Goal: Task Accomplishment & Management: Manage account settings

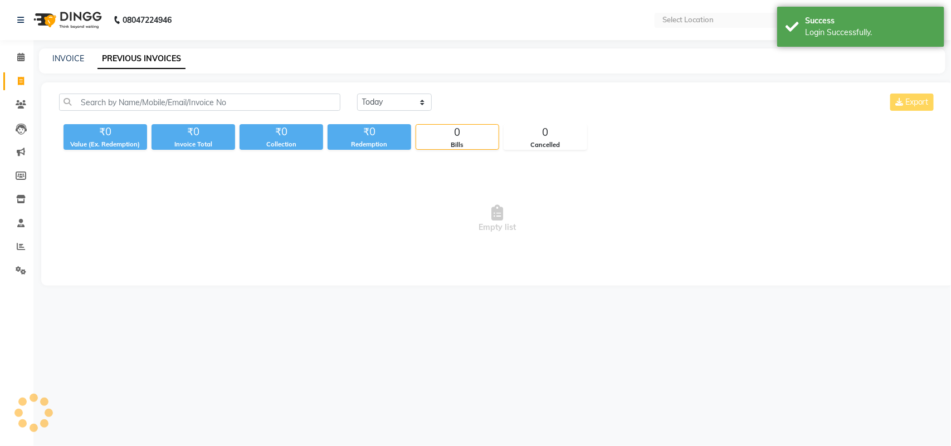
select select "en"
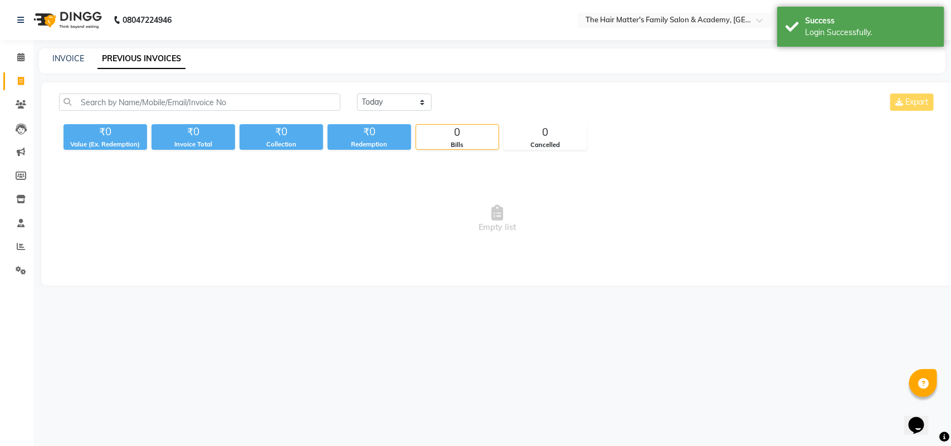
click at [950, 82] on div "Today Yesterday Custom Range Export ₹0 Value (Ex. Redemption) ₹0 Invoice Total …" at bounding box center [497, 183] width 912 height 203
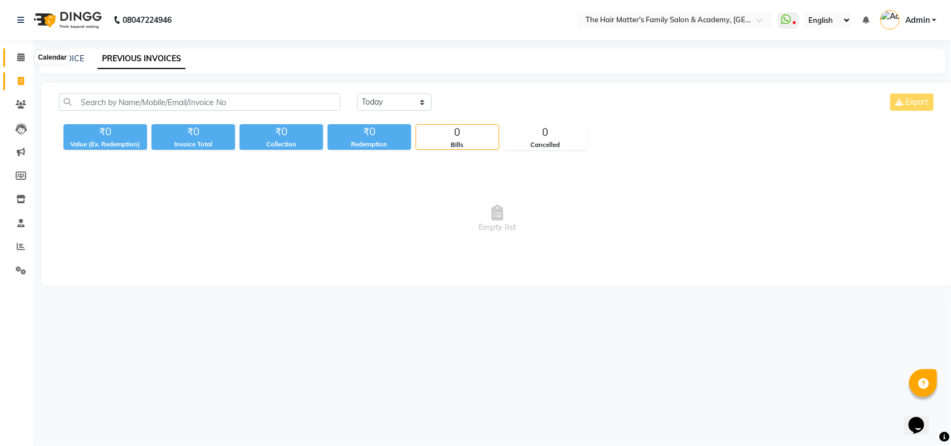
click at [22, 59] on icon at bounding box center [20, 57] width 7 height 8
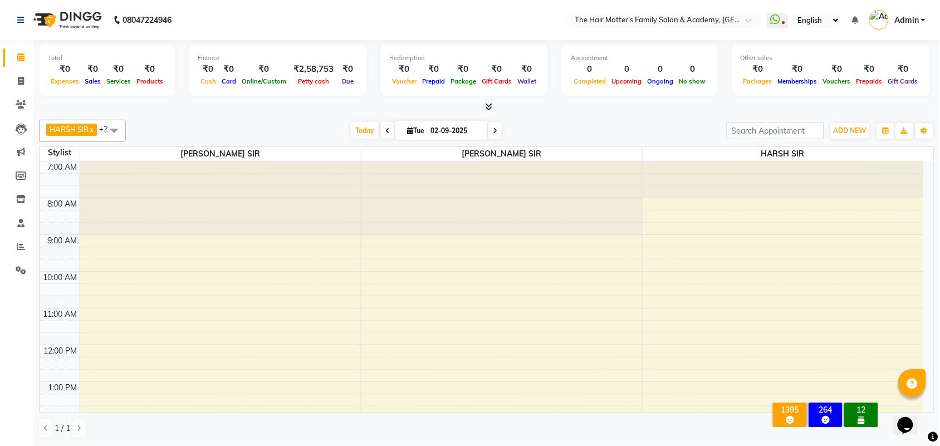
click at [415, 131] on span "Tue" at bounding box center [415, 130] width 23 height 8
select select "9"
select select "2025"
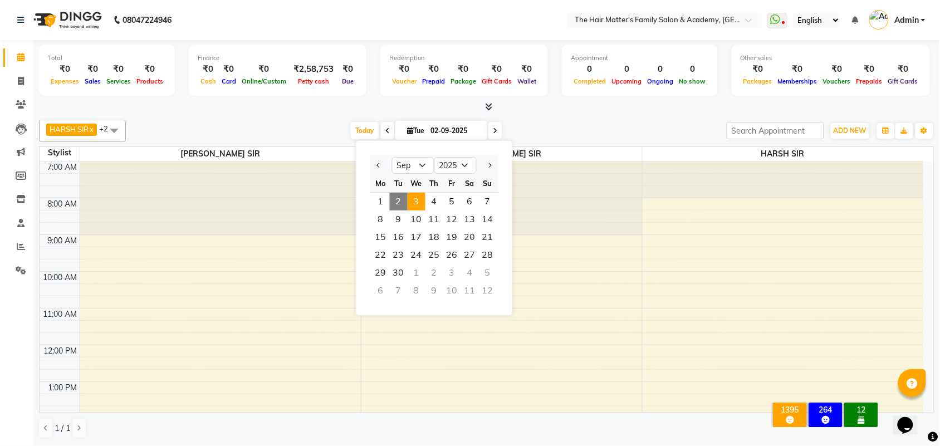
click at [414, 202] on span "3" at bounding box center [417, 202] width 18 height 18
type input "03-09-2025"
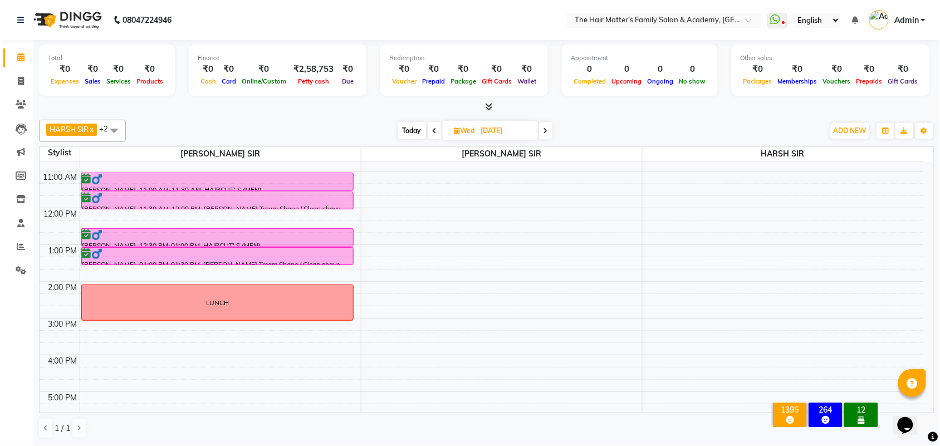
scroll to position [112, 0]
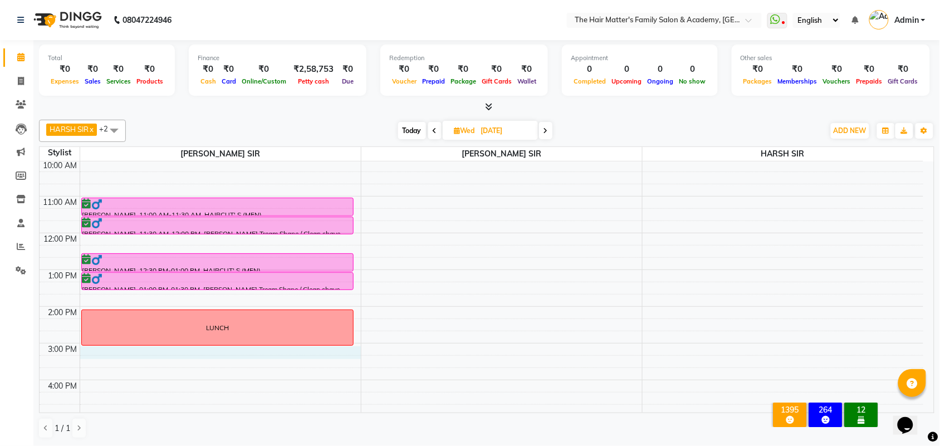
click at [103, 352] on div "7:00 AM 8:00 AM 9:00 AM 10:00 AM 11:00 AM 12:00 PM 1:00 PM 2:00 PM 3:00 PM 4:00…" at bounding box center [482, 343] width 884 height 587
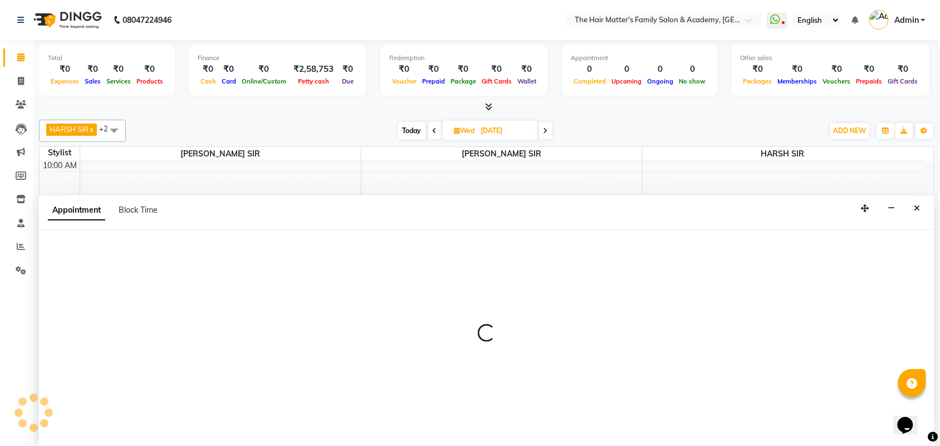
scroll to position [1, 0]
select select "42572"
select select "900"
select select "tentative"
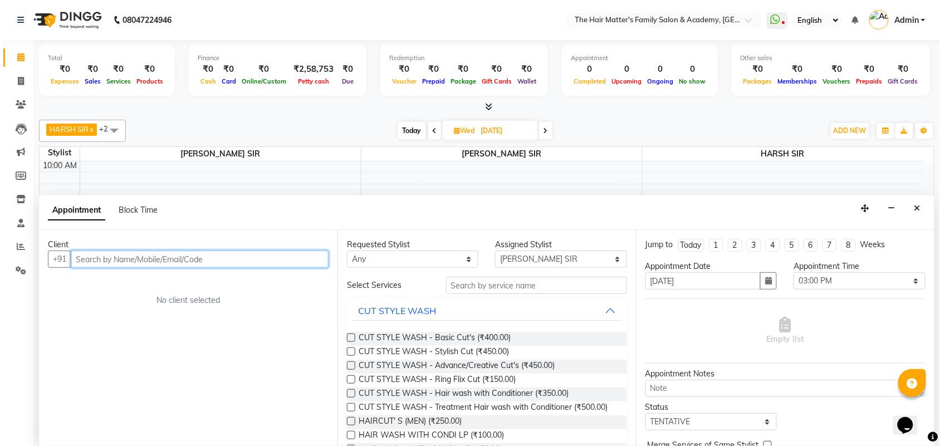
click at [141, 262] on input "text" at bounding box center [200, 259] width 258 height 17
click at [144, 258] on input "text" at bounding box center [200, 259] width 258 height 17
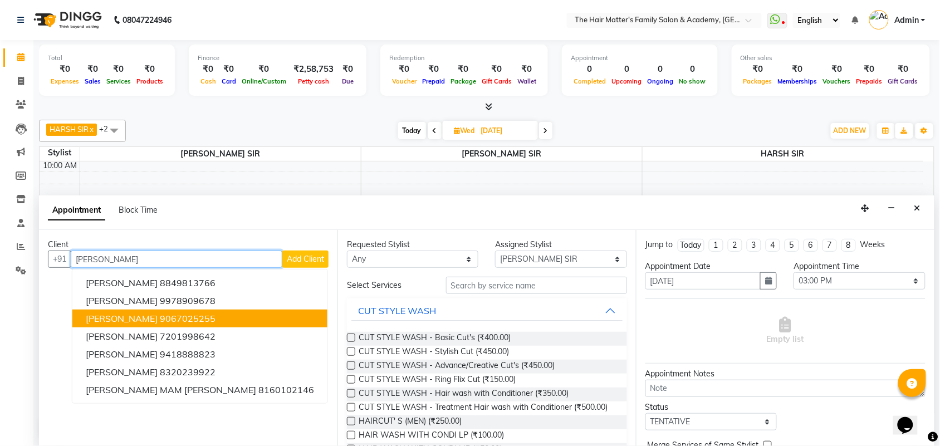
click at [145, 322] on span "KARAN SIR BHARWAD RAMOL" at bounding box center [122, 318] width 72 height 11
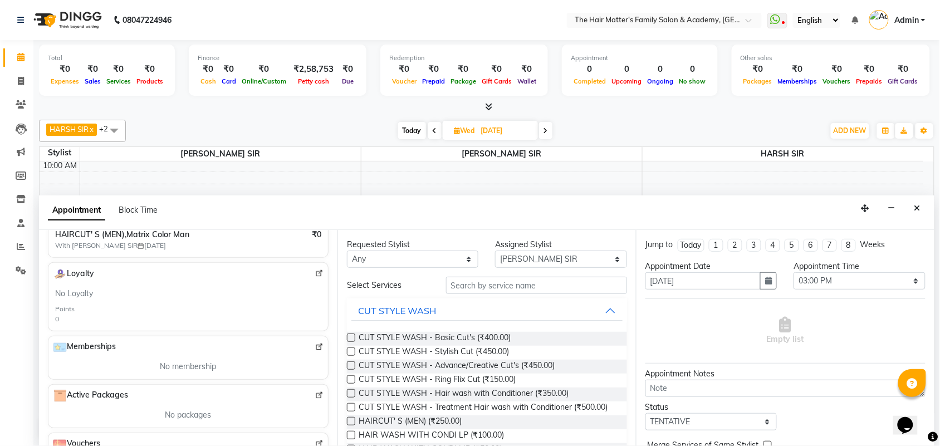
scroll to position [334, 0]
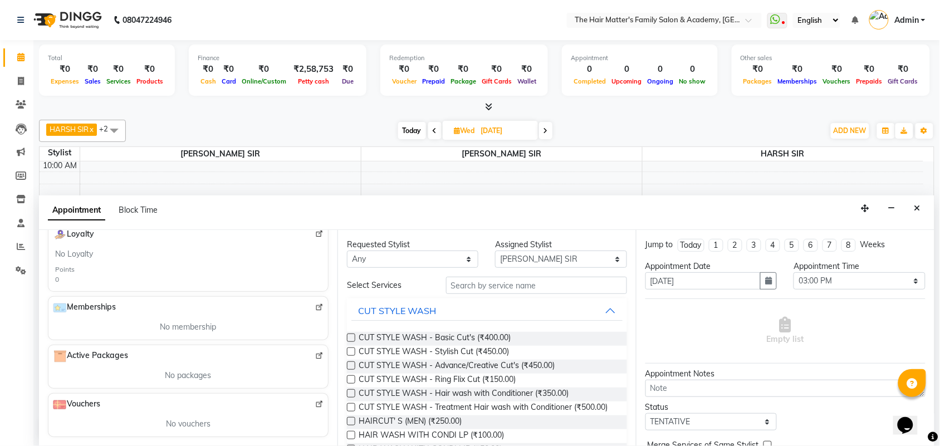
type input "9067025255"
click at [473, 286] on input "text" at bounding box center [536, 285] width 181 height 17
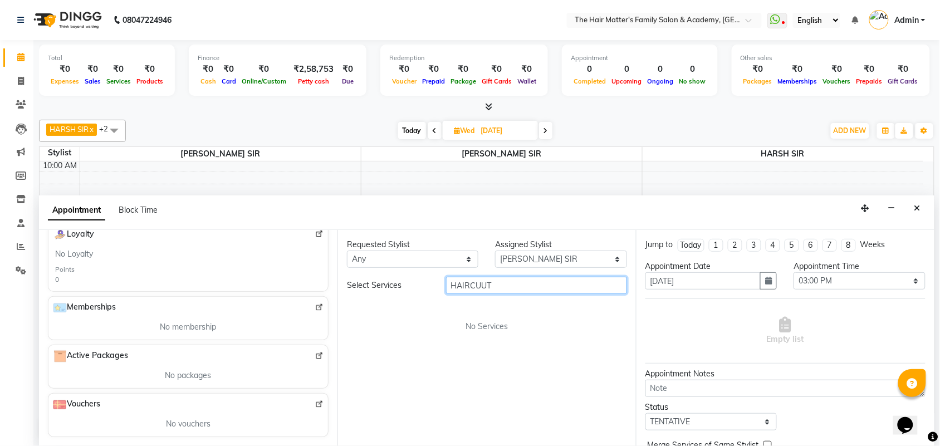
click at [473, 286] on input "HAIRCUUT" at bounding box center [536, 285] width 181 height 17
drag, startPoint x: 491, startPoint y: 282, endPoint x: 365, endPoint y: 295, distance: 126.6
click at [365, 295] on div "Select Services HAIRCUUT No Services" at bounding box center [487, 305] width 280 height 56
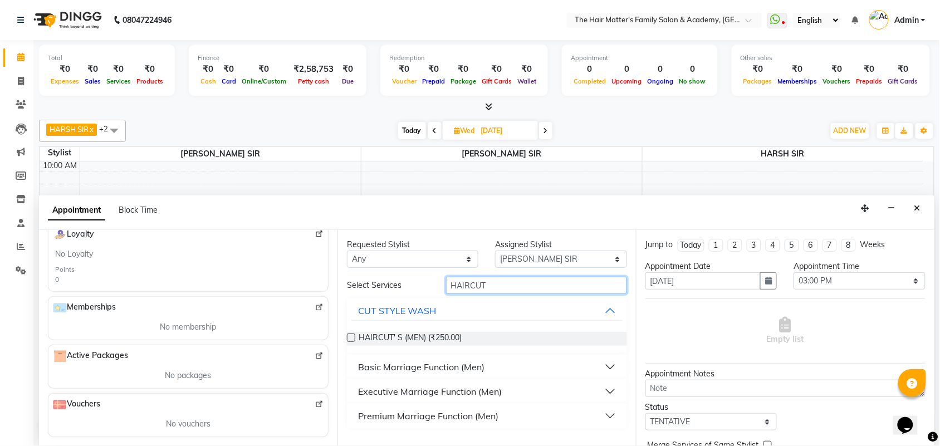
type input "HAIRCUT"
click at [349, 339] on label at bounding box center [351, 338] width 8 height 8
click at [349, 339] on input "checkbox" at bounding box center [350, 338] width 7 height 7
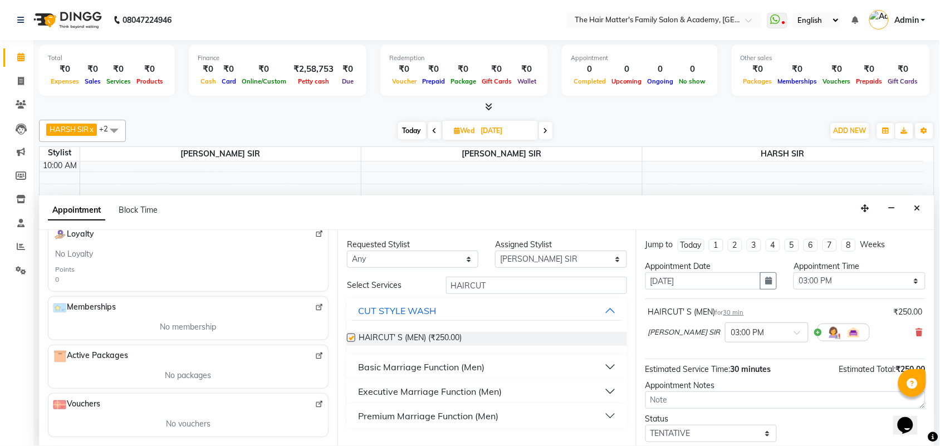
checkbox input "false"
drag, startPoint x: 496, startPoint y: 288, endPoint x: 341, endPoint y: 304, distance: 155.1
click at [360, 303] on div "Select Services HAIRCUT CUT STYLE WASH HAIRCUT' S (MEN) (₹250.00) Basic Marriag…" at bounding box center [487, 352] width 280 height 151
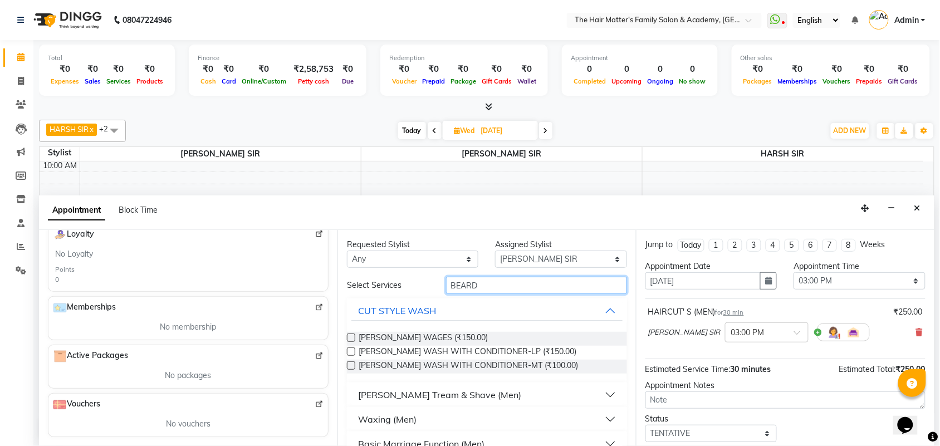
type input "BEARD"
click at [415, 399] on div "Beard Tream & Shave (Men)" at bounding box center [439, 394] width 163 height 13
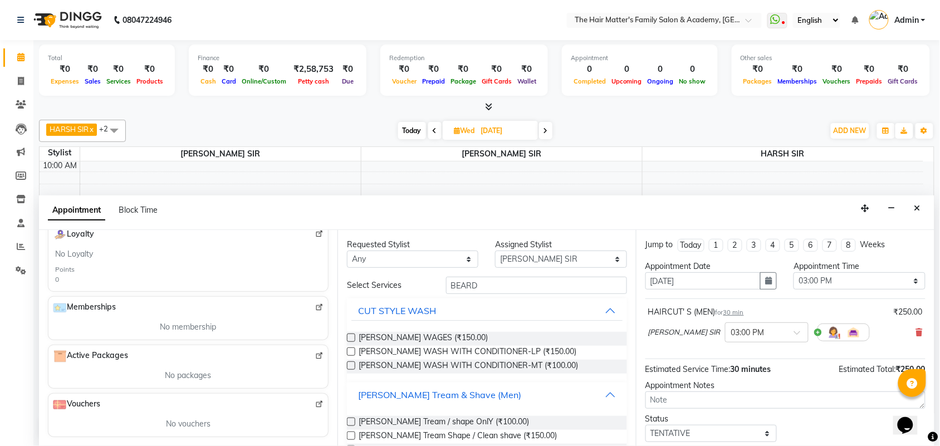
scroll to position [128, 0]
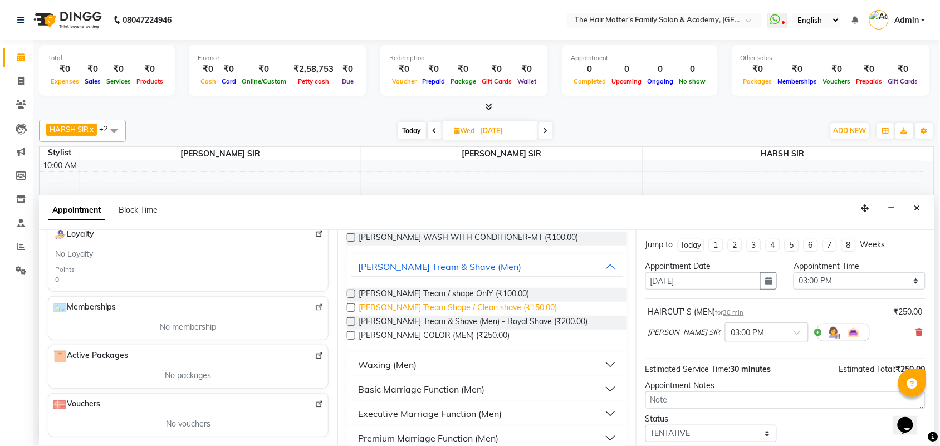
click at [477, 307] on span "Beard Tream Shape / Clean shave (₹150.00)" at bounding box center [458, 309] width 198 height 14
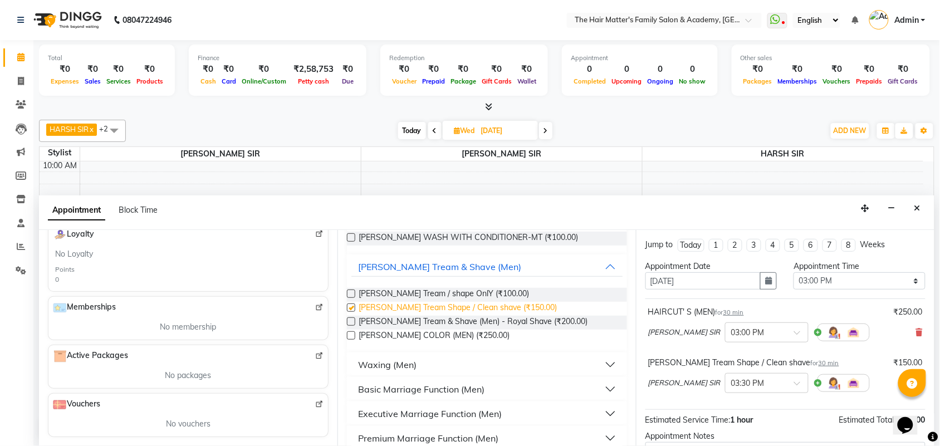
checkbox input "false"
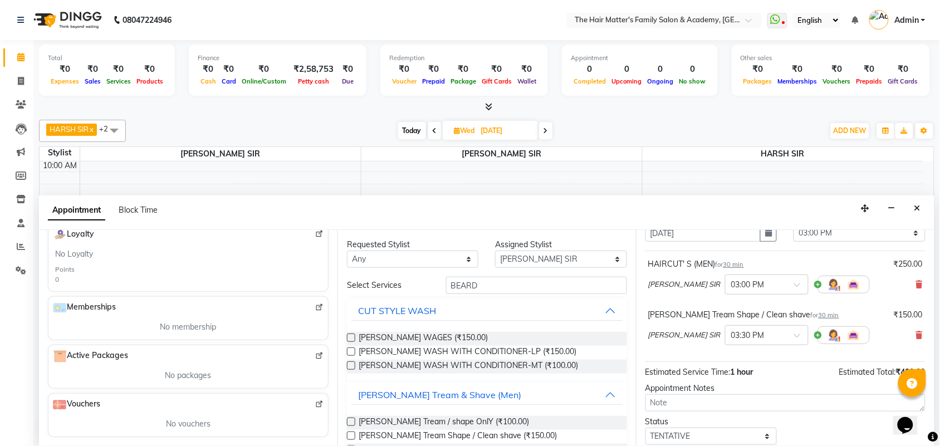
scroll to position [0, 0]
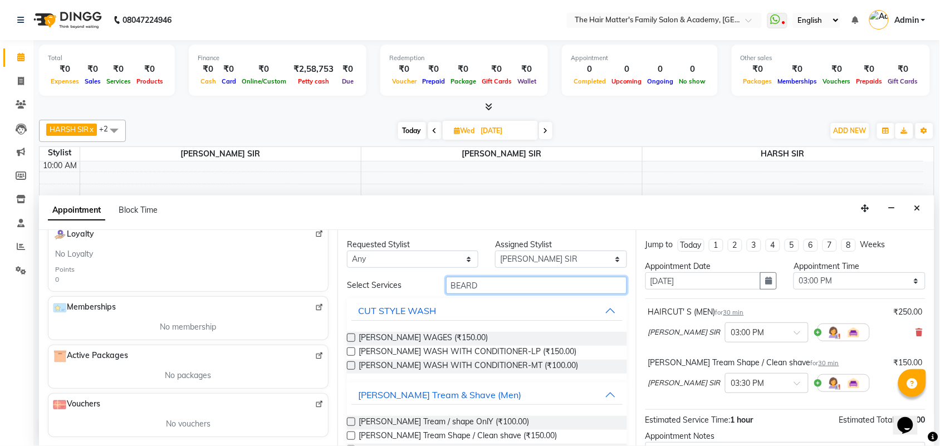
drag, startPoint x: 519, startPoint y: 280, endPoint x: 85, endPoint y: 335, distance: 437.4
click at [141, 331] on div "Client +91 9067025255 12 Visits ₹1,095.00 Average Spent ₹13,140.00 Total Spent …" at bounding box center [486, 338] width 895 height 216
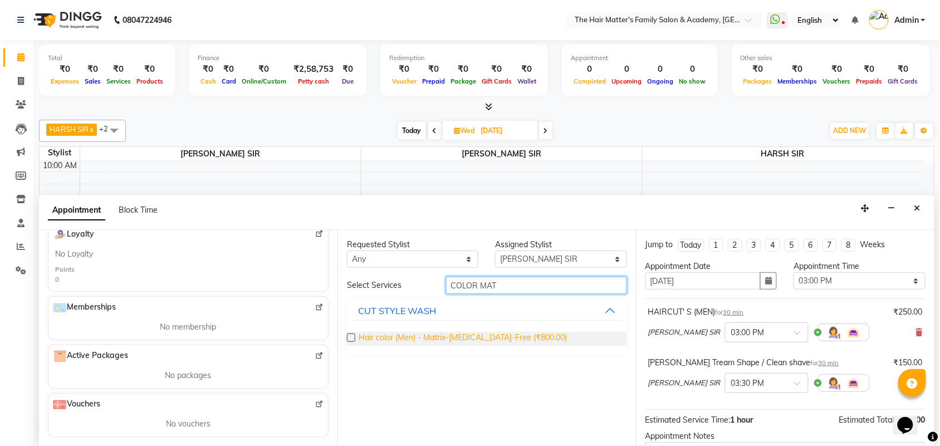
type input "COLOR MAT"
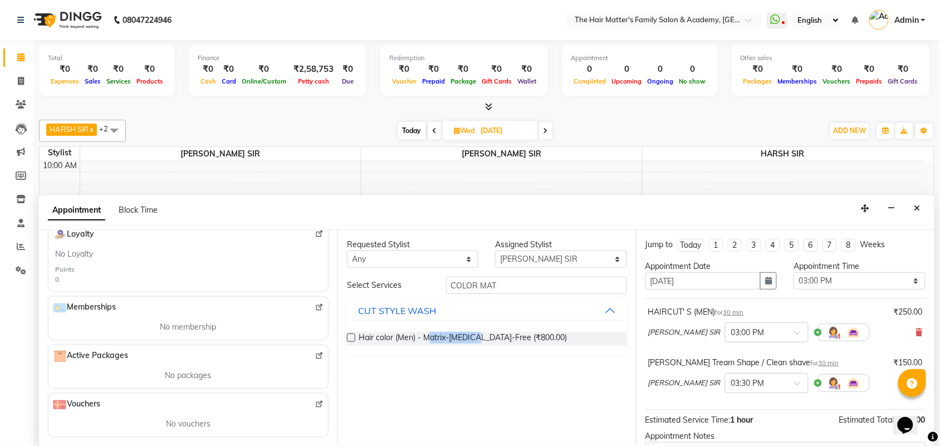
drag, startPoint x: 486, startPoint y: 337, endPoint x: 432, endPoint y: 354, distance: 55.8
click at [432, 354] on div "Hair color (Men) - Matrix-Ammonia-Free (₹800.00)" at bounding box center [487, 339] width 280 height 32
click at [350, 339] on label at bounding box center [351, 338] width 8 height 8
click at [350, 339] on input "checkbox" at bounding box center [350, 338] width 7 height 7
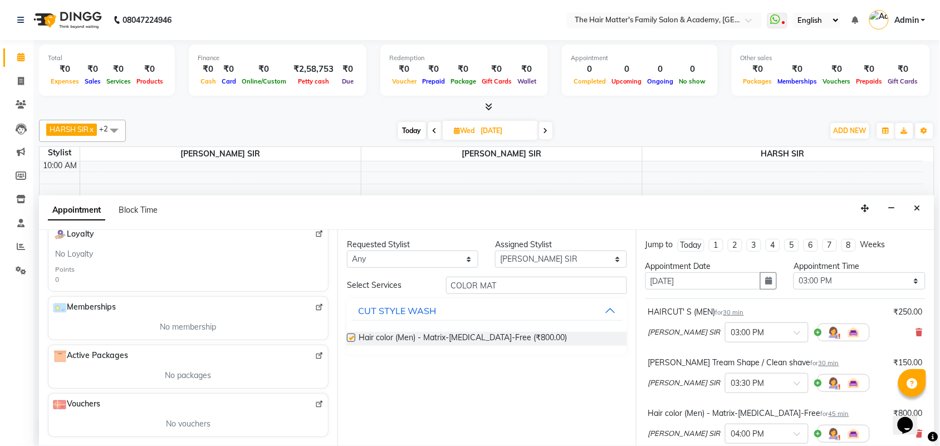
checkbox input "false"
click at [522, 287] on input "COLOR MAT" at bounding box center [536, 285] width 181 height 17
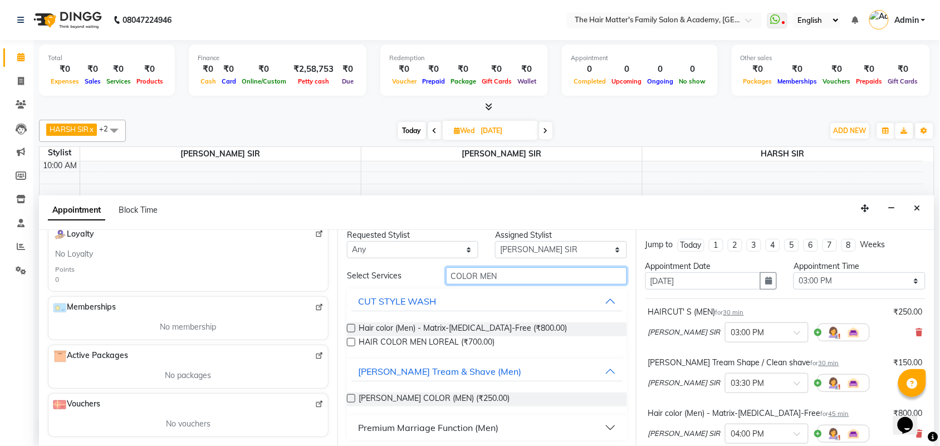
scroll to position [12, 0]
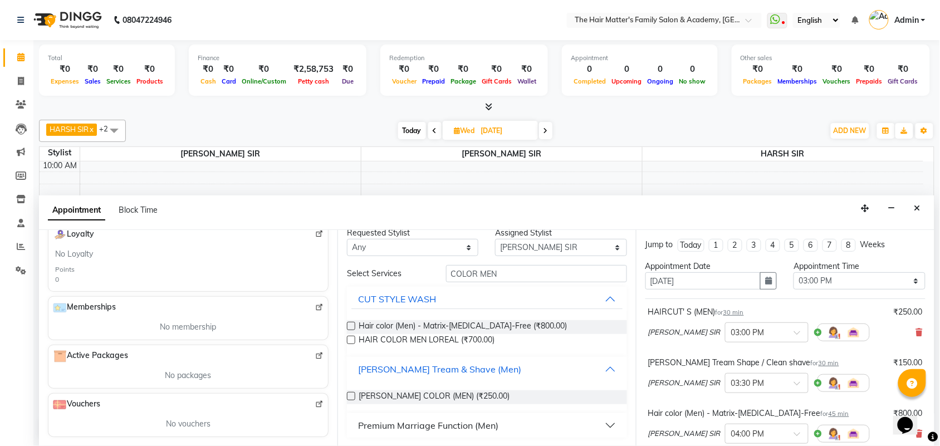
click at [599, 371] on button "Beard Tream & Shave (Men)" at bounding box center [486, 369] width 271 height 20
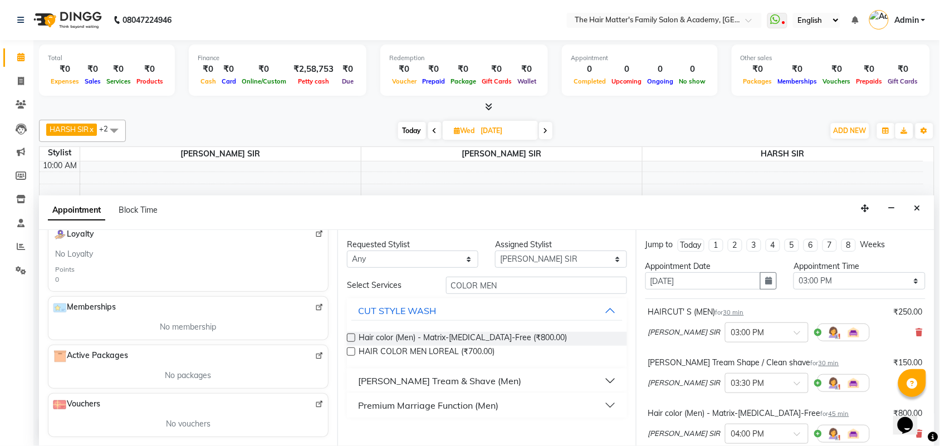
scroll to position [0, 0]
drag, startPoint x: 535, startPoint y: 279, endPoint x: 463, endPoint y: 290, distance: 72.1
click at [463, 290] on input "COLOR MEN" at bounding box center [536, 285] width 181 height 17
type input "C"
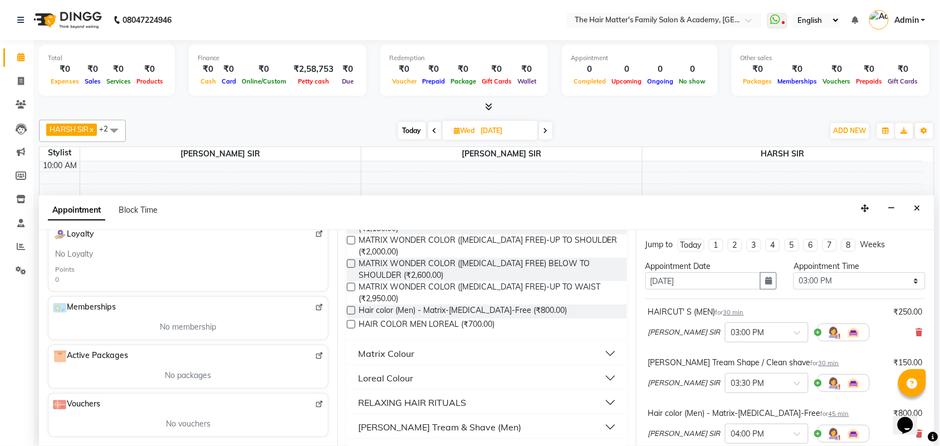
scroll to position [155, 0]
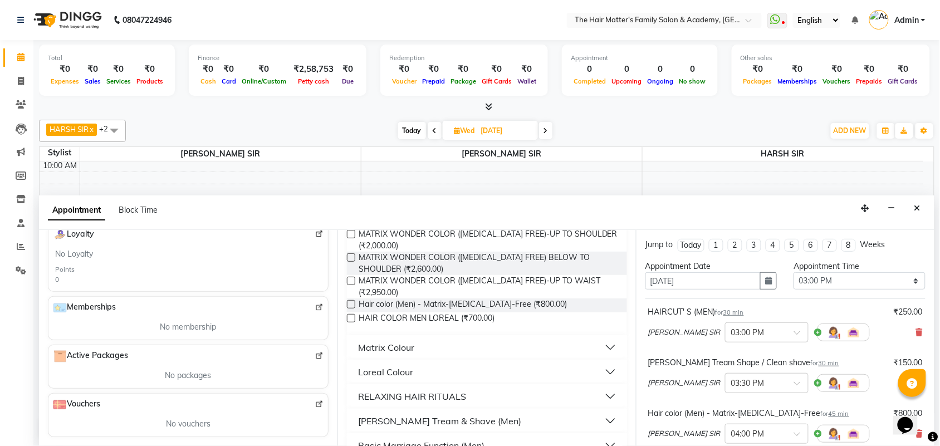
type input "COLOR"
click at [402, 344] on div "Matrix Colour" at bounding box center [386, 347] width 56 height 13
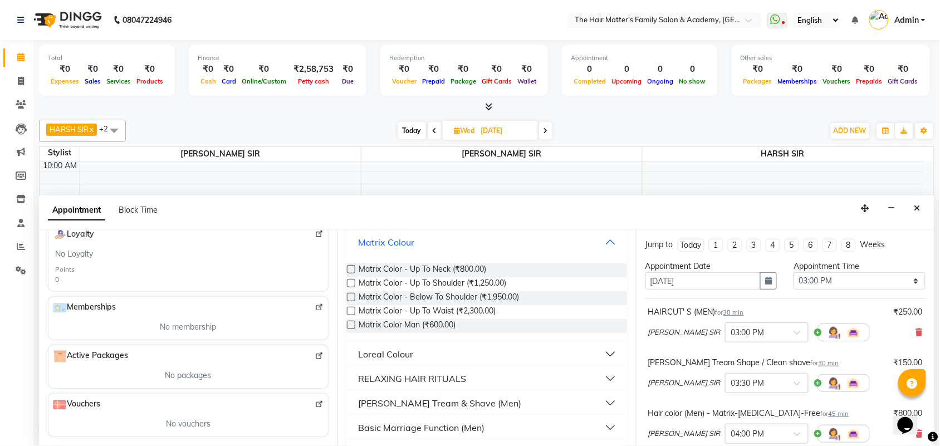
scroll to position [311, 0]
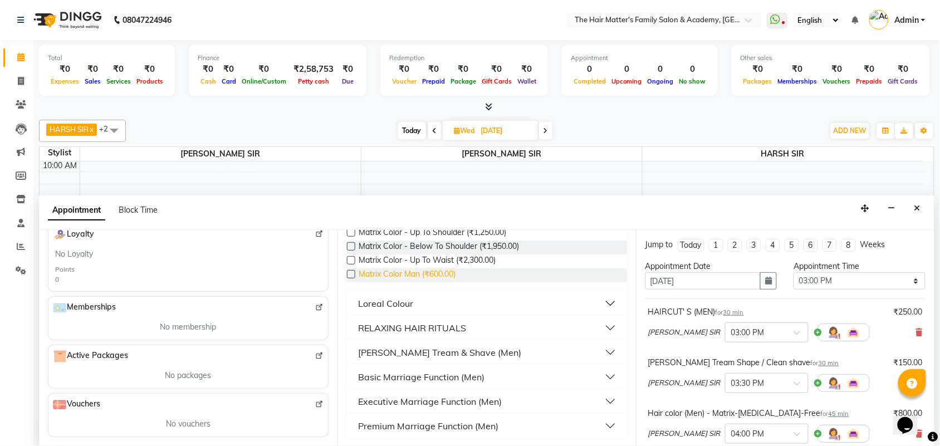
click at [413, 270] on span "Matrix Color Man (₹600.00)" at bounding box center [407, 275] width 97 height 14
checkbox input "false"
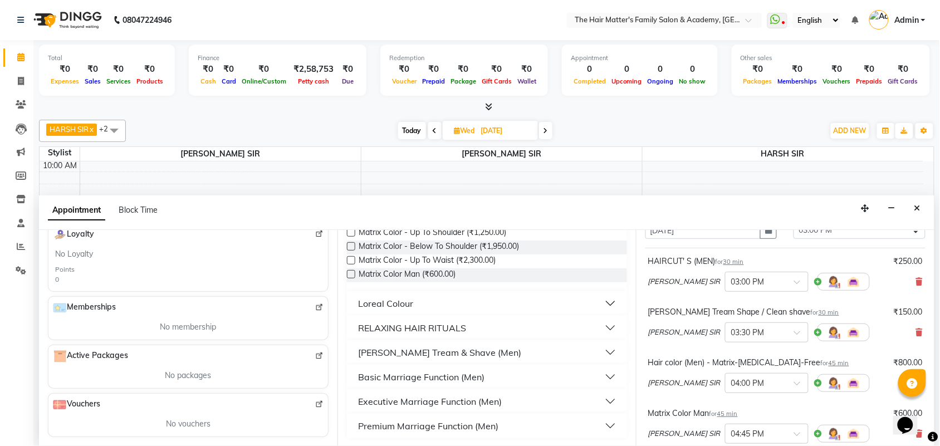
scroll to position [81, 0]
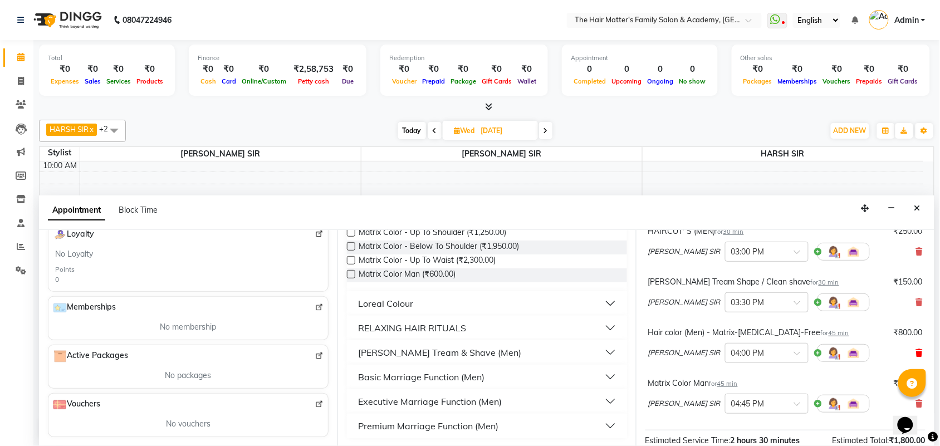
click at [916, 355] on icon at bounding box center [919, 353] width 7 height 8
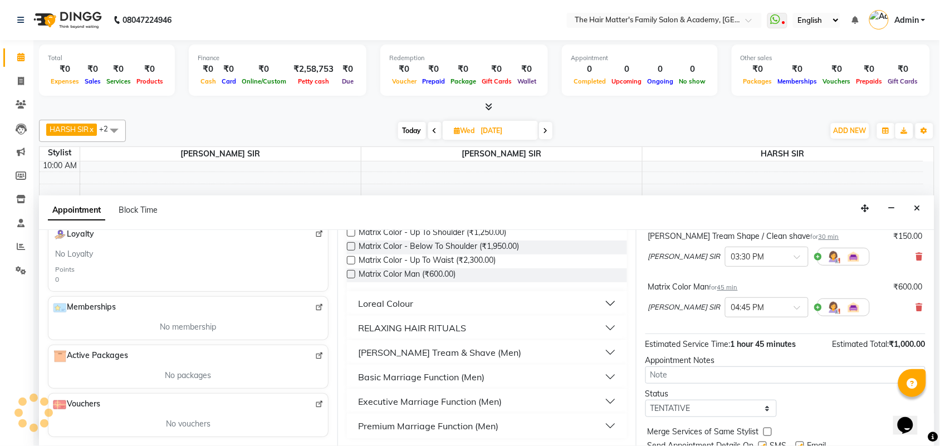
scroll to position [168, 0]
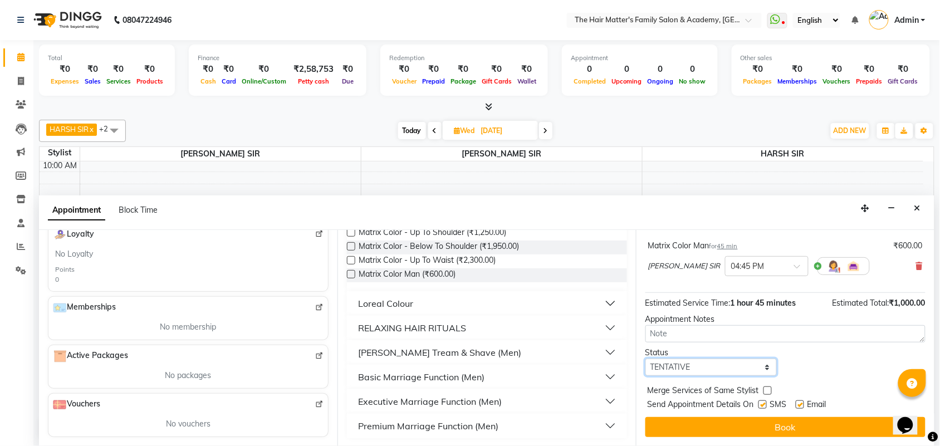
click at [738, 359] on select "Select TENTATIVE CONFIRM UPCOMING" at bounding box center [710, 367] width 131 height 17
click at [738, 363] on select "Select TENTATIVE CONFIRM UPCOMING" at bounding box center [710, 367] width 131 height 17
click at [733, 371] on select "Select TENTATIVE CONFIRM UPCOMING" at bounding box center [710, 367] width 131 height 17
select select "confirm booking"
click at [645, 359] on select "Select TENTATIVE CONFIRM UPCOMING" at bounding box center [710, 367] width 131 height 17
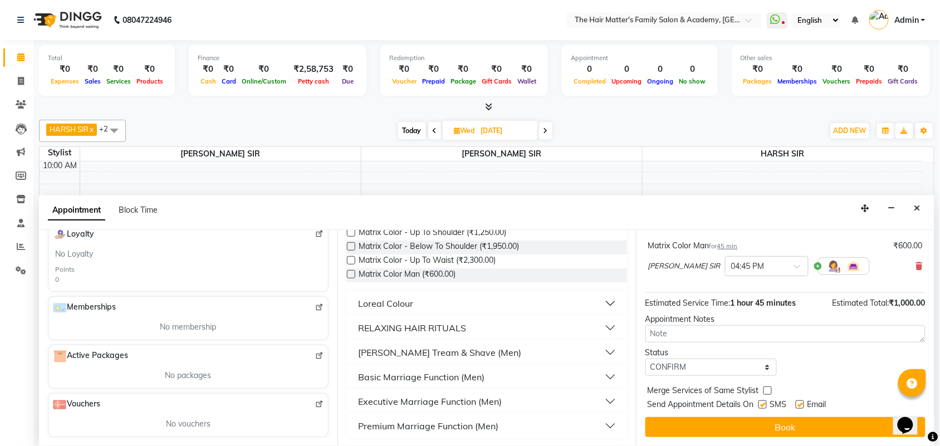
click at [716, 428] on button "Book" at bounding box center [785, 427] width 280 height 20
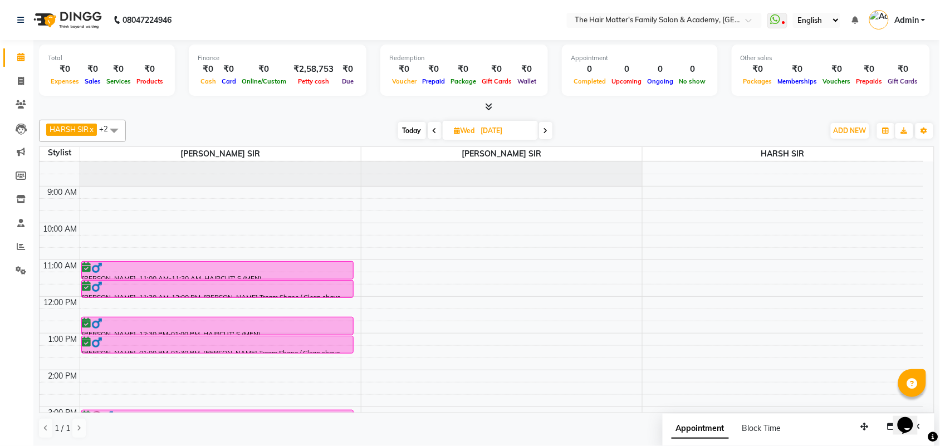
scroll to position [0, 0]
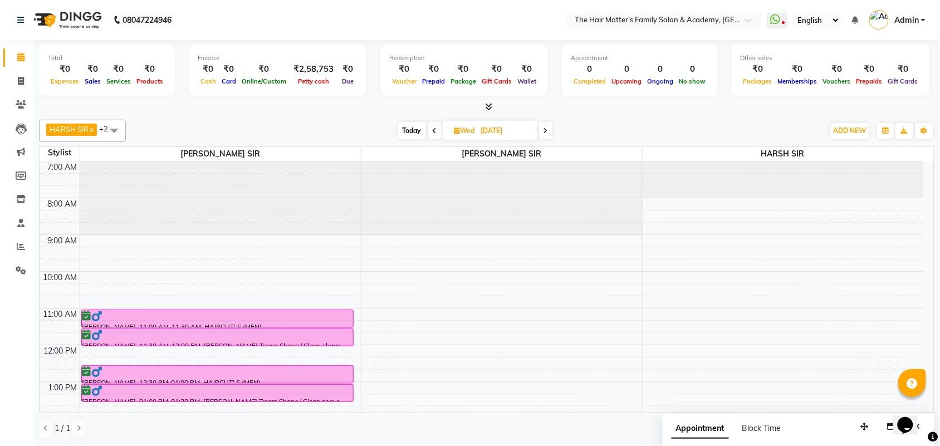
click at [466, 132] on span "Wed" at bounding box center [465, 130] width 26 height 8
select select "9"
select select "2025"
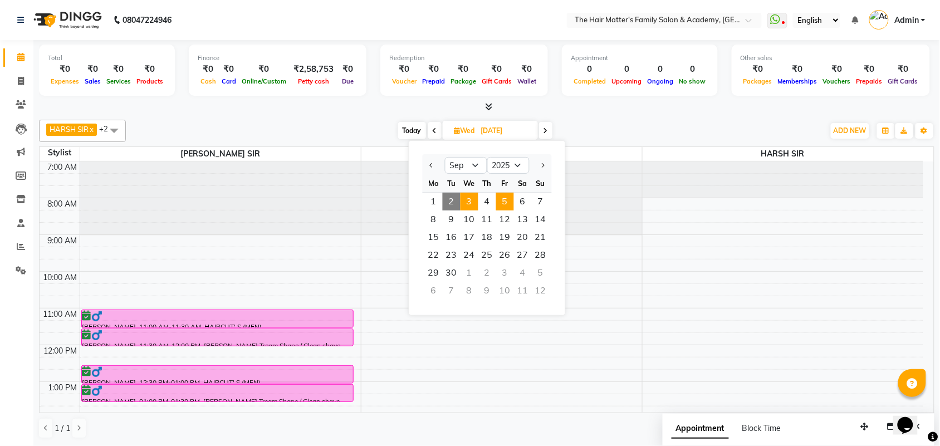
click at [508, 200] on span "5" at bounding box center [505, 202] width 18 height 18
type input "05-09-2025"
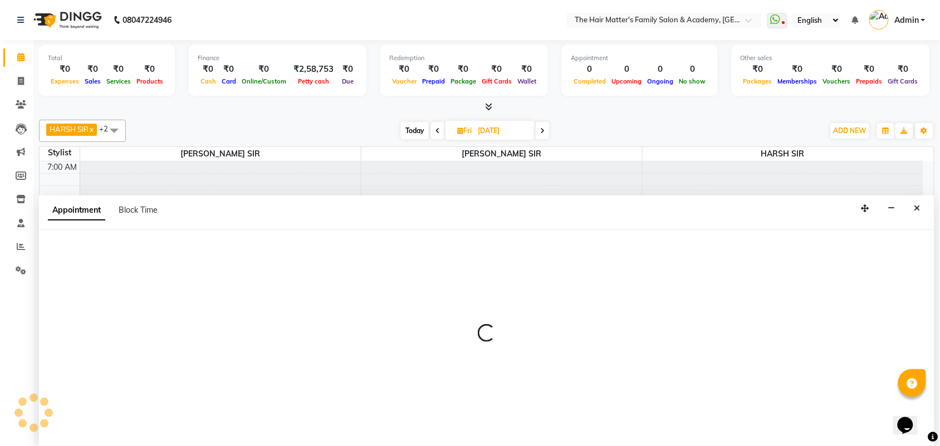
scroll to position [1, 0]
select select "42572"
select select "660"
select select "tentative"
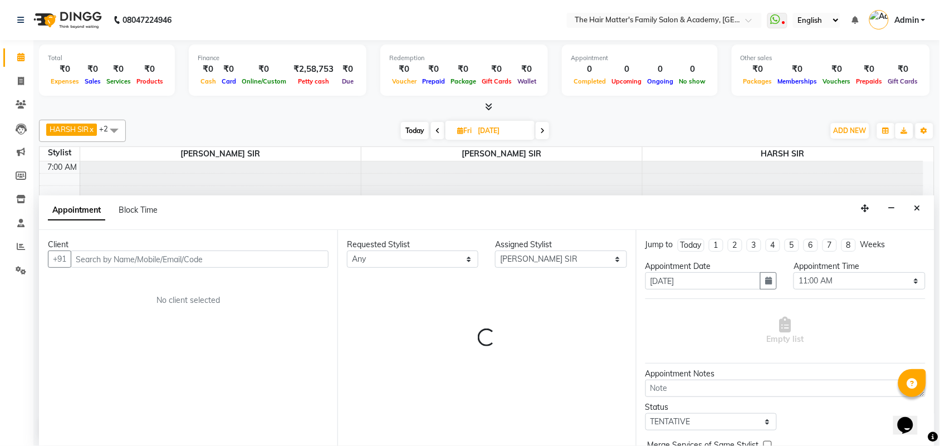
click at [125, 254] on input "text" at bounding box center [200, 259] width 258 height 17
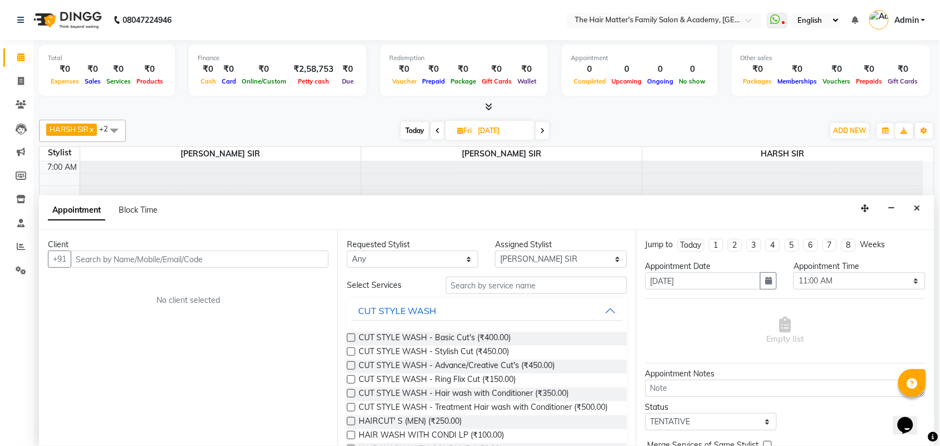
click at [125, 262] on input "text" at bounding box center [200, 259] width 258 height 17
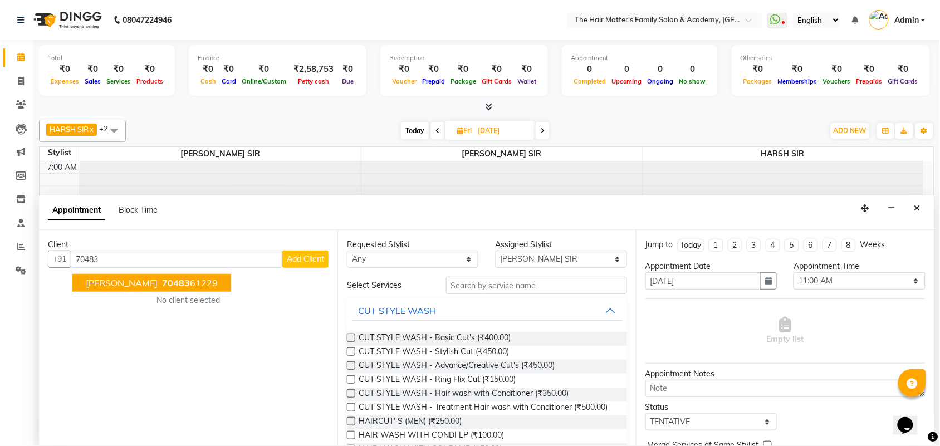
click at [154, 288] on span "RAVI SIR MANINAGER" at bounding box center [122, 282] width 72 height 11
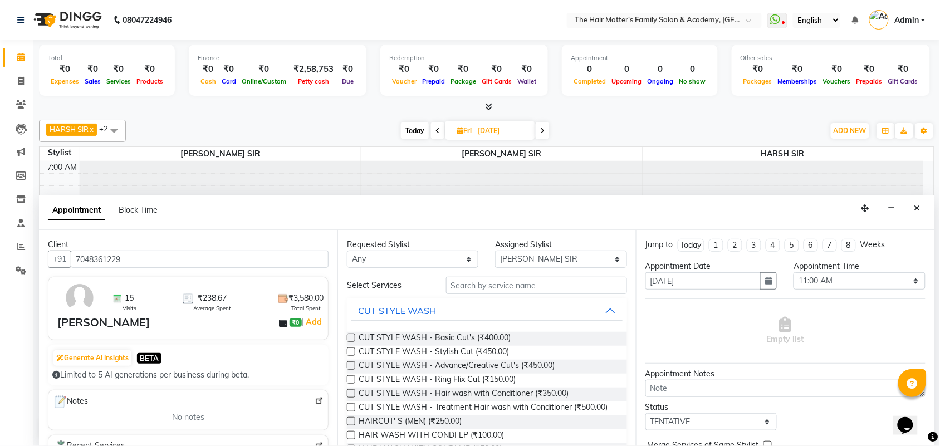
type input "7048361229"
click at [510, 287] on input "text" at bounding box center [536, 285] width 181 height 17
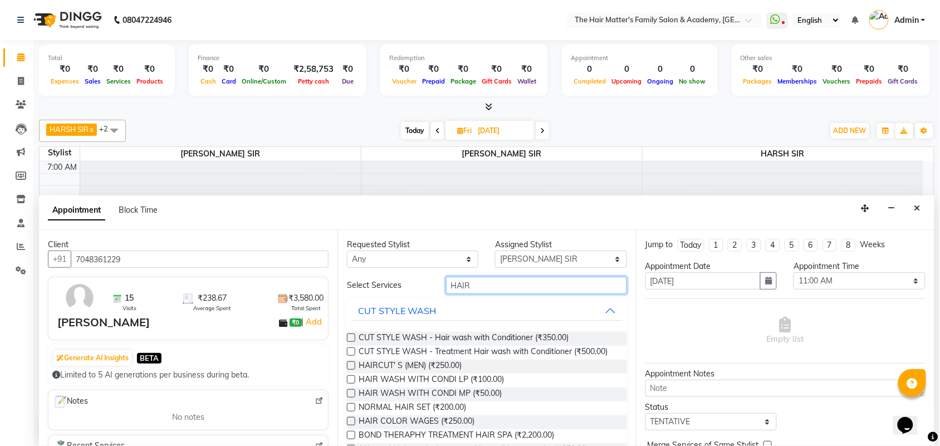
type input "HAIR"
click at [354, 370] on label at bounding box center [351, 365] width 8 height 8
click at [354, 370] on input "checkbox" at bounding box center [350, 366] width 7 height 7
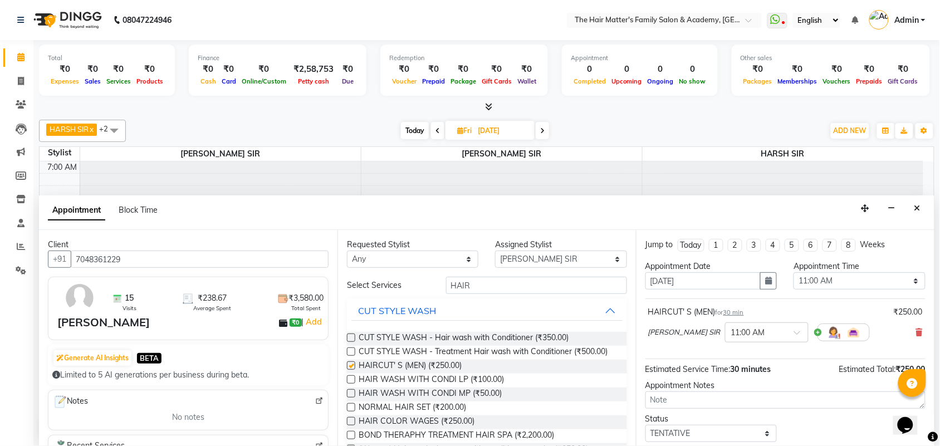
checkbox input "false"
drag, startPoint x: 479, startPoint y: 290, endPoint x: 344, endPoint y: 296, distance: 136.0
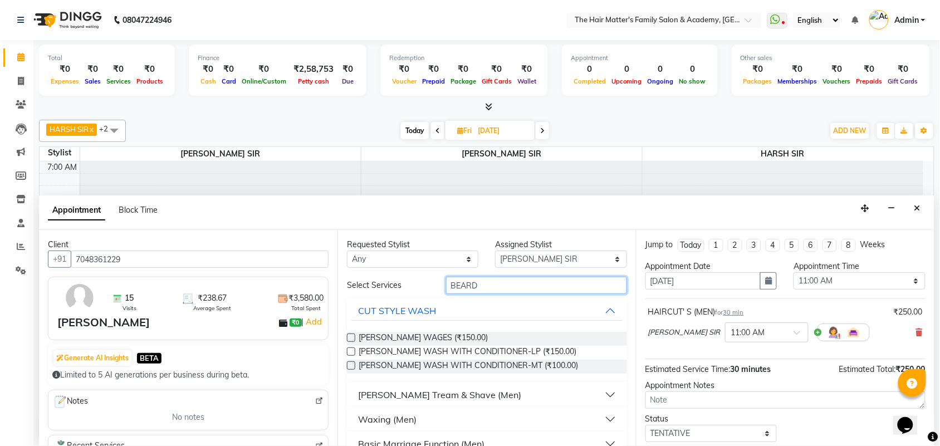
type input "BEARD"
click at [427, 391] on div "Beard Tream & Shave (Men)" at bounding box center [439, 394] width 163 height 13
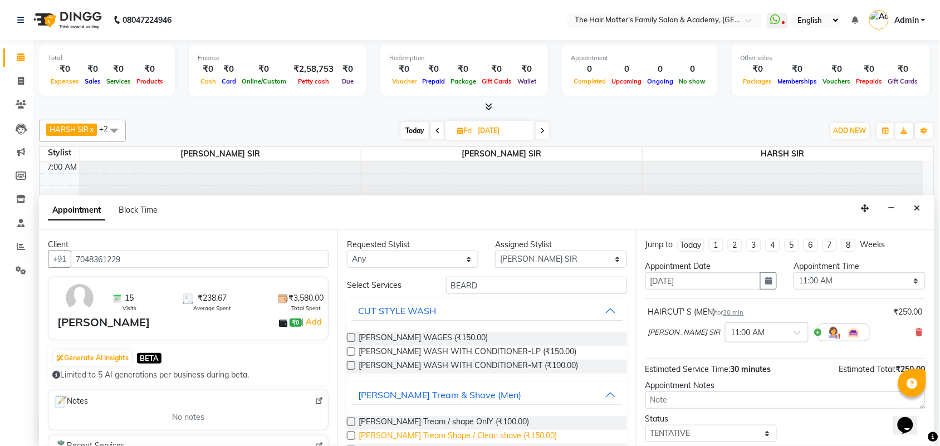
click at [425, 432] on span "Beard Tream Shape / Clean shave (₹150.00)" at bounding box center [458, 437] width 198 height 14
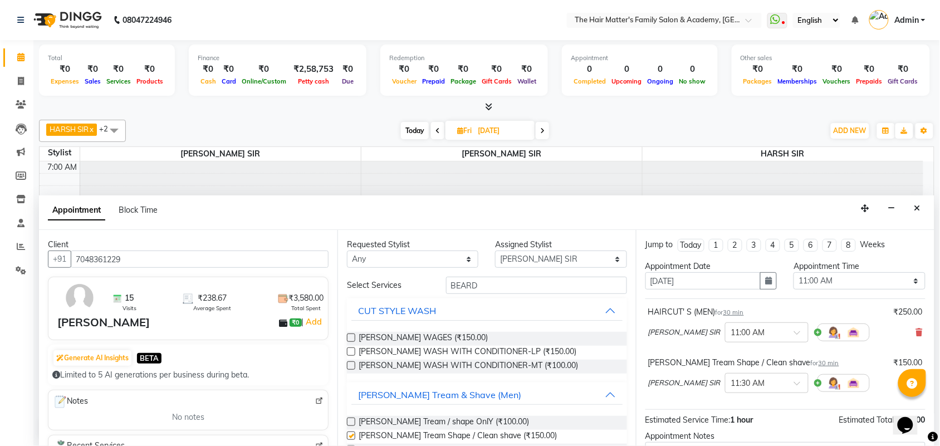
checkbox input "false"
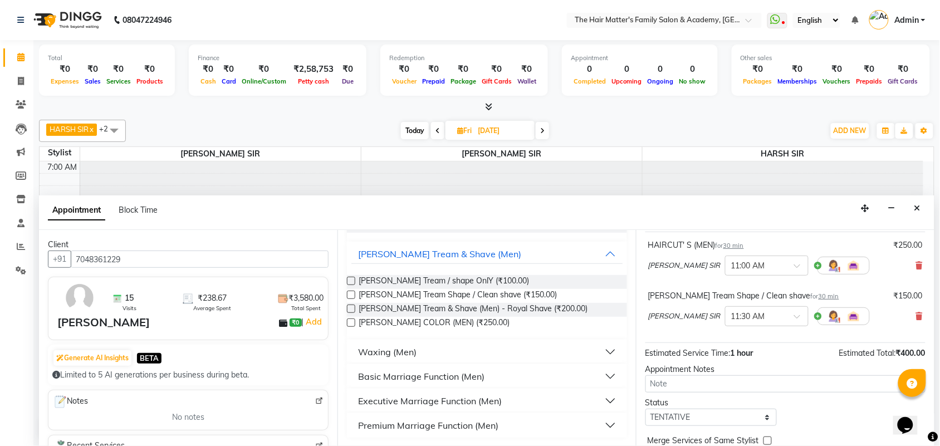
scroll to position [117, 0]
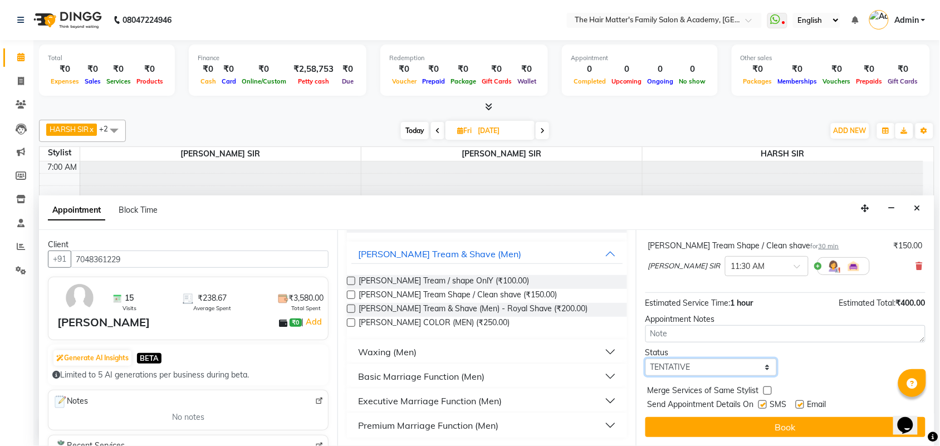
click at [744, 373] on select "Select TENTATIVE CONFIRM UPCOMING" at bounding box center [710, 367] width 131 height 17
select select "confirm booking"
click at [645, 359] on select "Select TENTATIVE CONFIRM UPCOMING" at bounding box center [710, 367] width 131 height 17
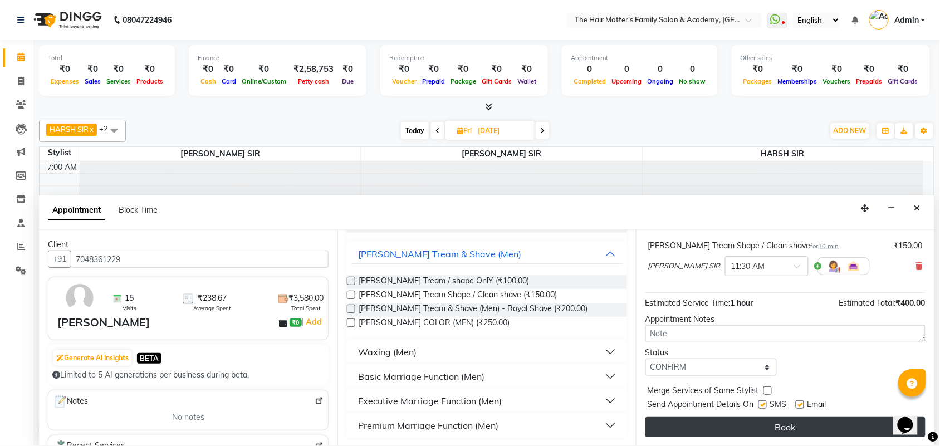
click at [724, 429] on button "Book" at bounding box center [785, 427] width 280 height 20
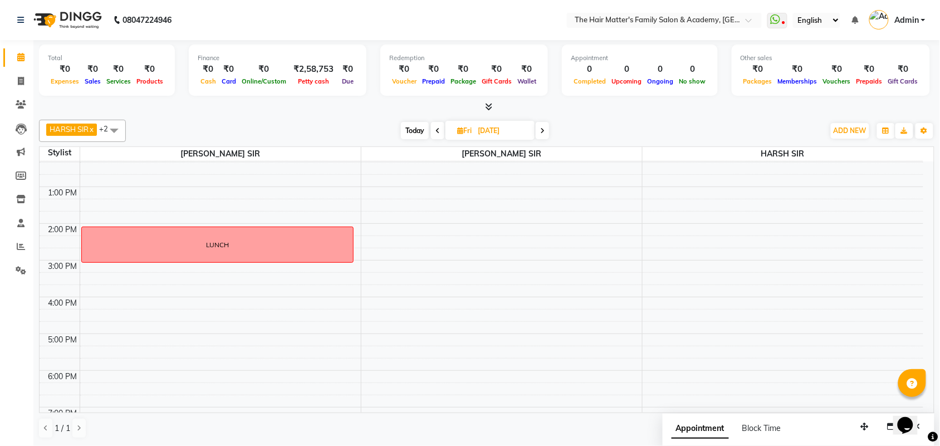
scroll to position [232, 0]
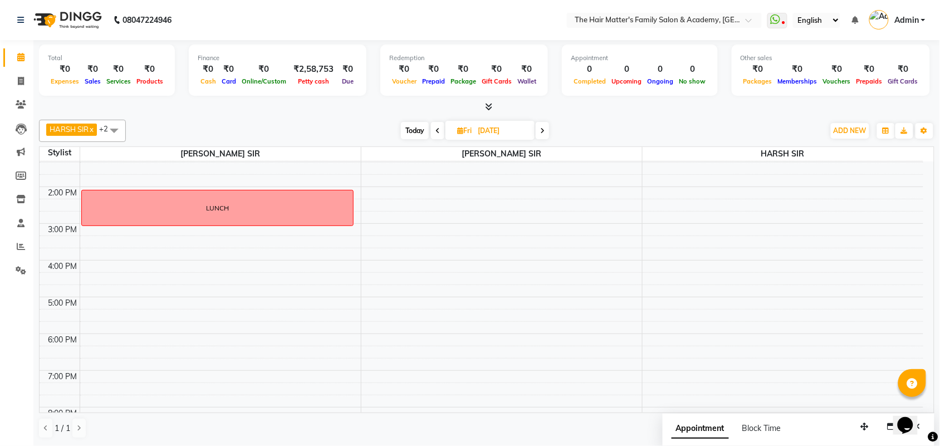
click at [422, 127] on span "Today" at bounding box center [415, 130] width 28 height 17
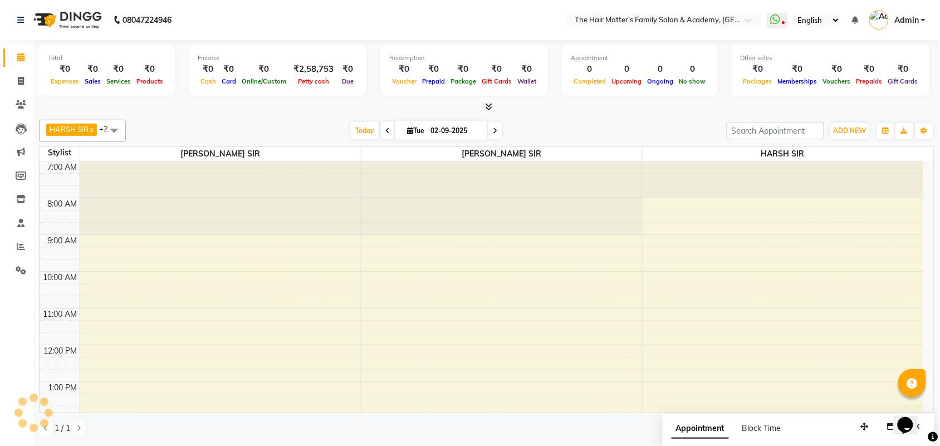
scroll to position [344, 0]
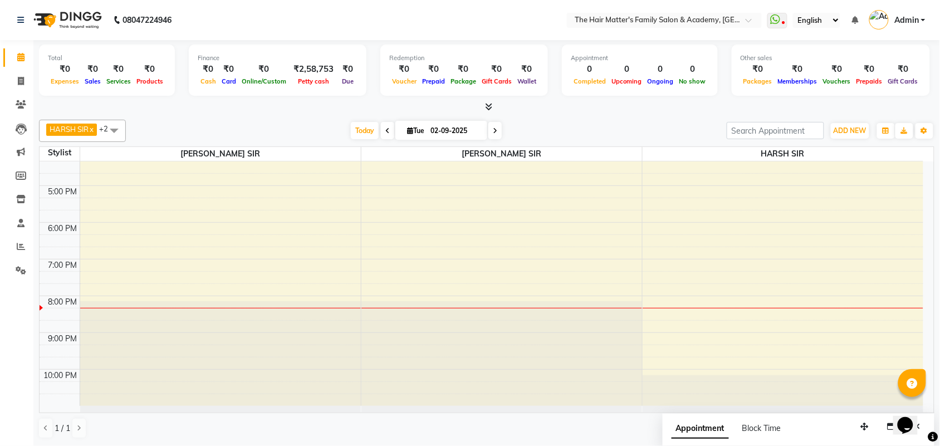
click at [387, 132] on icon at bounding box center [387, 131] width 4 height 7
type input "[DATE]"
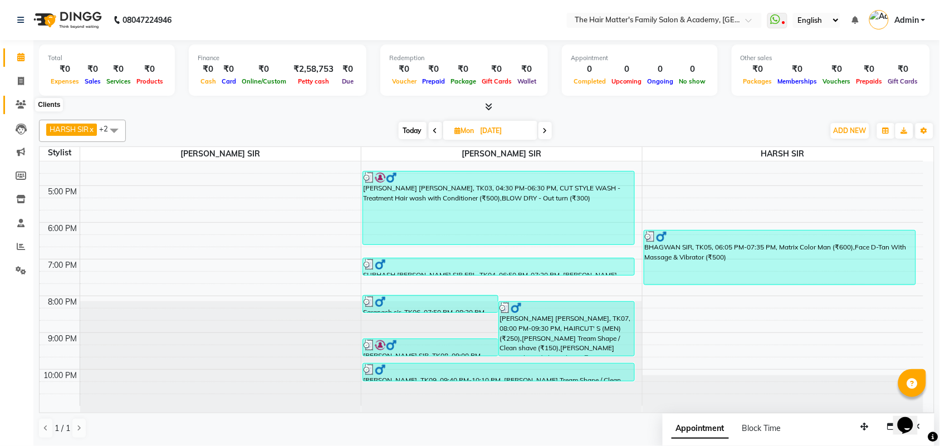
click at [11, 105] on span at bounding box center [20, 105] width 19 height 13
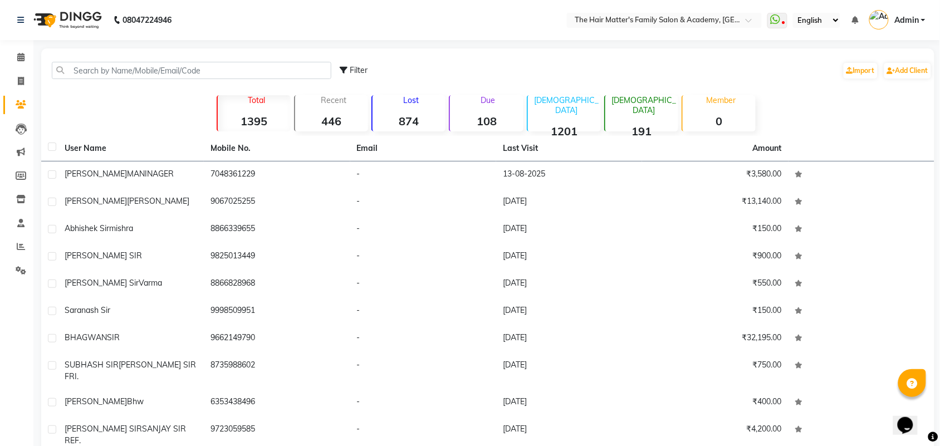
click at [84, 59] on div "Filter Import Add Client" at bounding box center [487, 70] width 889 height 35
click at [90, 67] on input "text" at bounding box center [192, 70] width 280 height 17
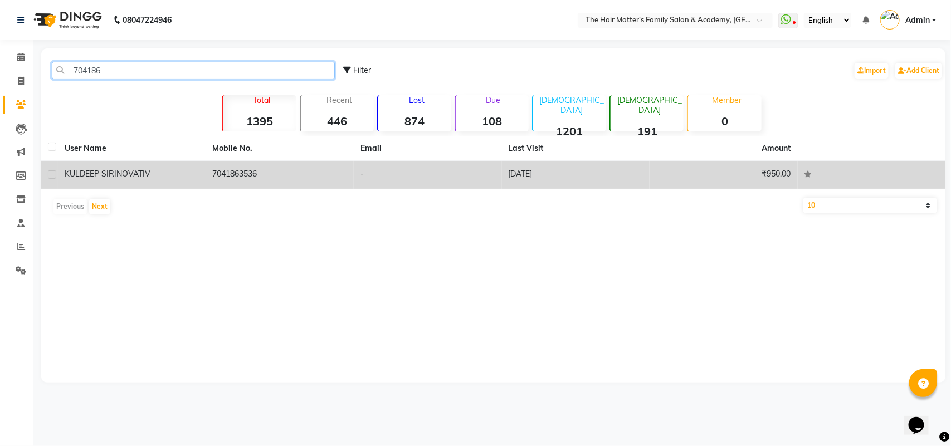
type input "704186"
click at [125, 173] on span "INOVATIV" at bounding box center [132, 174] width 36 height 10
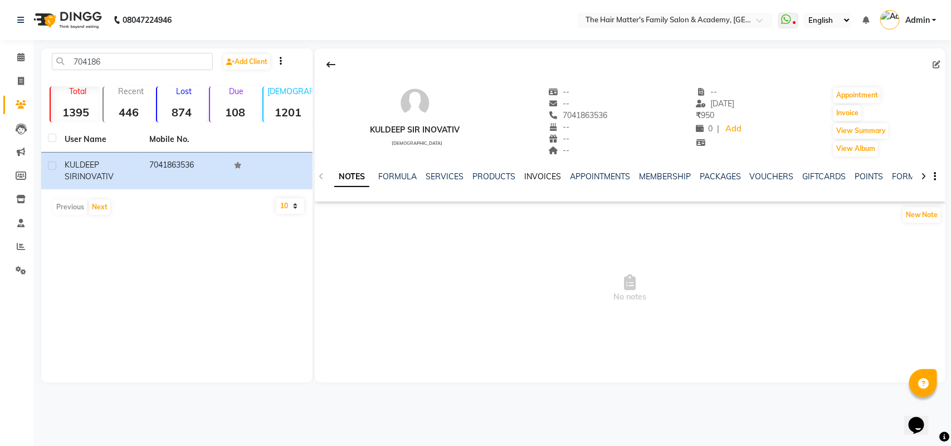
click at [545, 179] on link "INVOICES" at bounding box center [542, 177] width 37 height 10
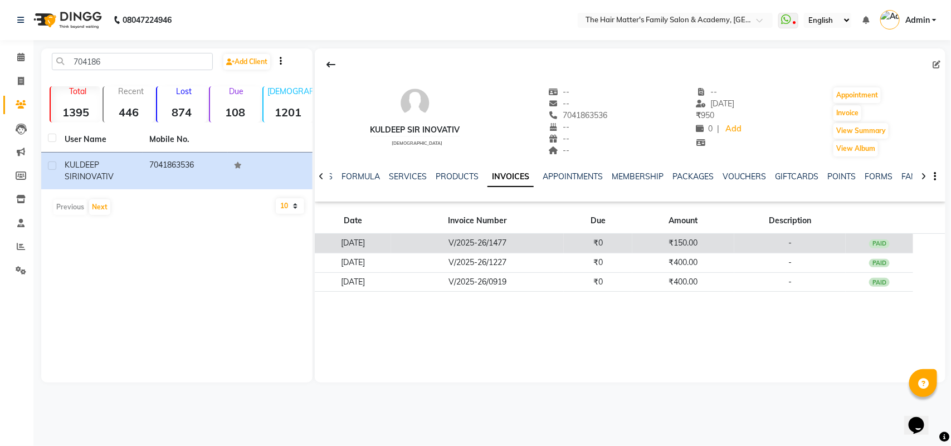
click at [561, 243] on td "V/2025-26/1477" at bounding box center [477, 243] width 173 height 19
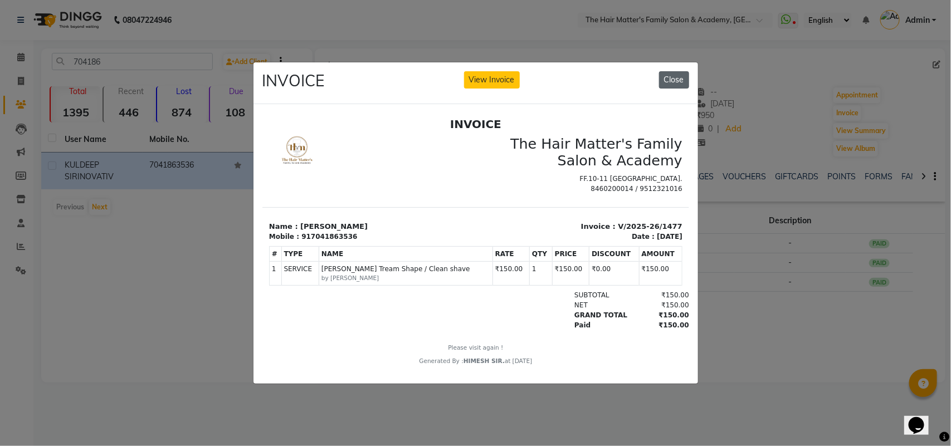
click at [663, 75] on button "Close" at bounding box center [674, 79] width 30 height 17
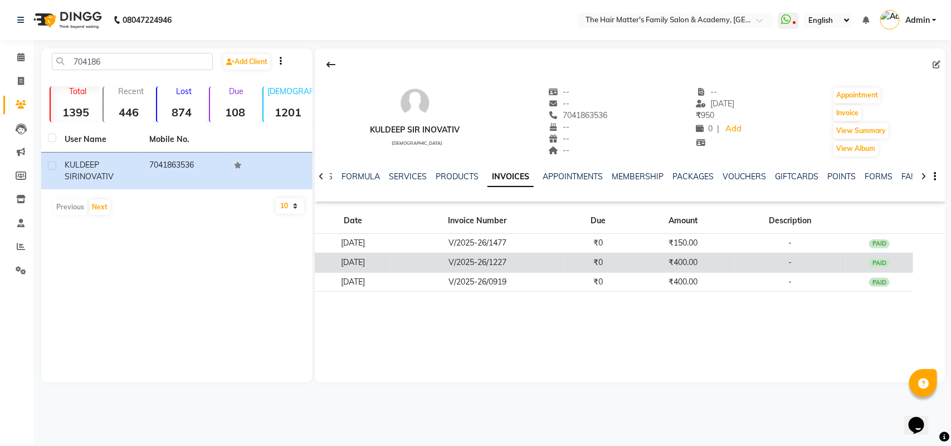
click at [632, 271] on td "₹0" at bounding box center [598, 262] width 68 height 19
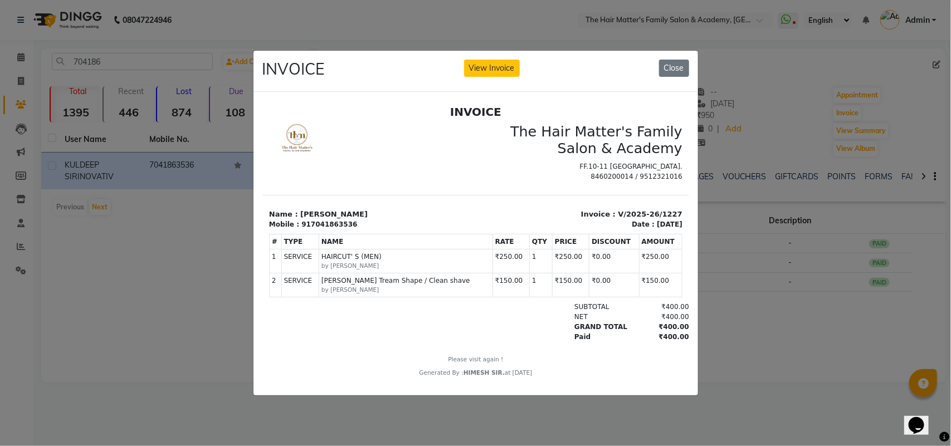
click at [680, 72] on div "INVOICE View Invoice Close" at bounding box center [475, 72] width 444 height 42
click at [659, 60] on button "Close" at bounding box center [674, 68] width 30 height 17
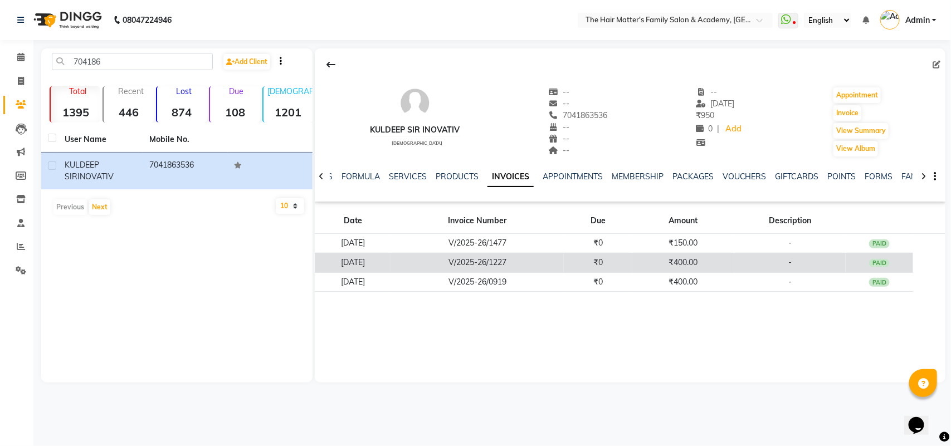
click at [702, 270] on td "₹400.00" at bounding box center [683, 262] width 102 height 19
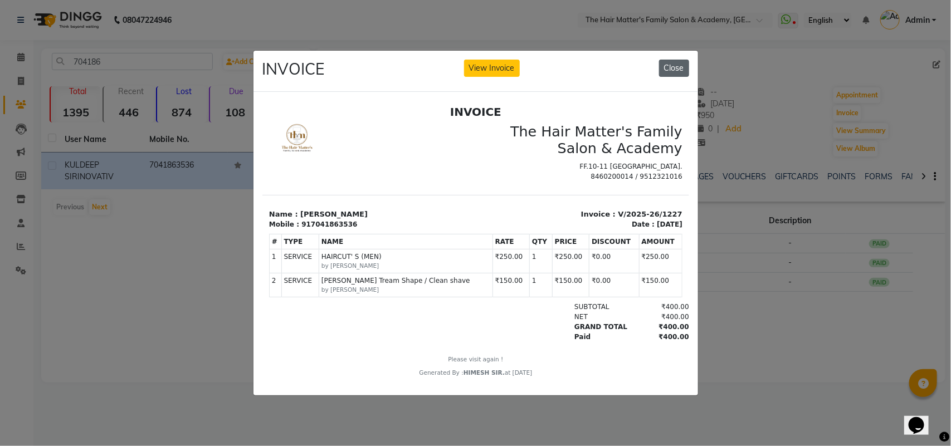
click at [664, 63] on button "Close" at bounding box center [674, 68] width 30 height 17
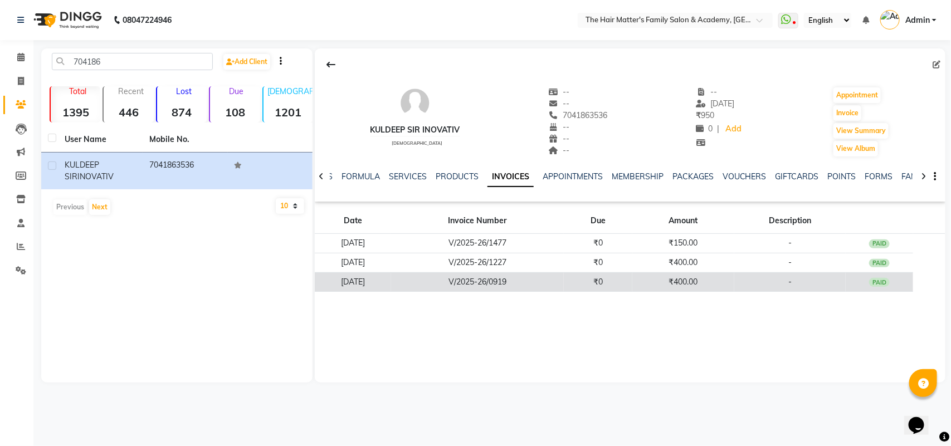
click at [714, 286] on td "₹400.00" at bounding box center [683, 281] width 102 height 19
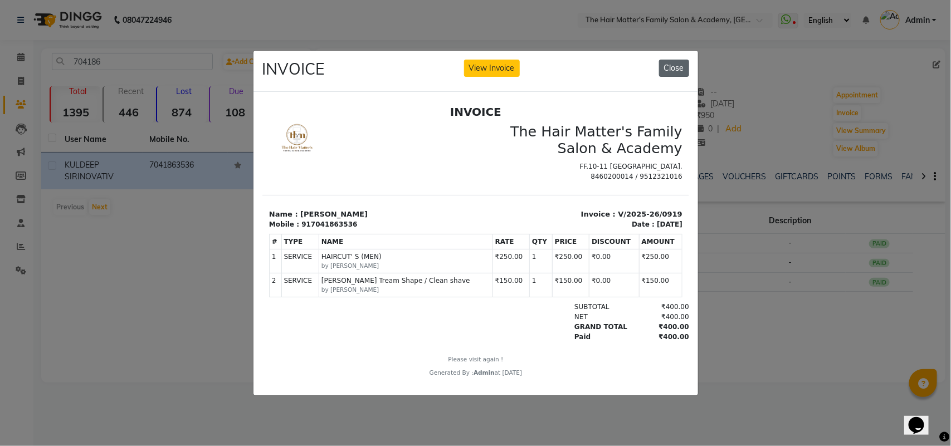
click at [673, 62] on button "Close" at bounding box center [674, 68] width 30 height 17
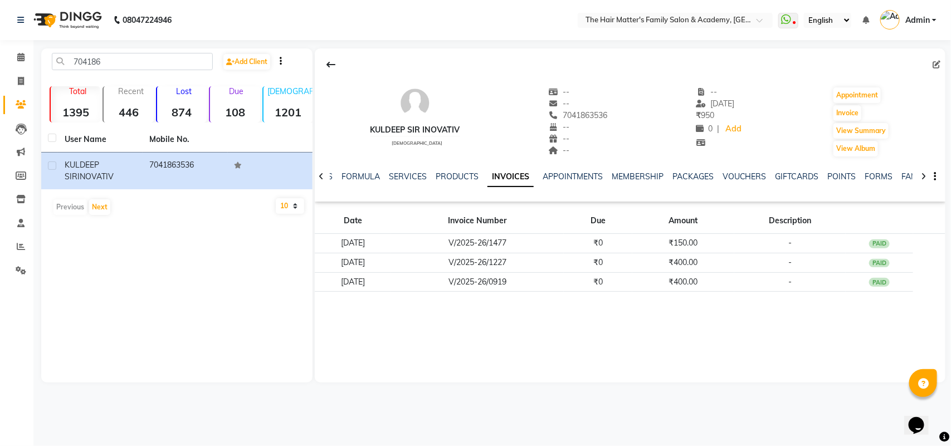
click at [936, 60] on span at bounding box center [939, 65] width 12 height 12
click at [938, 62] on icon at bounding box center [937, 65] width 8 height 8
select select "male"
select select "37903"
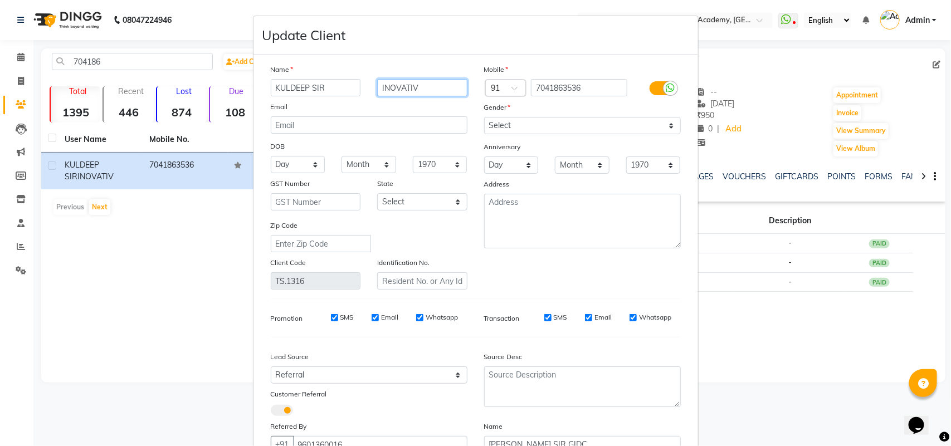
click at [434, 86] on input "INOVATIV" at bounding box center [422, 87] width 90 height 17
drag, startPoint x: 434, startPoint y: 86, endPoint x: 212, endPoint y: 82, distance: 222.2
click at [231, 79] on ngb-modal-window "Update Client Name KULDEEP SIR INOVATIV Email DOB Day 01 02 03 04 05 06 07 08 0…" at bounding box center [475, 223] width 951 height 446
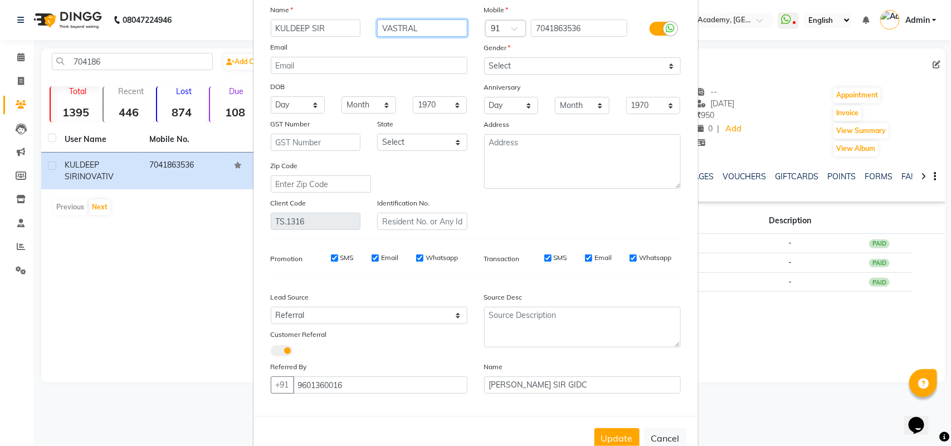
scroll to position [87, 0]
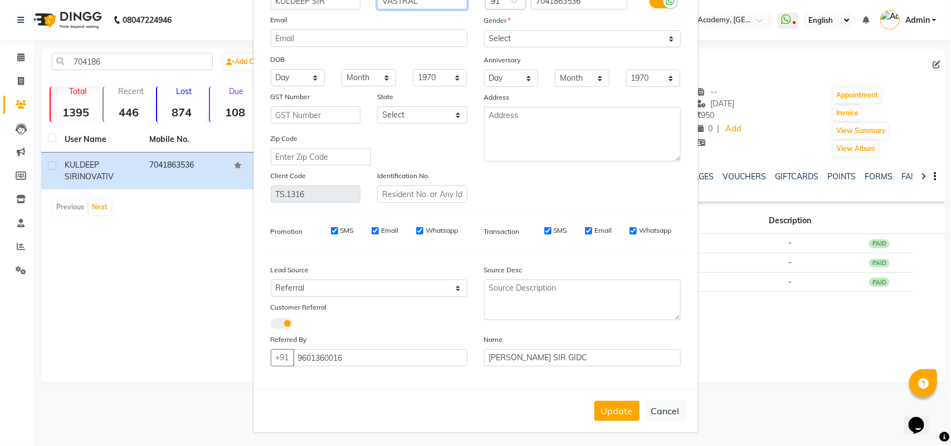
type input "VASTRAL"
click at [603, 418] on div "Update Cancel" at bounding box center [475, 411] width 444 height 44
click at [604, 412] on button "Update" at bounding box center [616, 411] width 45 height 20
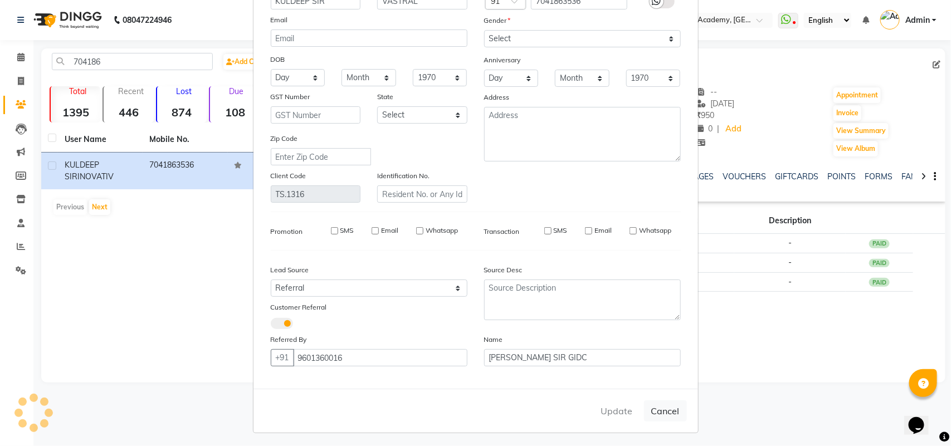
select select
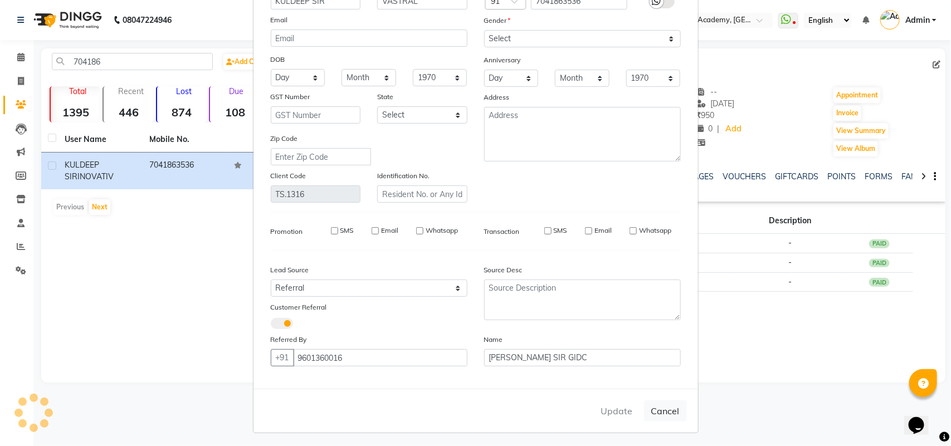
select select
checkbox input "false"
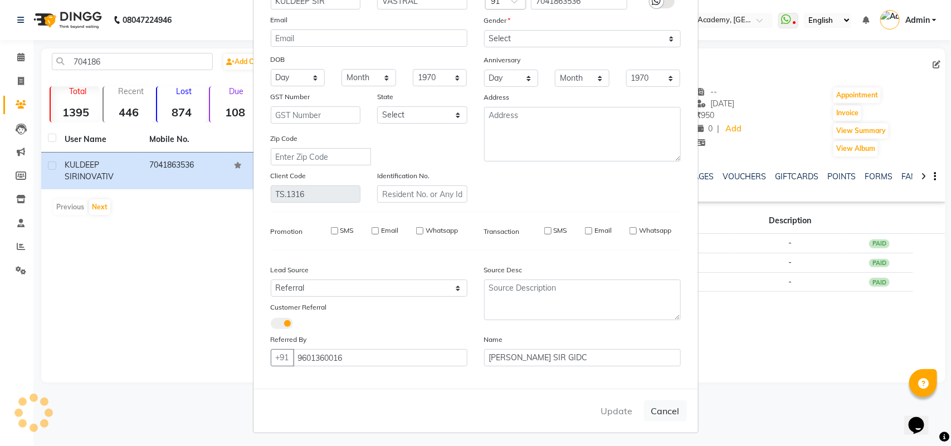
checkbox input "false"
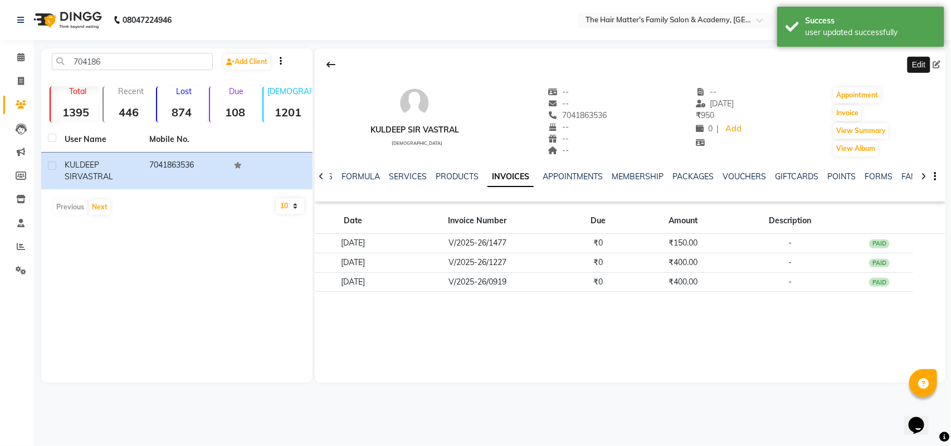
click at [936, 64] on icon at bounding box center [937, 65] width 8 height 8
select select "male"
select select "37903"
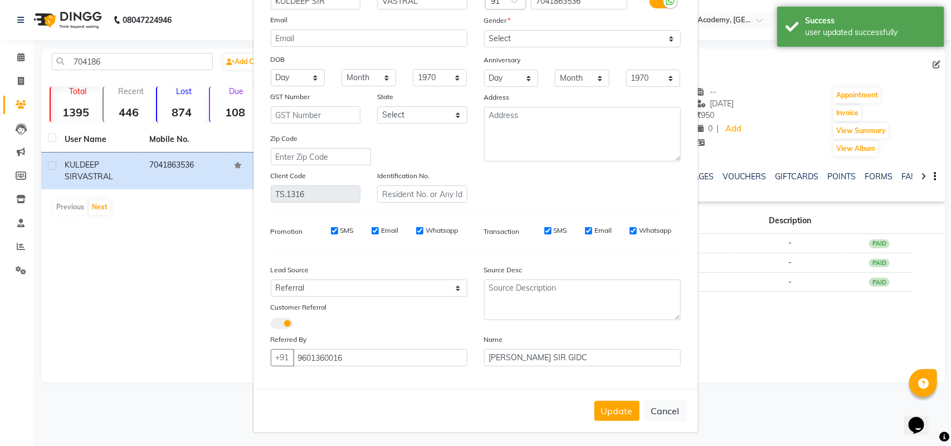
click at [632, 393] on div "Update Cancel" at bounding box center [475, 411] width 444 height 44
click at [624, 413] on button "Update" at bounding box center [616, 411] width 45 height 20
select select
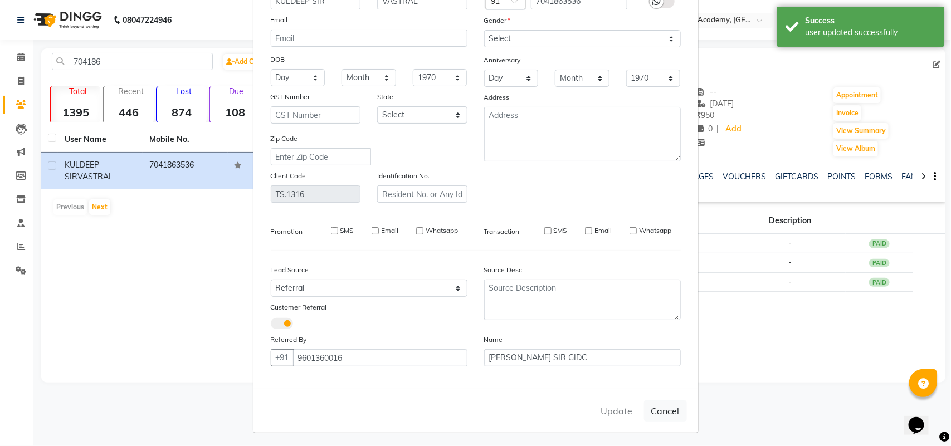
select select
checkbox input "false"
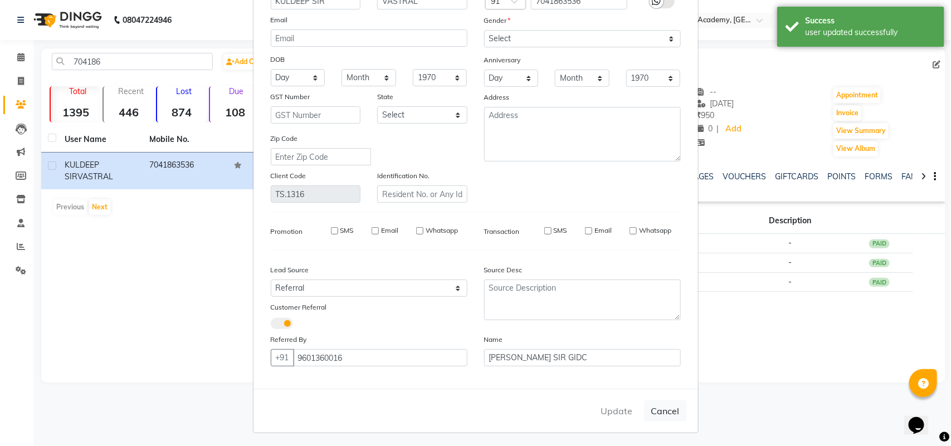
checkbox input "false"
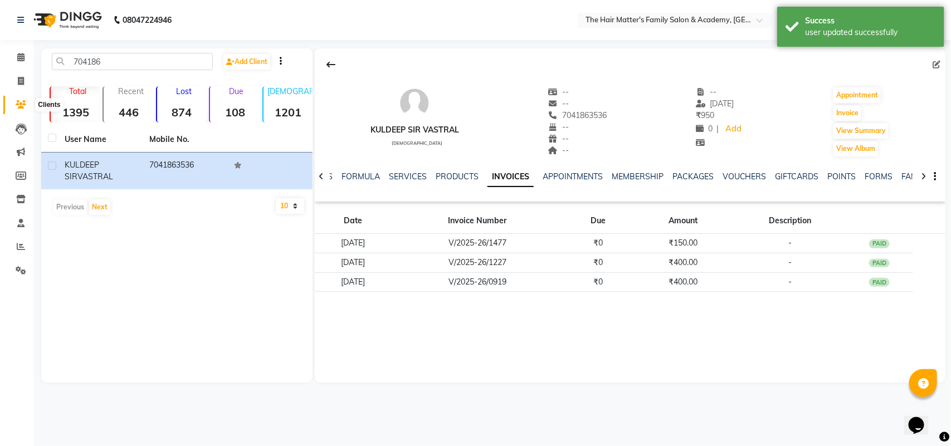
click at [22, 103] on icon at bounding box center [21, 104] width 11 height 8
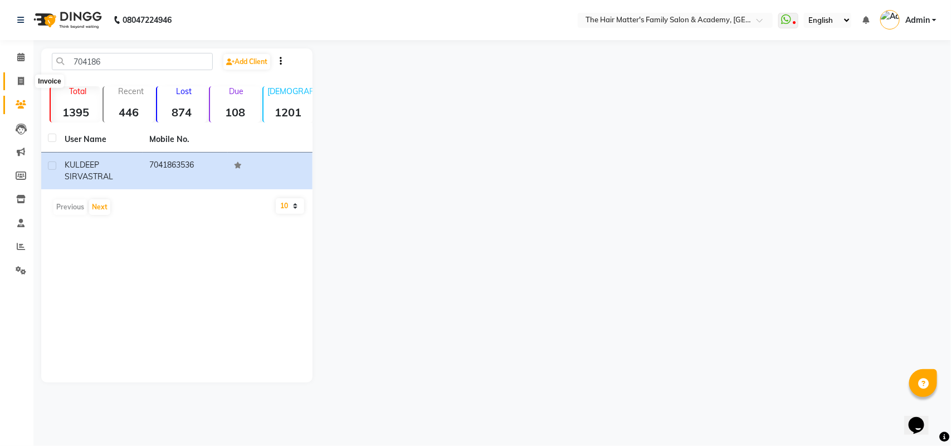
click at [26, 75] on span at bounding box center [20, 81] width 19 height 13
select select "5980"
select select "service"
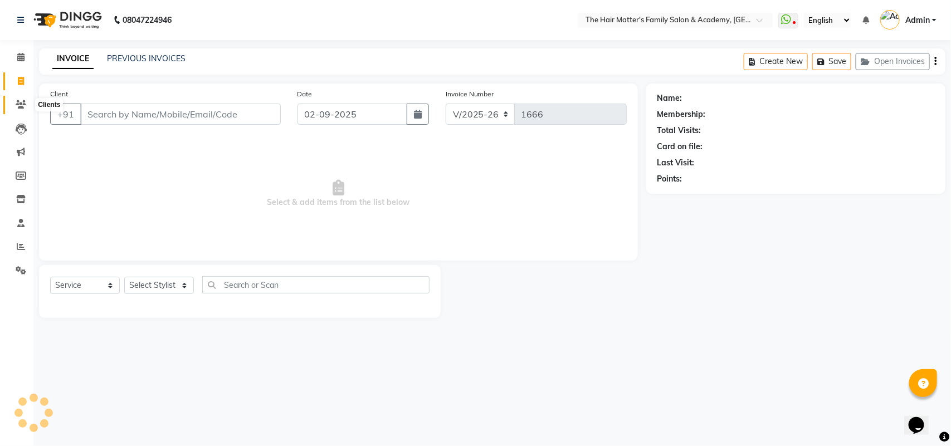
click at [21, 99] on span at bounding box center [20, 105] width 19 height 13
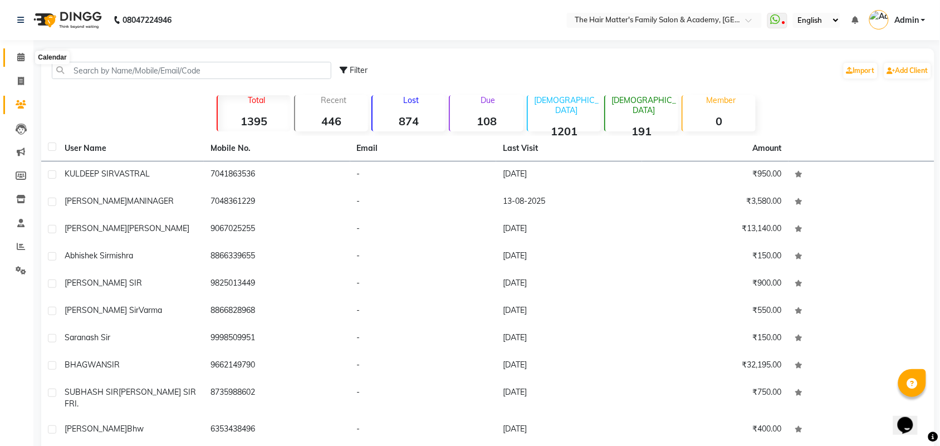
click at [24, 57] on span at bounding box center [20, 57] width 19 height 13
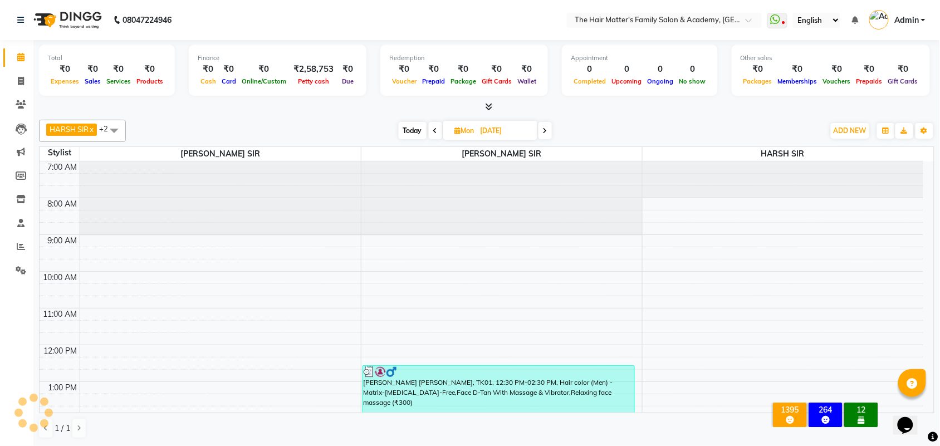
click at [463, 134] on span "Mon" at bounding box center [464, 130] width 25 height 8
select select "9"
select select "2025"
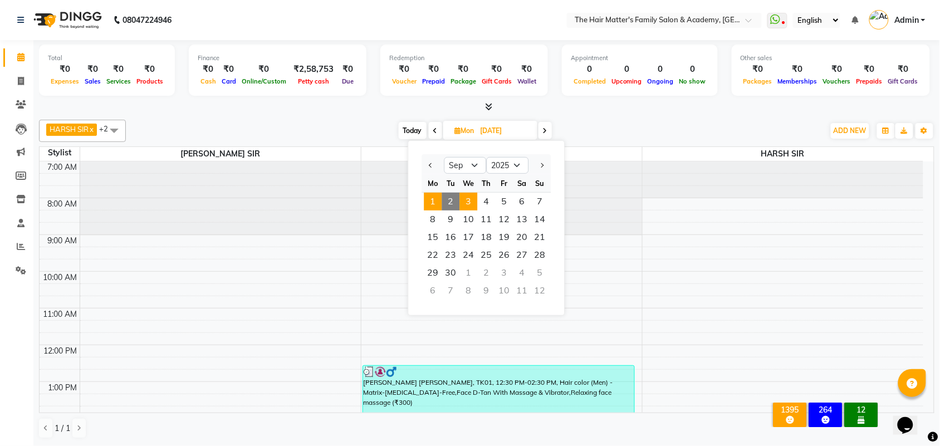
click at [473, 203] on span "3" at bounding box center [469, 202] width 18 height 18
type input "03-09-2025"
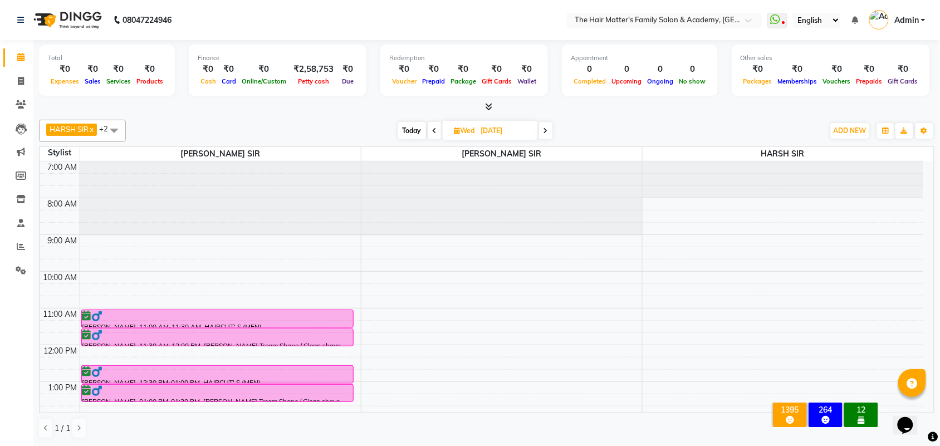
scroll to position [232, 0]
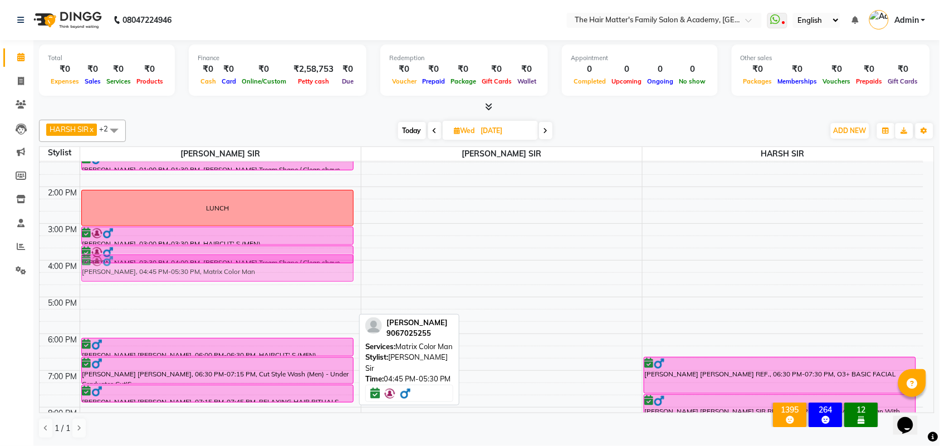
drag, startPoint x: 117, startPoint y: 302, endPoint x: 115, endPoint y: 269, distance: 33.5
click at [115, 269] on div "HARSAD SIR VINZOL, 11:00 AM-11:30 AM, HAIRCUT' S (MEN) HARSAD SIR VINZOL, 11:30…" at bounding box center [220, 223] width 281 height 587
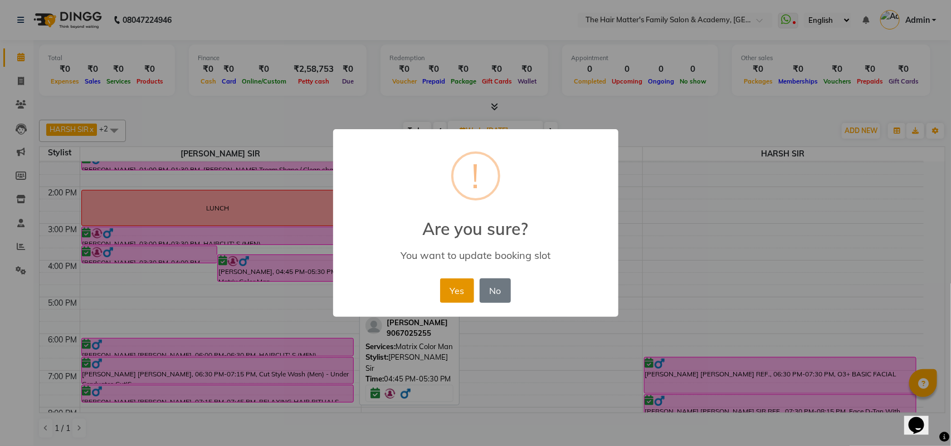
click at [451, 295] on button "Yes" at bounding box center [457, 290] width 34 height 25
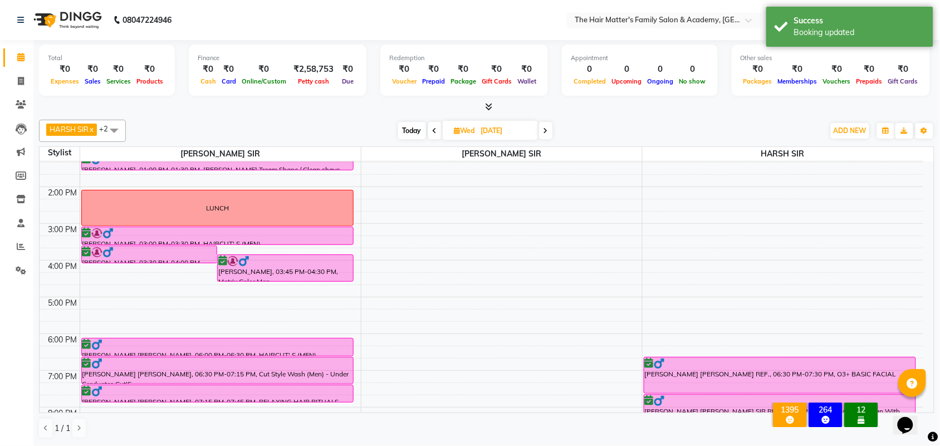
click at [81, 307] on div "7:00 AM 8:00 AM 9:00 AM 10:00 AM 11:00 AM 12:00 PM 1:00 PM 2:00 PM 3:00 PM 4:00…" at bounding box center [482, 223] width 884 height 587
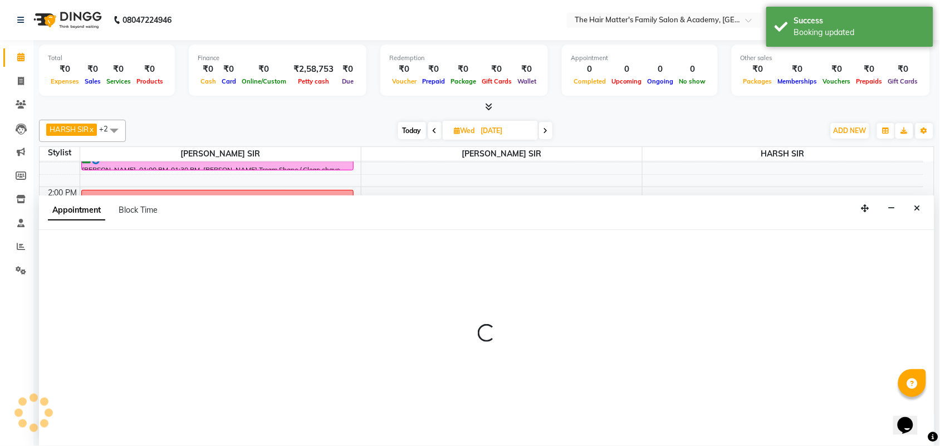
scroll to position [1, 0]
select select "42572"
select select "1020"
select select "tentative"
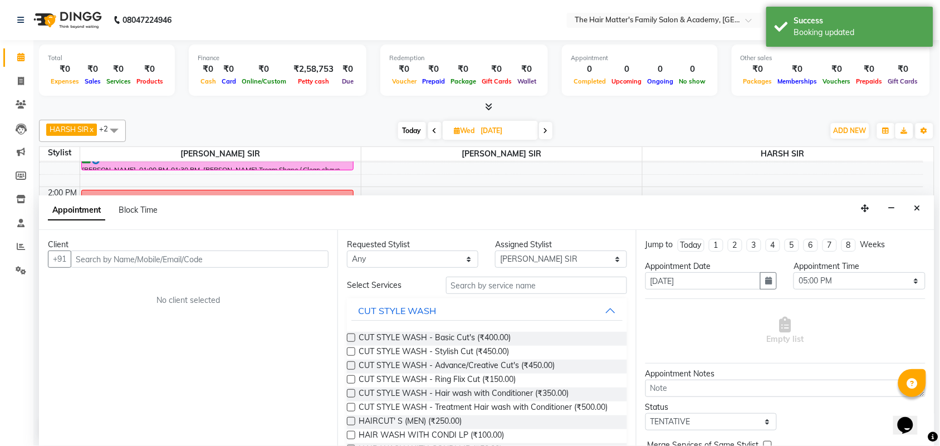
click at [134, 259] on input "text" at bounding box center [200, 259] width 258 height 17
type input "V"
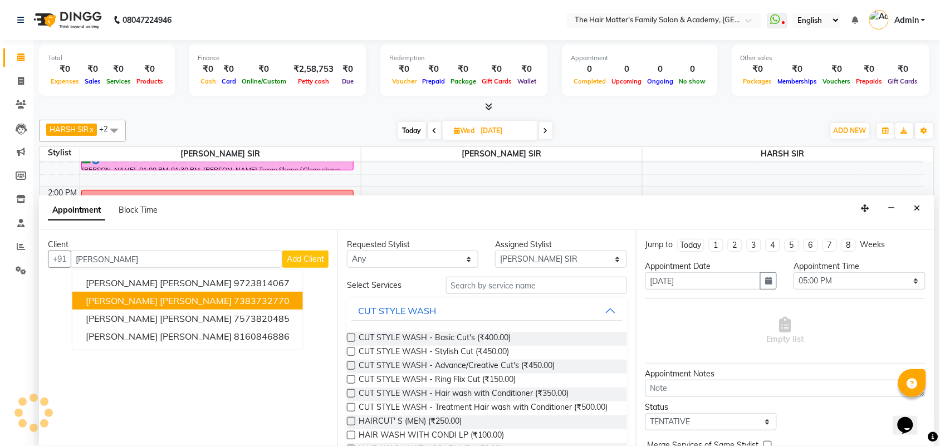
click at [148, 305] on span "VINIT SIR GOHEL" at bounding box center [159, 300] width 146 height 11
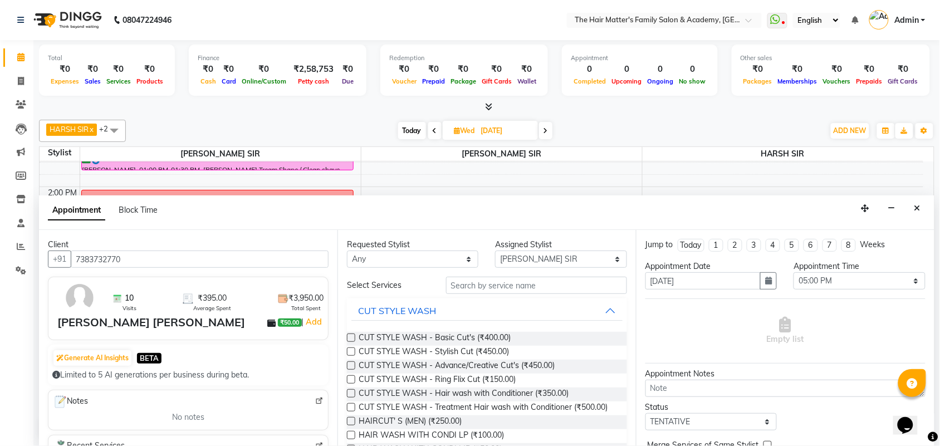
type input "7383732770"
click at [506, 288] on input "text" at bounding box center [536, 285] width 181 height 17
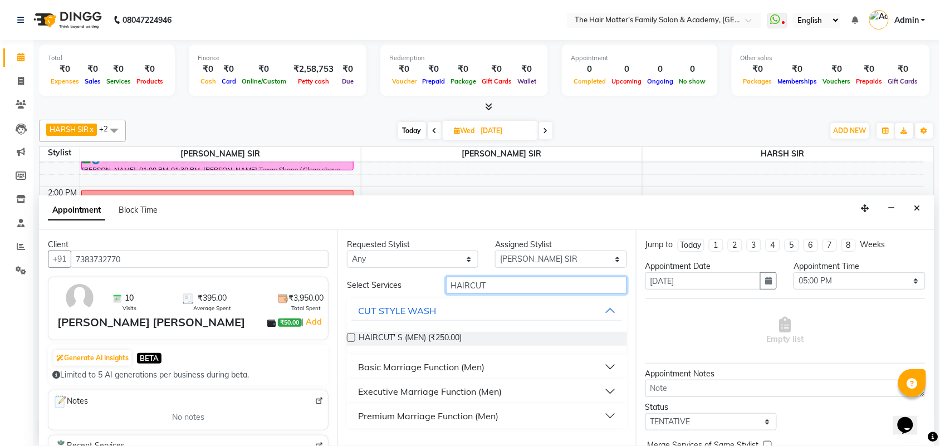
type input "HAIRCUT"
click at [348, 340] on label at bounding box center [351, 338] width 8 height 8
click at [348, 340] on input "checkbox" at bounding box center [350, 338] width 7 height 7
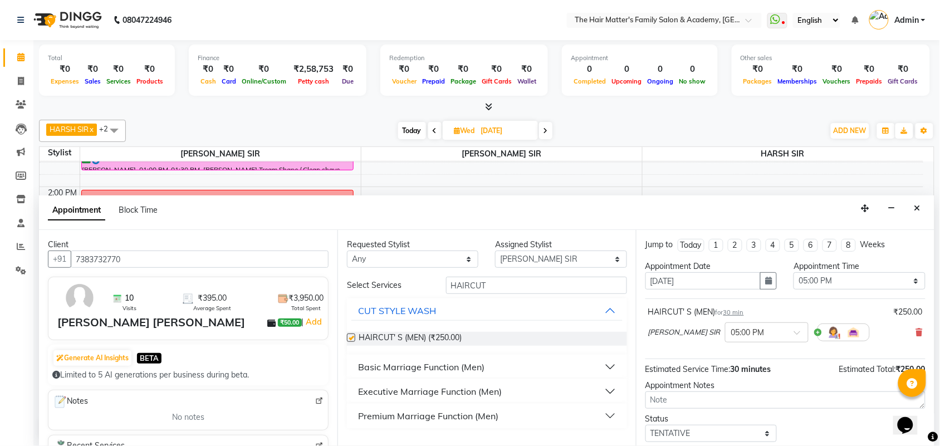
checkbox input "false"
click at [502, 279] on input "HAIRCUT" at bounding box center [536, 285] width 181 height 17
drag, startPoint x: 502, startPoint y: 279, endPoint x: 425, endPoint y: 284, distance: 77.0
click at [425, 284] on div "Select Services HAIRCUT" at bounding box center [487, 285] width 297 height 17
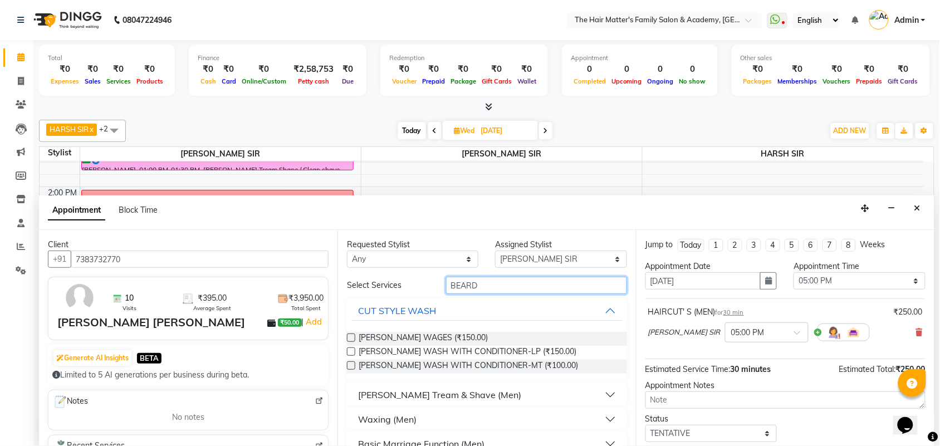
type input "BEARD"
click at [460, 390] on div "Beard Tream & Shave (Men)" at bounding box center [439, 394] width 163 height 13
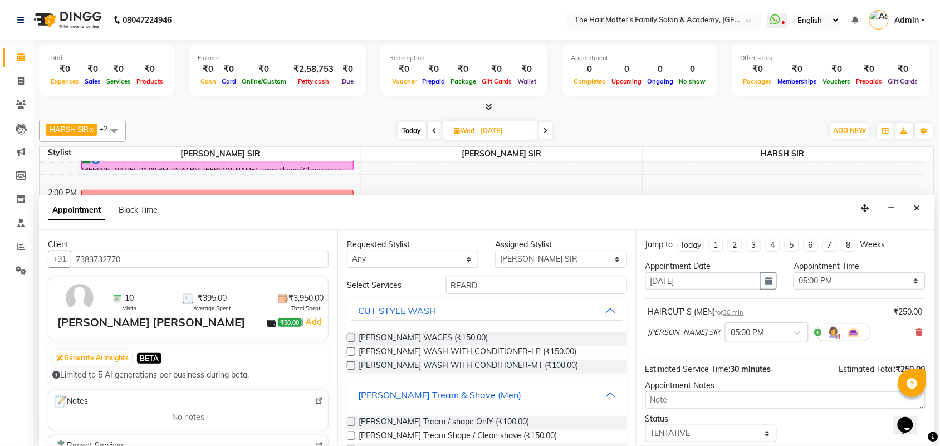
scroll to position [139, 0]
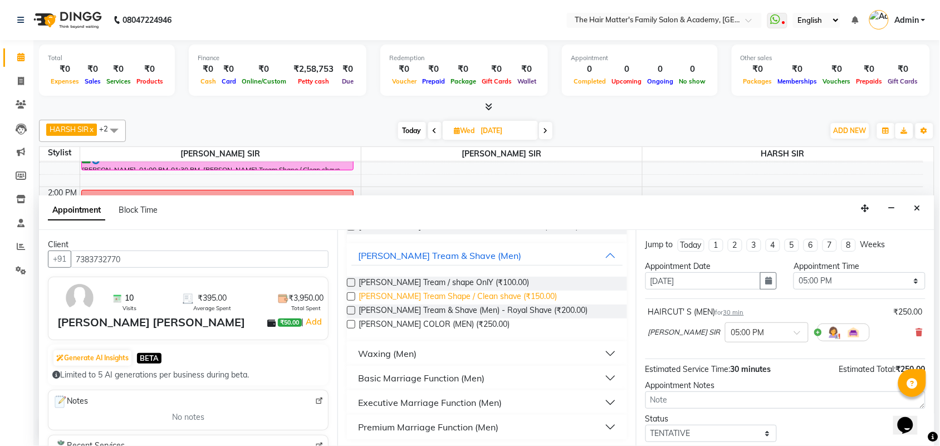
click at [490, 298] on span "Beard Tream Shape / Clean shave (₹150.00)" at bounding box center [458, 298] width 198 height 14
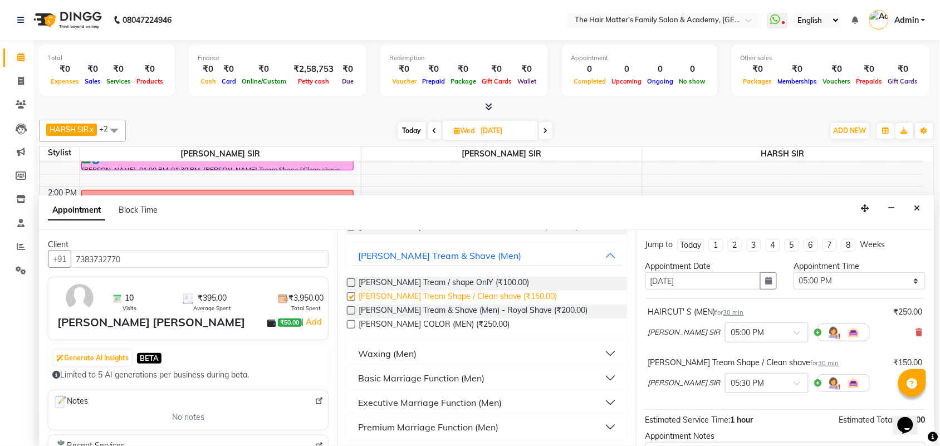
checkbox input "false"
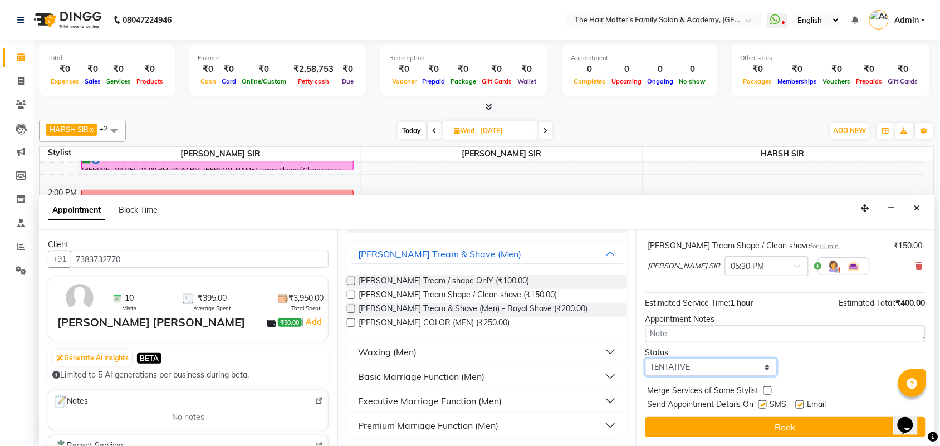
click at [699, 368] on select "Select TENTATIVE CONFIRM UPCOMING" at bounding box center [710, 367] width 131 height 17
select select "confirm booking"
click at [645, 359] on select "Select TENTATIVE CONFIRM UPCOMING" at bounding box center [710, 367] width 131 height 17
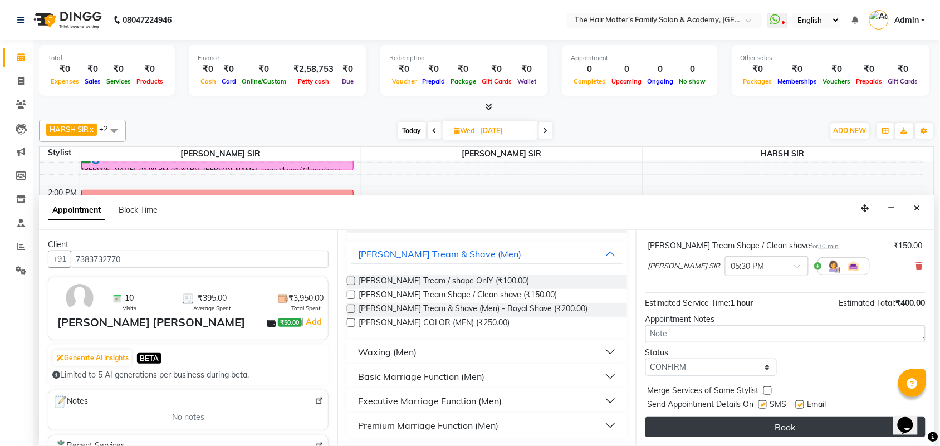
click at [696, 422] on button "Book" at bounding box center [785, 427] width 280 height 20
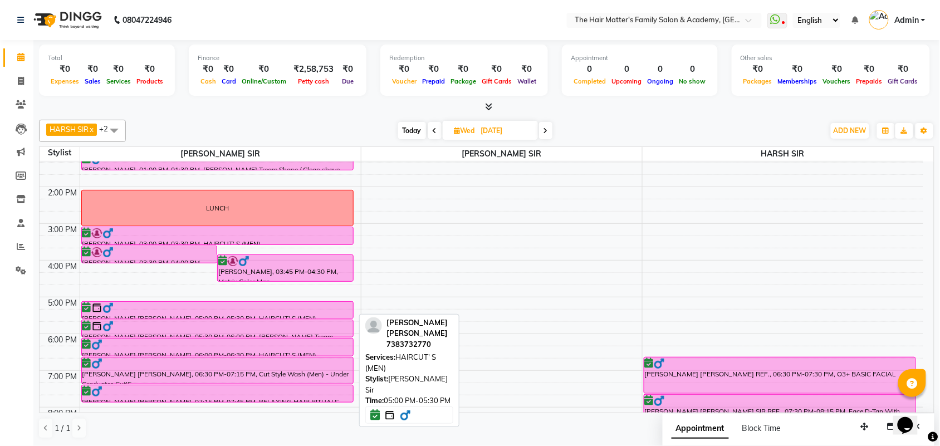
scroll to position [0, 0]
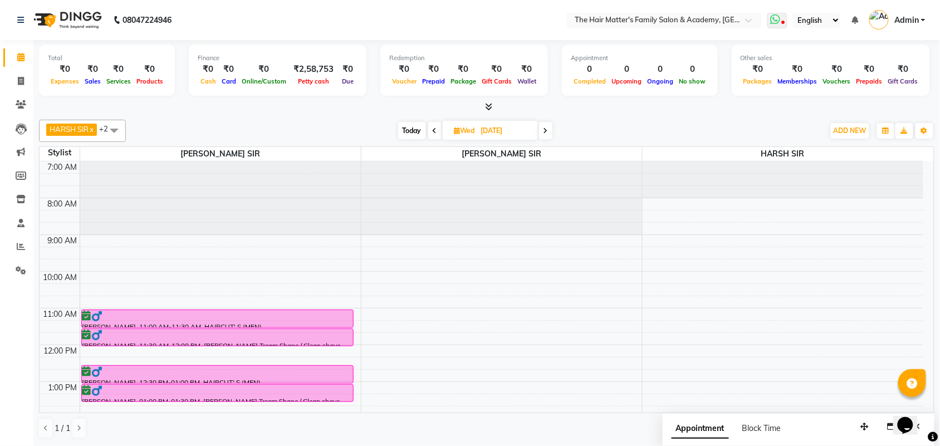
click at [777, 25] on span at bounding box center [777, 21] width 20 height 16
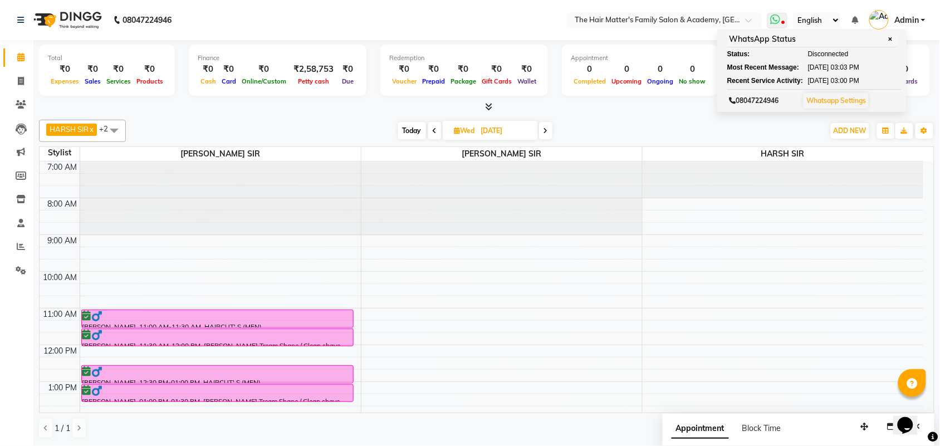
click at [835, 99] on link "Whatsapp Settings" at bounding box center [836, 100] width 60 height 8
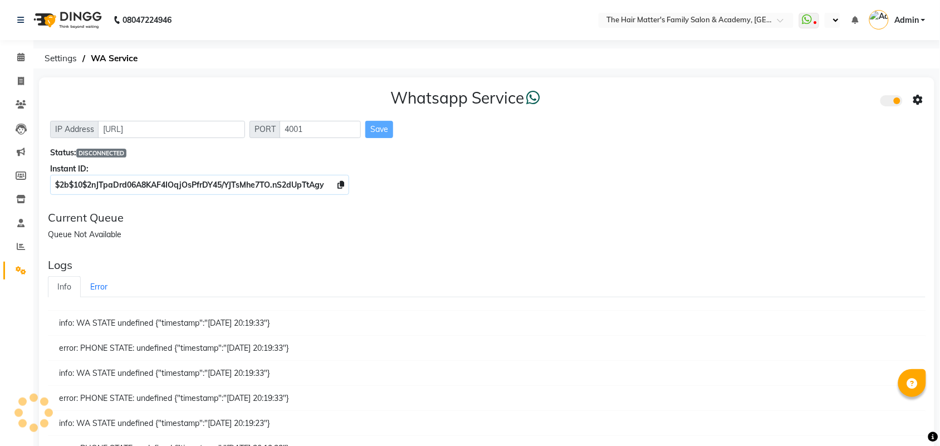
select select "en"
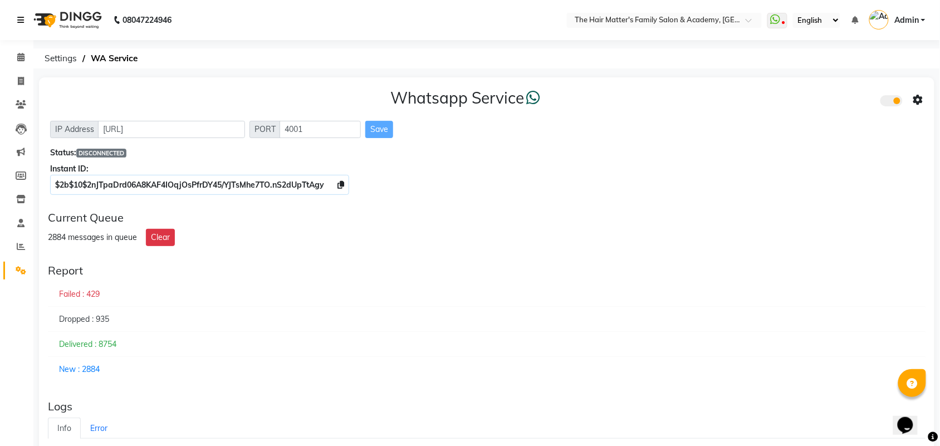
click at [18, 12] on link at bounding box center [22, 19] width 11 height 31
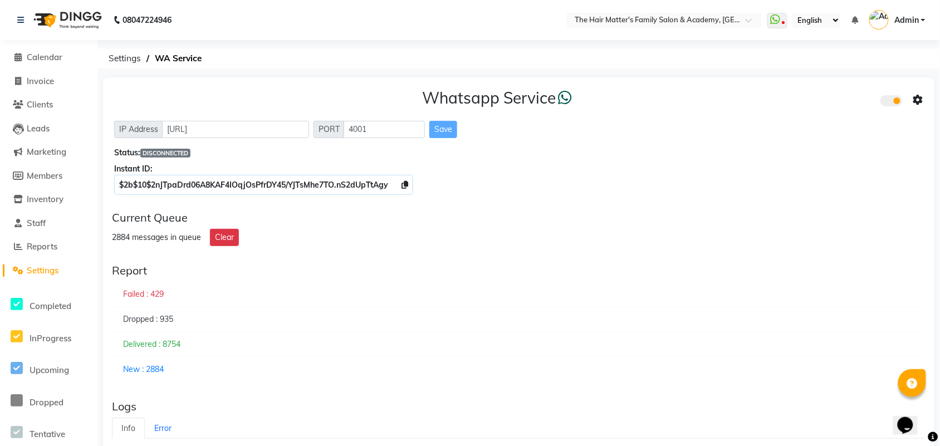
click at [43, 271] on span "Settings" at bounding box center [43, 270] width 32 height 11
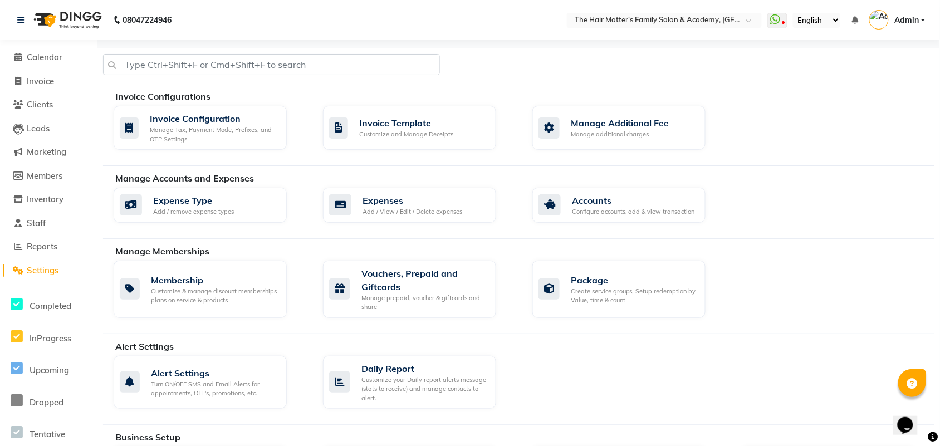
click at [49, 254] on li "Reports" at bounding box center [48, 247] width 97 height 24
click at [50, 251] on span "Reports" at bounding box center [42, 246] width 31 height 11
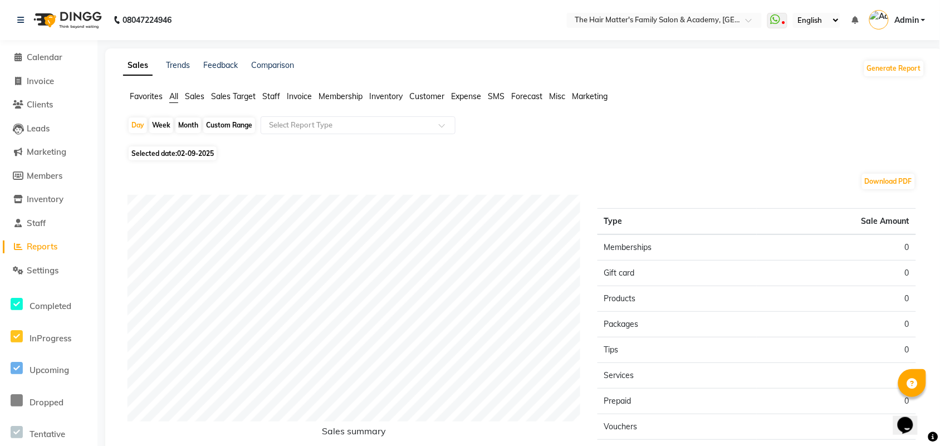
click at [185, 124] on div "Month" at bounding box center [188, 125] width 26 height 16
select select "9"
select select "2025"
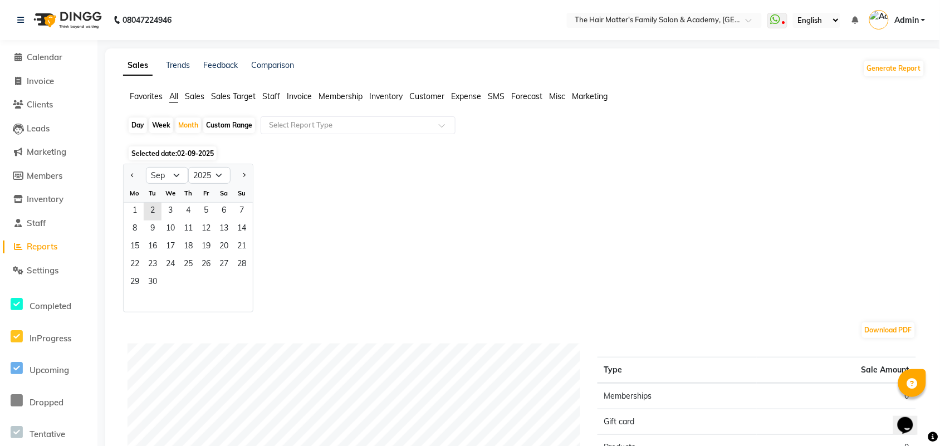
click at [149, 154] on span "Selected date: 02-09-2025" at bounding box center [173, 153] width 88 height 14
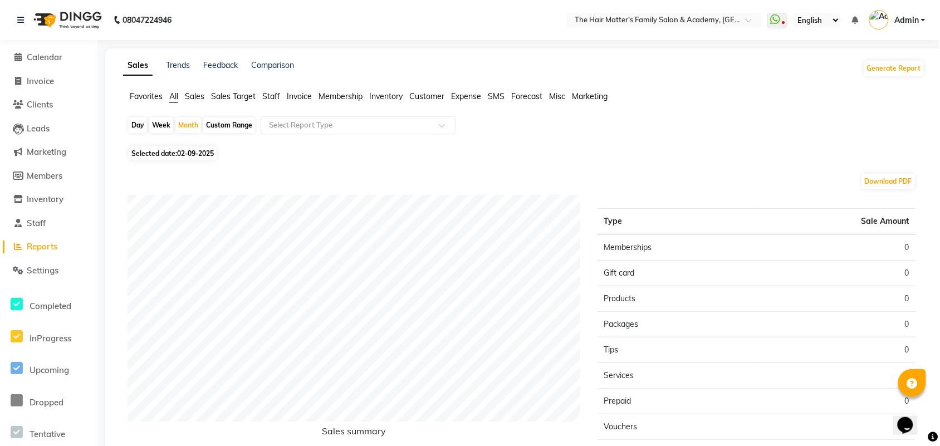
click at [160, 154] on span "Selected date: 02-09-2025" at bounding box center [173, 153] width 88 height 14
select select "9"
select select "2025"
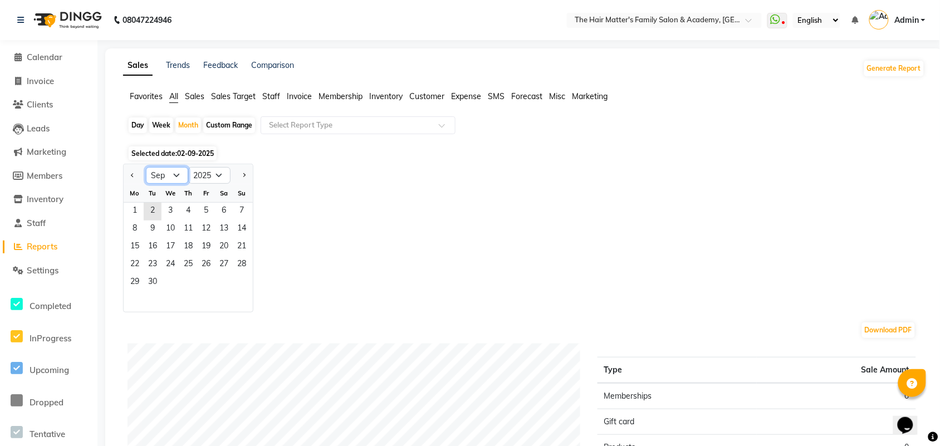
click at [175, 179] on select "Jan Feb Mar Apr May Jun Jul Aug Sep Oct Nov Dec" at bounding box center [167, 175] width 42 height 17
select select "8"
click at [146, 168] on select "Jan Feb Mar Apr May Jun Jul Aug Sep Oct Nov Dec" at bounding box center [167, 175] width 42 height 17
click at [202, 207] on span "1" at bounding box center [206, 212] width 18 height 18
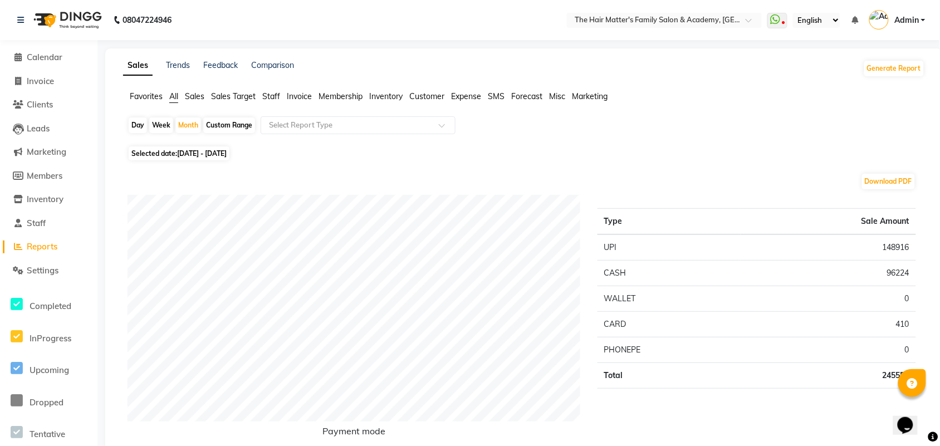
click at [390, 99] on span "Inventory" at bounding box center [385, 96] width 33 height 10
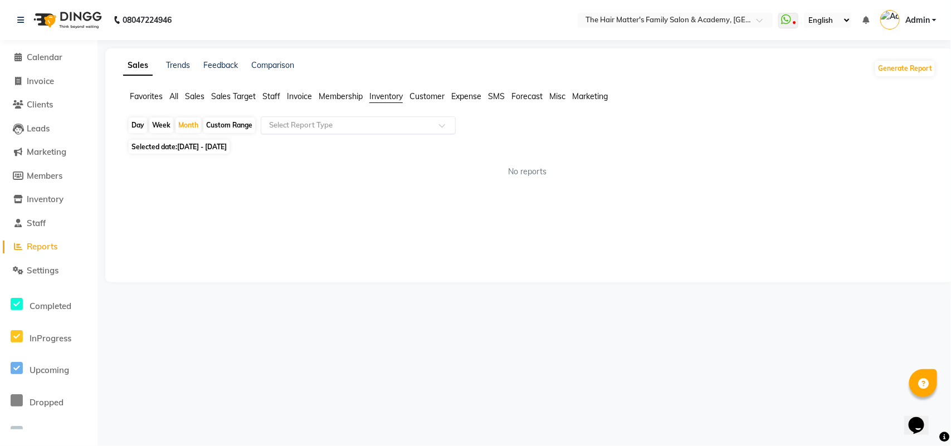
click at [288, 128] on input "text" at bounding box center [347, 125] width 160 height 11
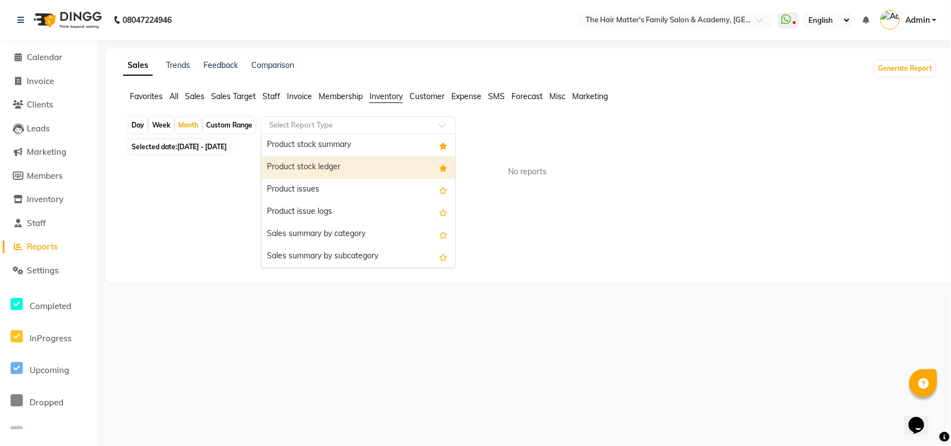
click at [293, 173] on div "Product stock ledger" at bounding box center [358, 167] width 194 height 22
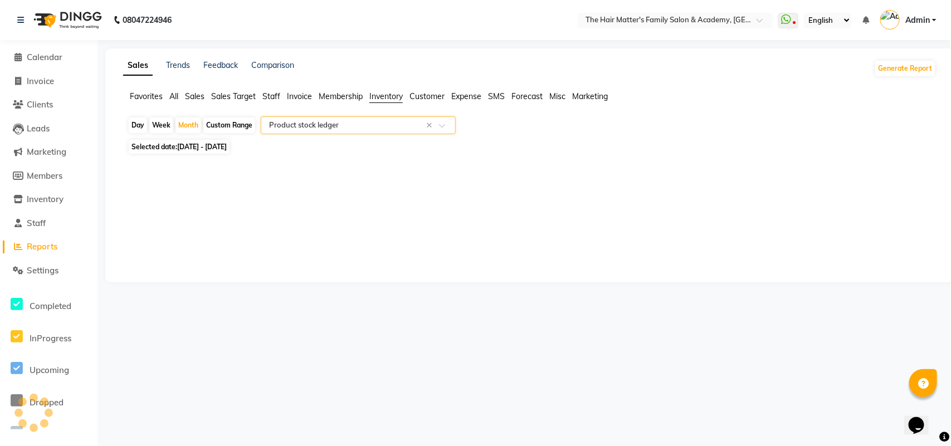
select select "full_report"
select select "pdf"
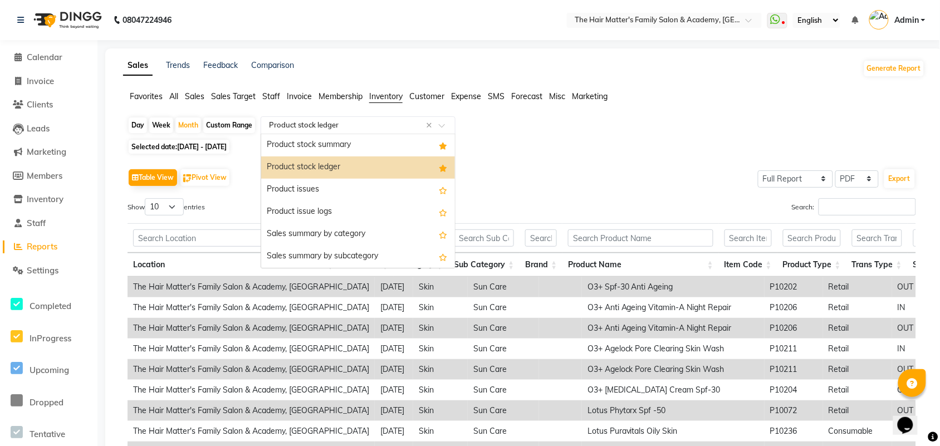
click at [394, 123] on input "text" at bounding box center [347, 125] width 160 height 11
click at [329, 143] on div "Product stock summary" at bounding box center [358, 145] width 194 height 22
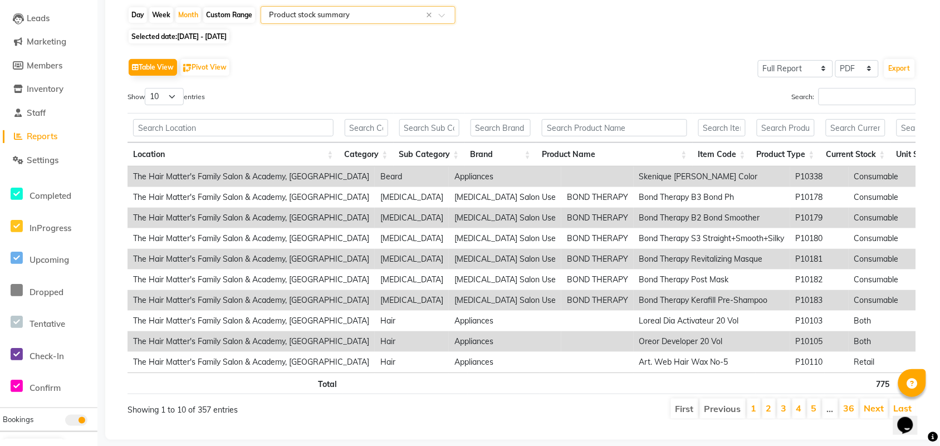
scroll to position [143, 0]
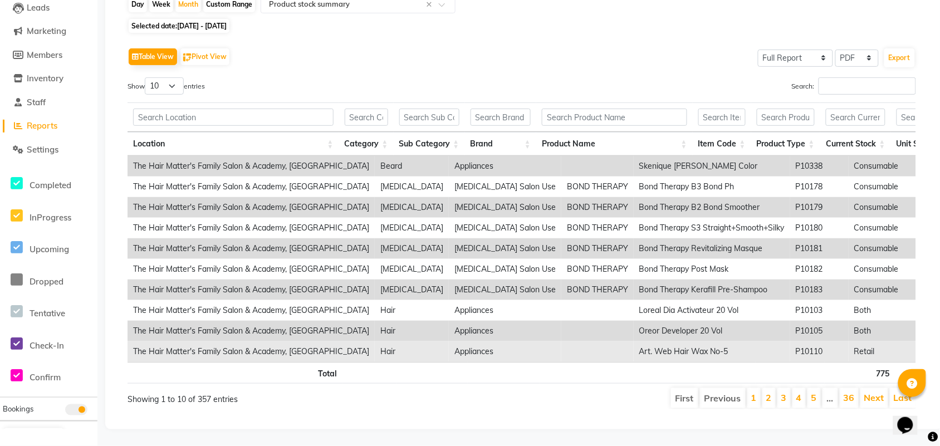
click at [849, 341] on td "Retail" at bounding box center [883, 351] width 69 height 21
click at [670, 341] on td "Art. Web Hair Wax No-5" at bounding box center [712, 351] width 156 height 21
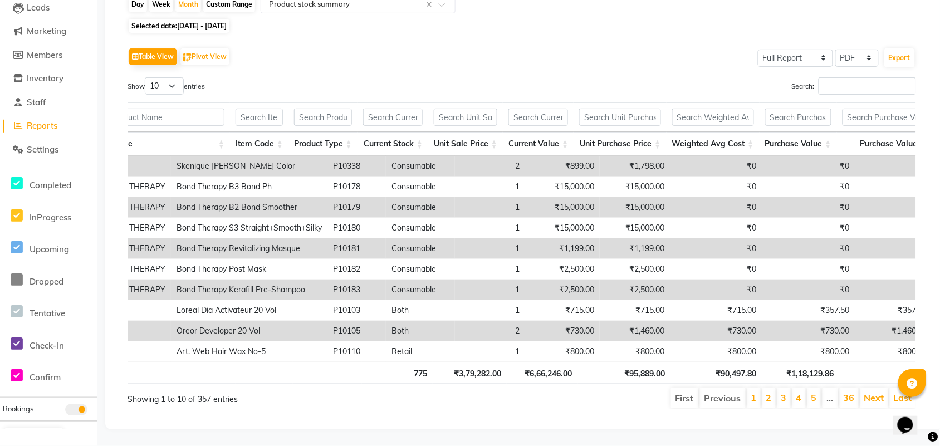
scroll to position [0, 0]
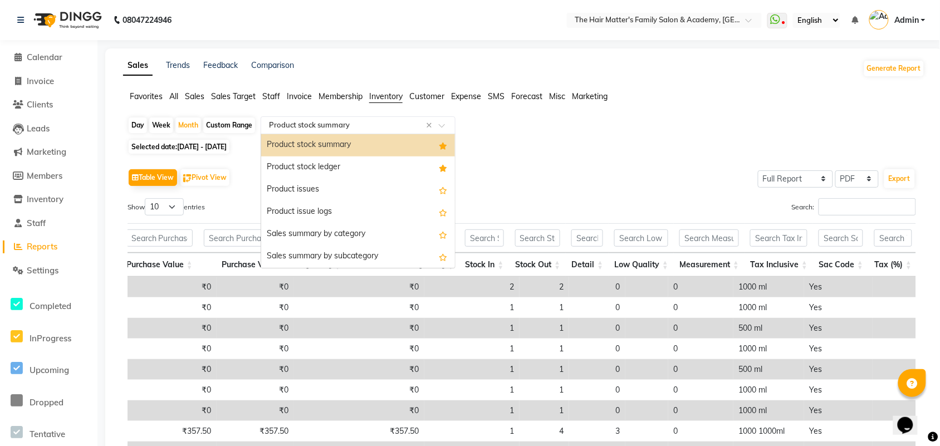
click at [412, 128] on input "text" at bounding box center [347, 125] width 160 height 11
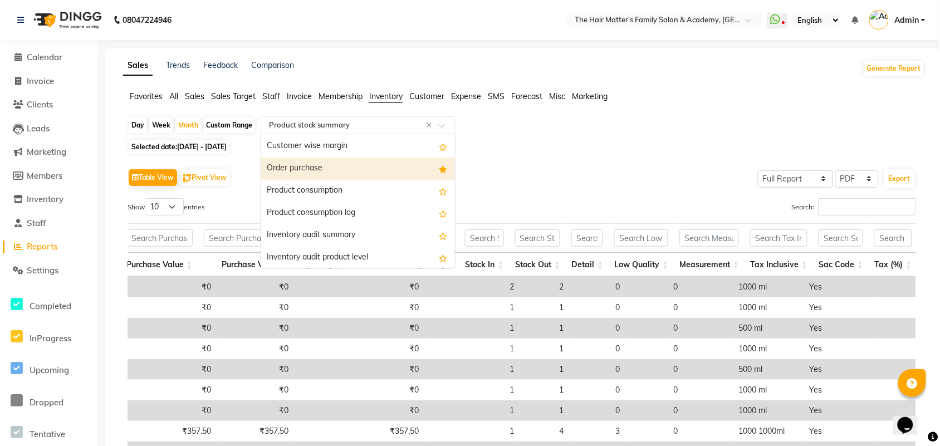
click at [329, 170] on div "Order purchase" at bounding box center [358, 169] width 194 height 22
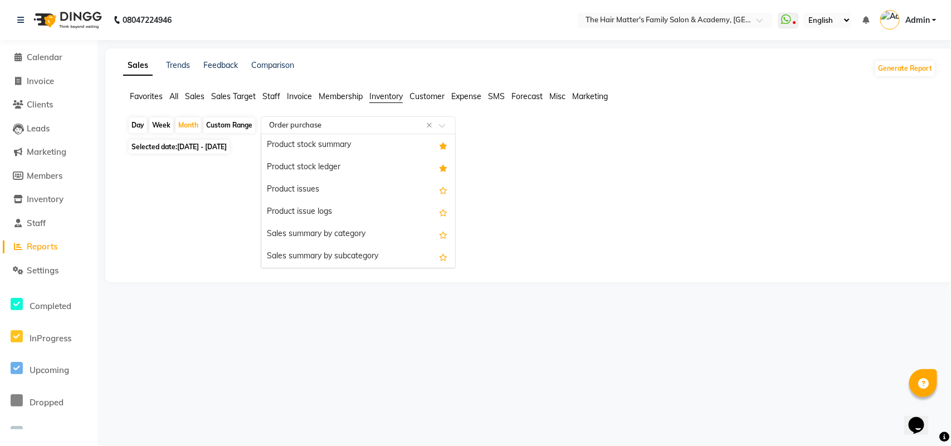
click at [342, 126] on input "text" at bounding box center [347, 125] width 160 height 11
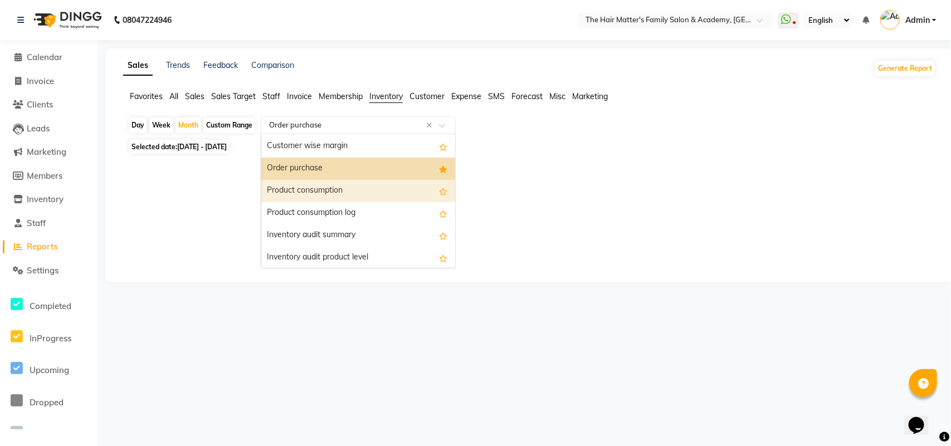
click at [329, 189] on div "Product consumption" at bounding box center [358, 191] width 194 height 22
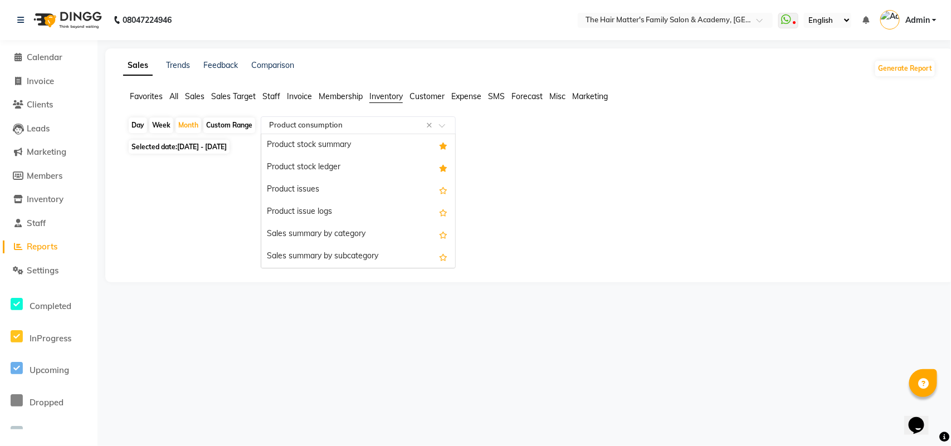
click at [356, 132] on div "Select Report Type × Product consumption ×" at bounding box center [358, 125] width 195 height 18
click at [308, 144] on div "Product stock summary" at bounding box center [358, 145] width 194 height 22
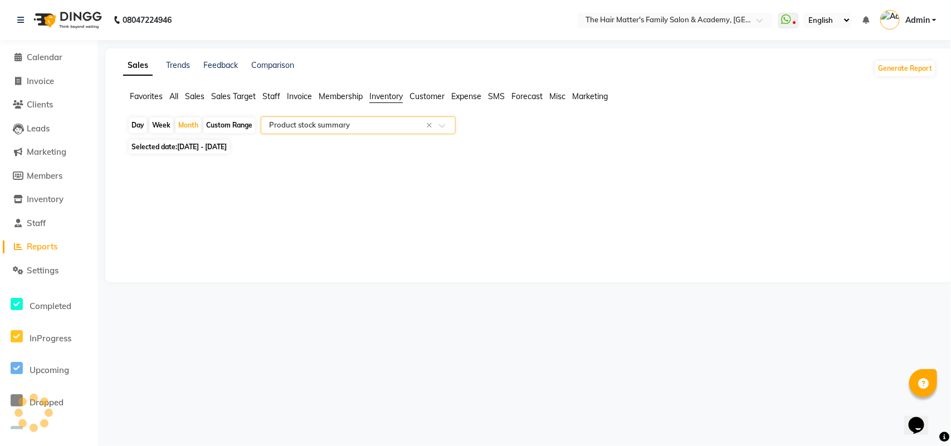
select select "full_report"
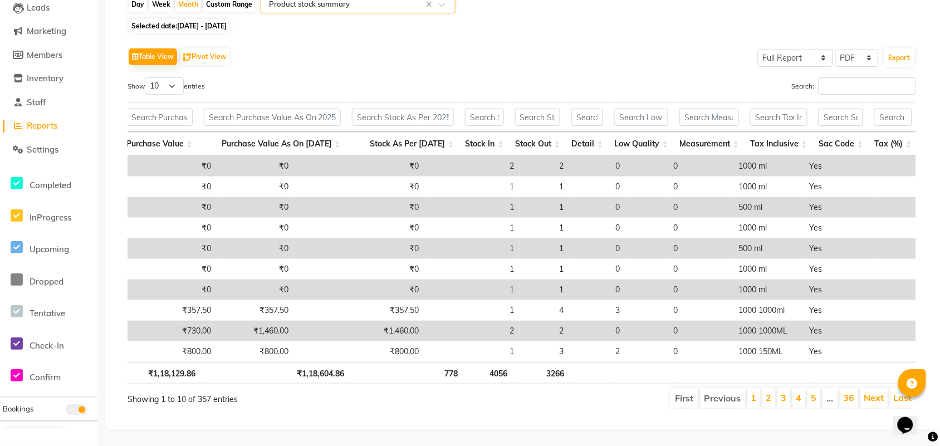
click at [810, 388] on li "5" at bounding box center [813, 398] width 13 height 20
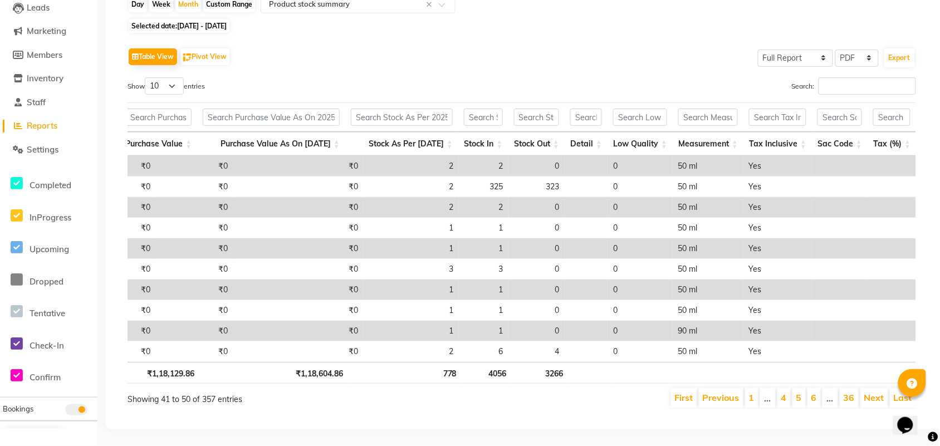
click at [810, 388] on li "6" at bounding box center [813, 398] width 13 height 20
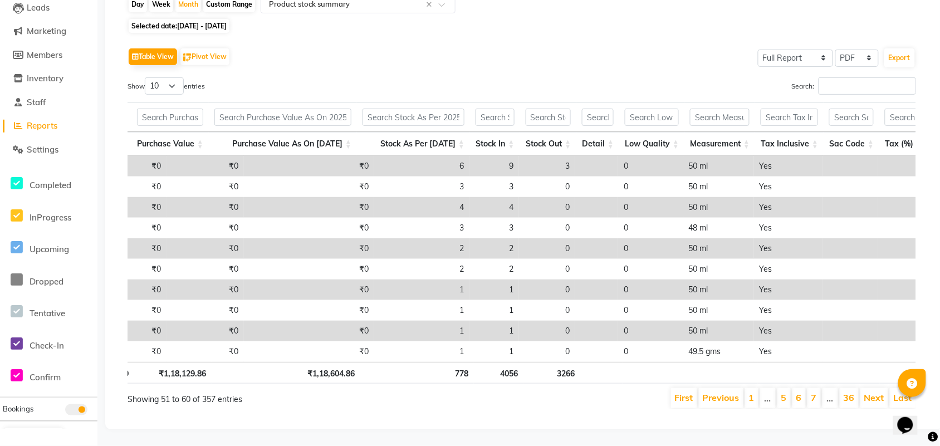
click at [810, 388] on li "7" at bounding box center [813, 398] width 13 height 20
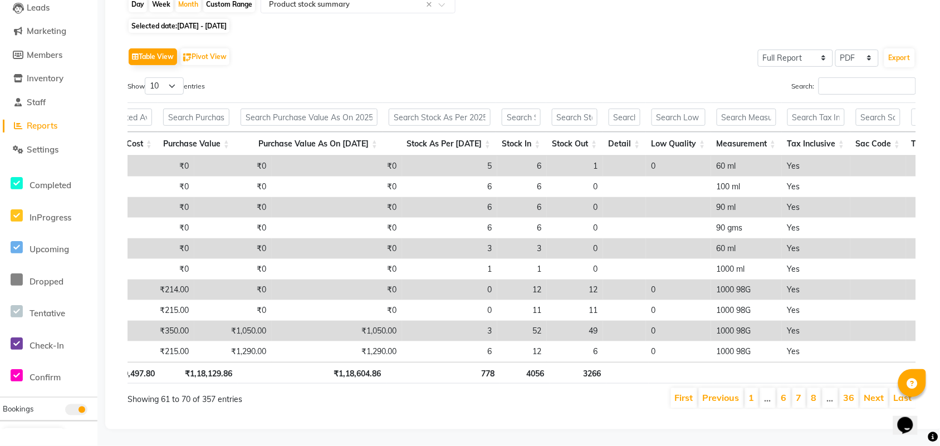
click at [810, 388] on li "8" at bounding box center [813, 398] width 13 height 20
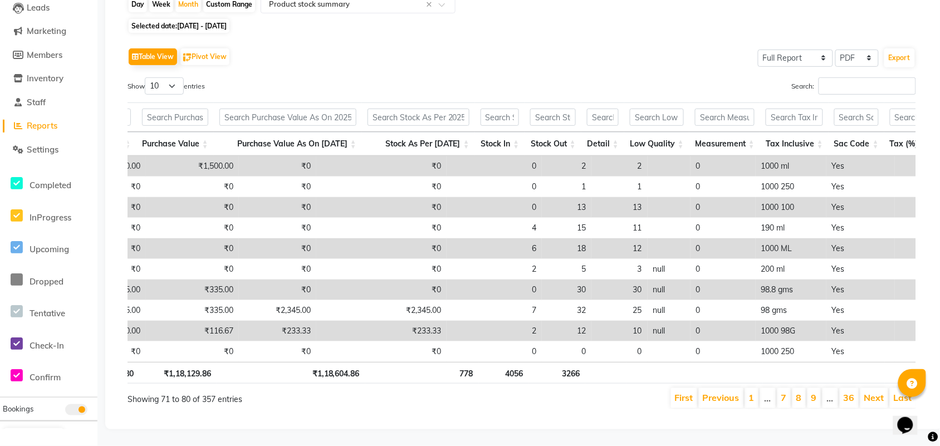
click at [810, 388] on li "9" at bounding box center [813, 398] width 13 height 20
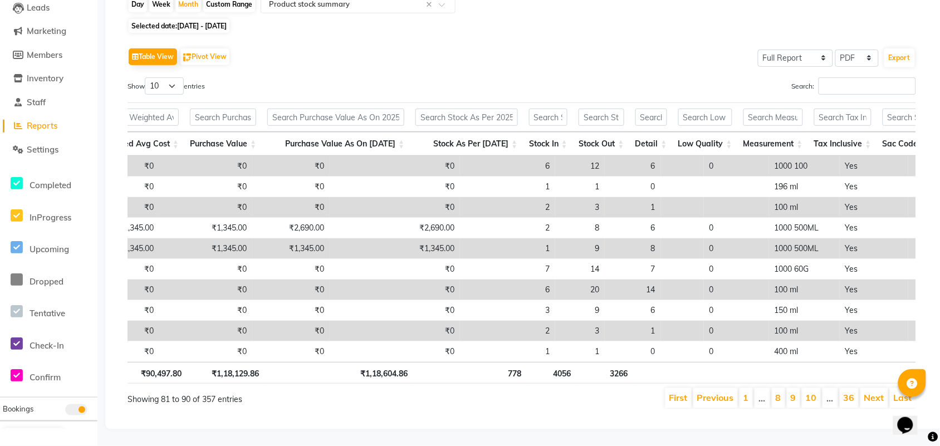
click at [810, 392] on link "10" at bounding box center [811, 397] width 11 height 11
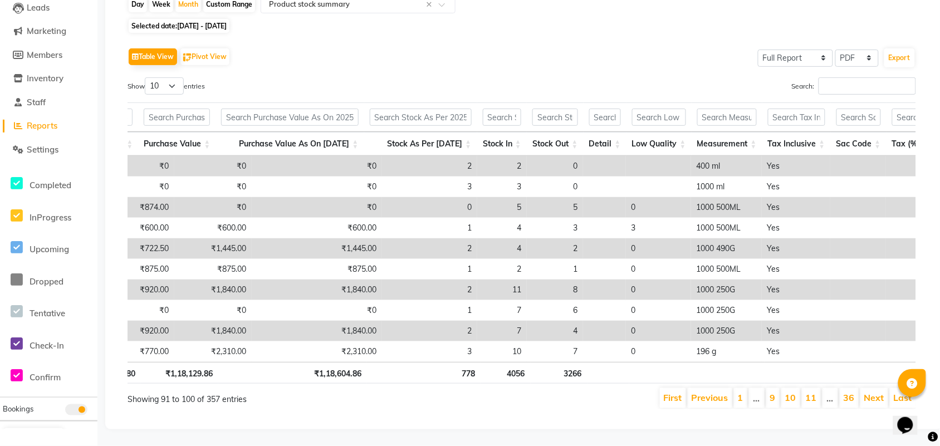
click at [810, 392] on link "11" at bounding box center [811, 397] width 11 height 11
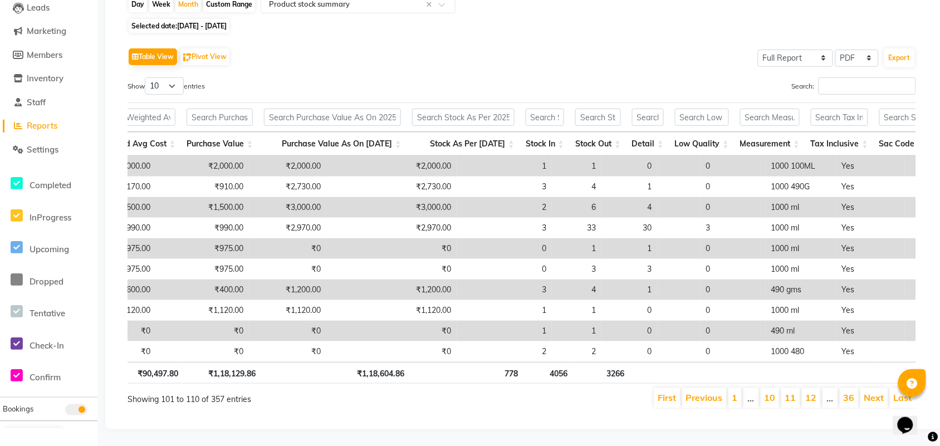
click at [810, 392] on link "12" at bounding box center [811, 397] width 11 height 11
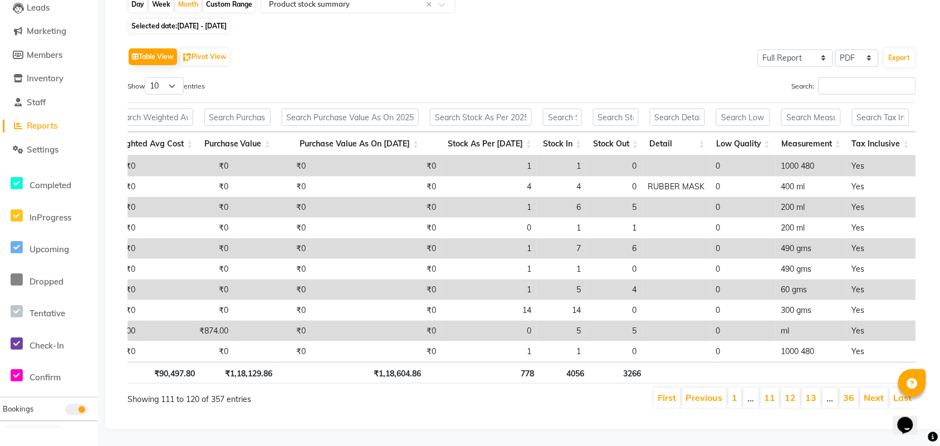
click at [810, 392] on link "13" at bounding box center [811, 397] width 11 height 11
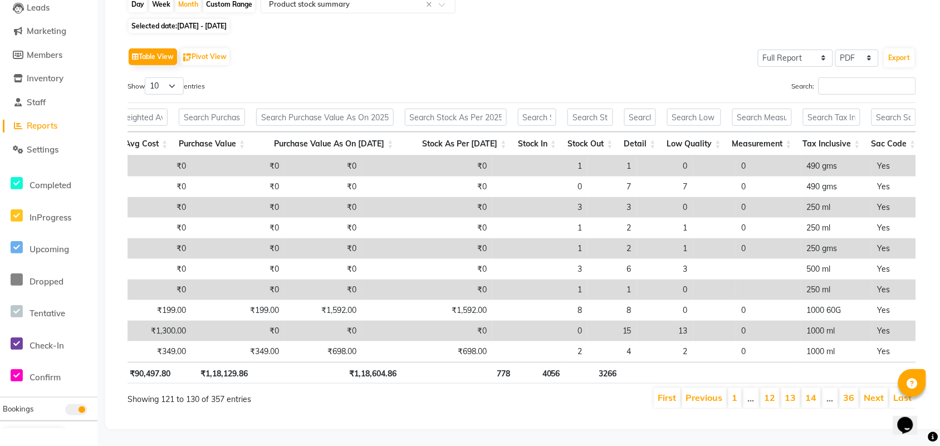
click at [810, 392] on link "14" at bounding box center [811, 397] width 11 height 11
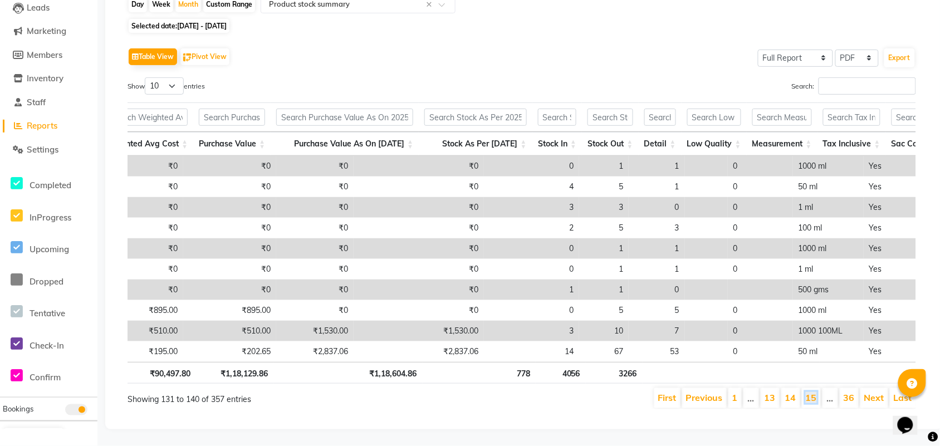
click at [810, 392] on link "15" at bounding box center [811, 397] width 11 height 11
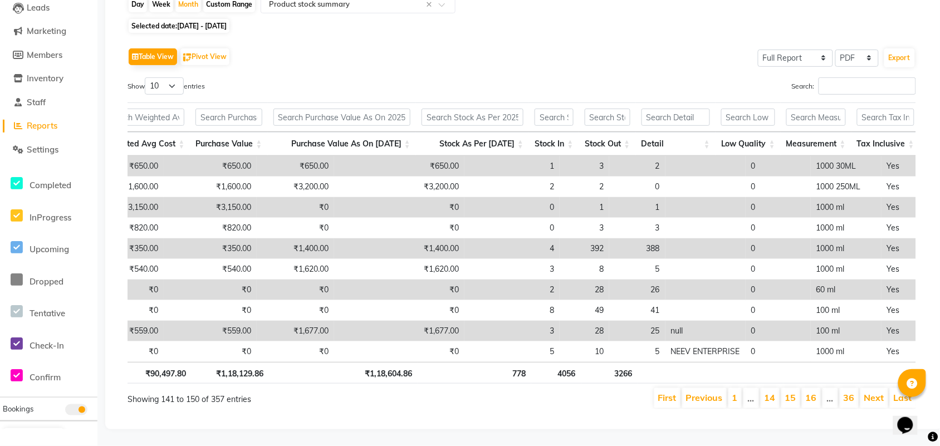
click at [810, 392] on link "16" at bounding box center [811, 397] width 11 height 11
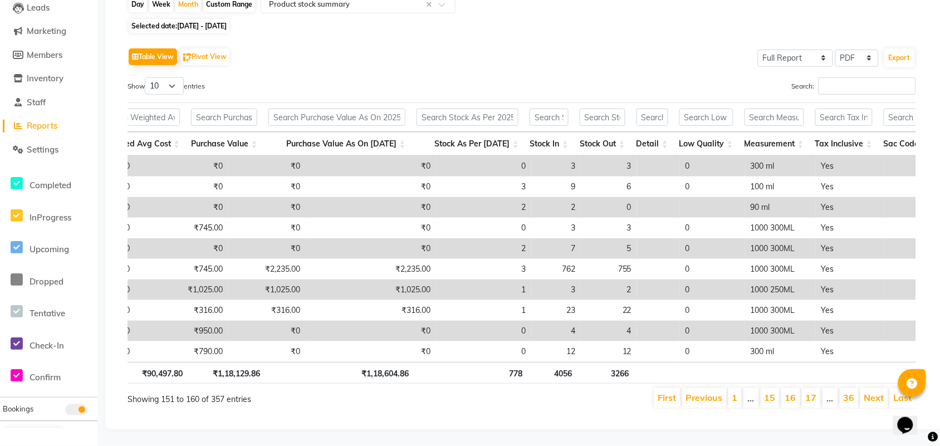
click at [810, 392] on link "17" at bounding box center [811, 397] width 11 height 11
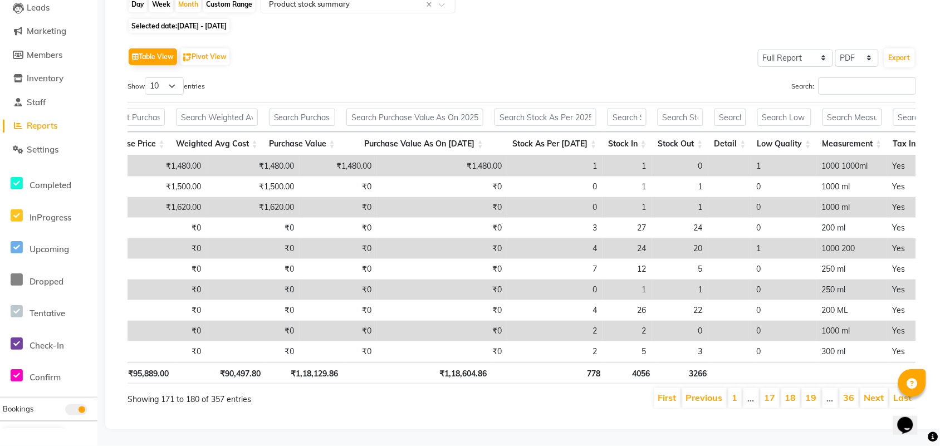
click at [810, 392] on link "19" at bounding box center [811, 397] width 11 height 11
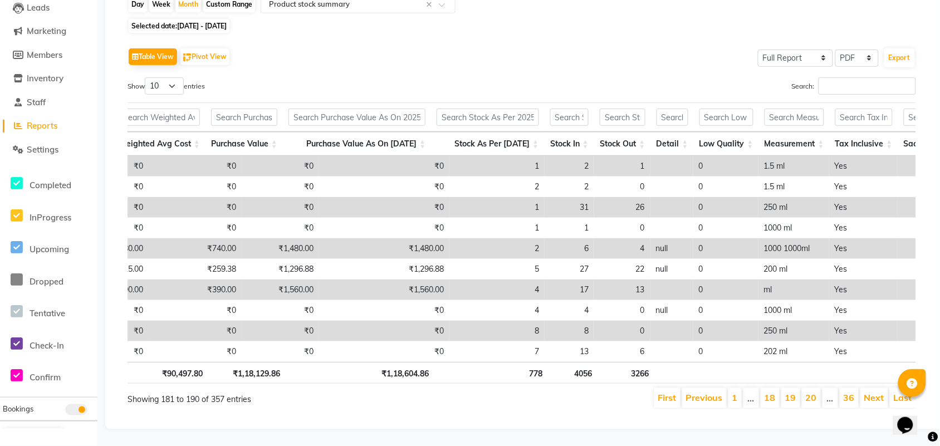
click at [810, 392] on link "20" at bounding box center [811, 397] width 11 height 11
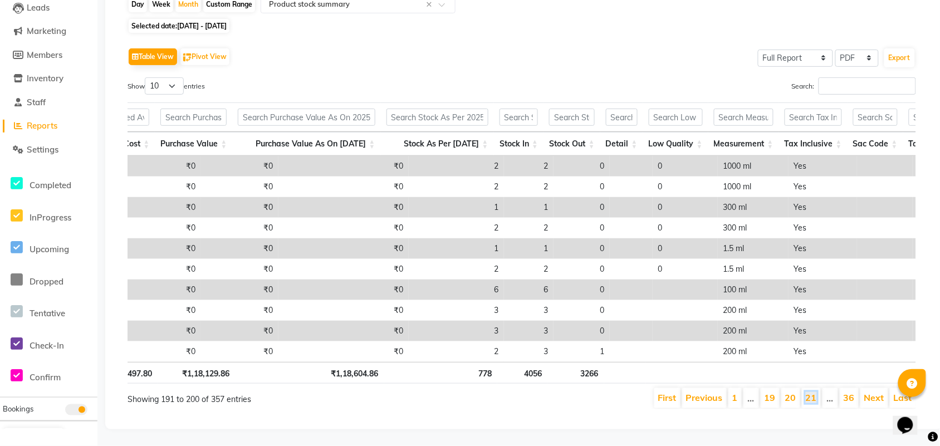
click at [810, 392] on link "21" at bounding box center [811, 397] width 11 height 11
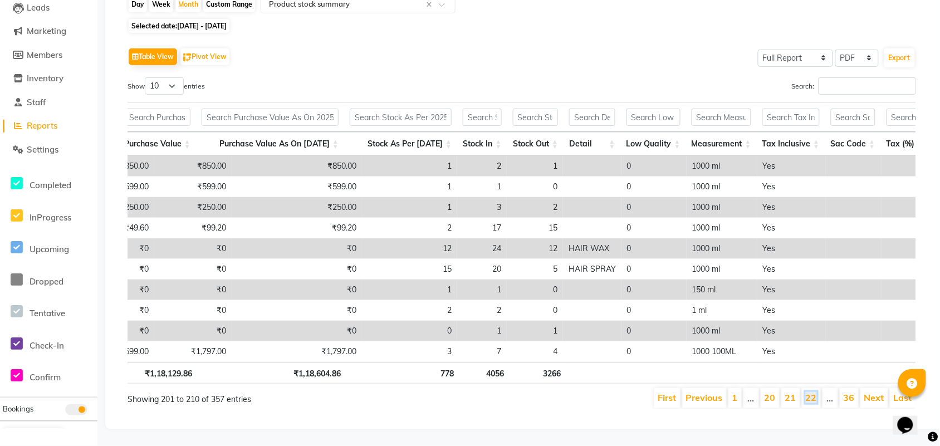
click at [810, 392] on link "22" at bounding box center [811, 397] width 11 height 11
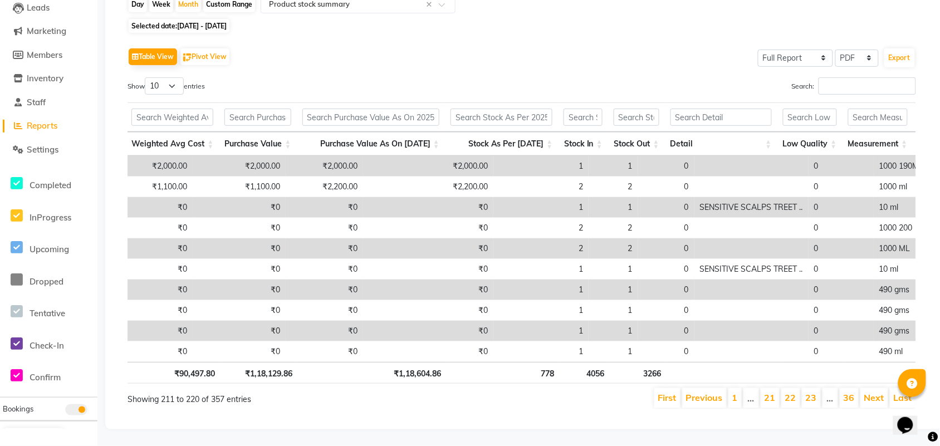
click at [810, 392] on link "23" at bounding box center [811, 397] width 11 height 11
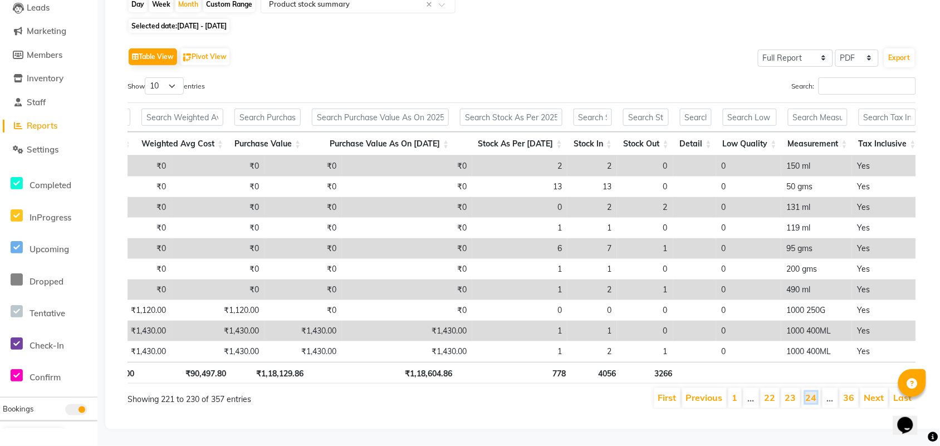
click at [810, 392] on link "24" at bounding box center [811, 397] width 11 height 11
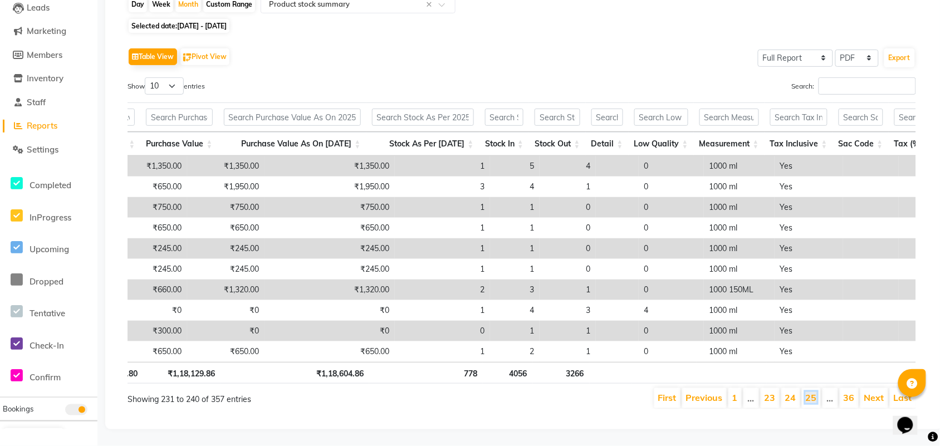
click at [810, 392] on link "25" at bounding box center [811, 397] width 11 height 11
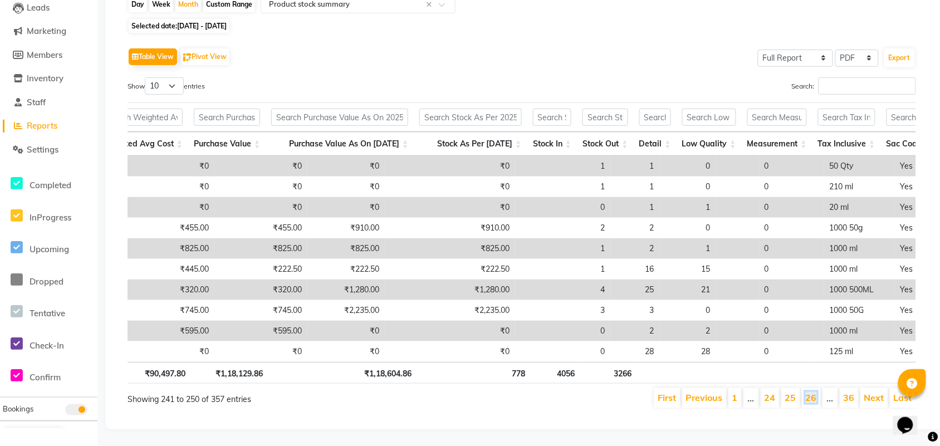
click at [810, 392] on link "26" at bounding box center [811, 397] width 11 height 11
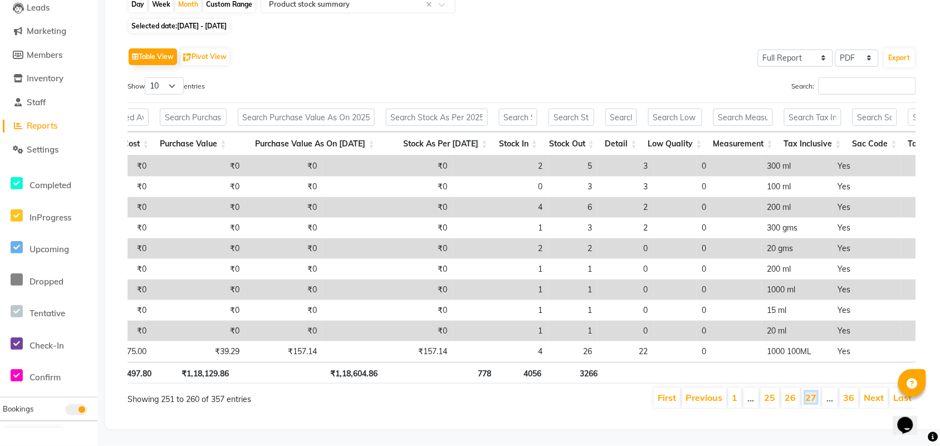
click at [810, 392] on link "27" at bounding box center [811, 397] width 11 height 11
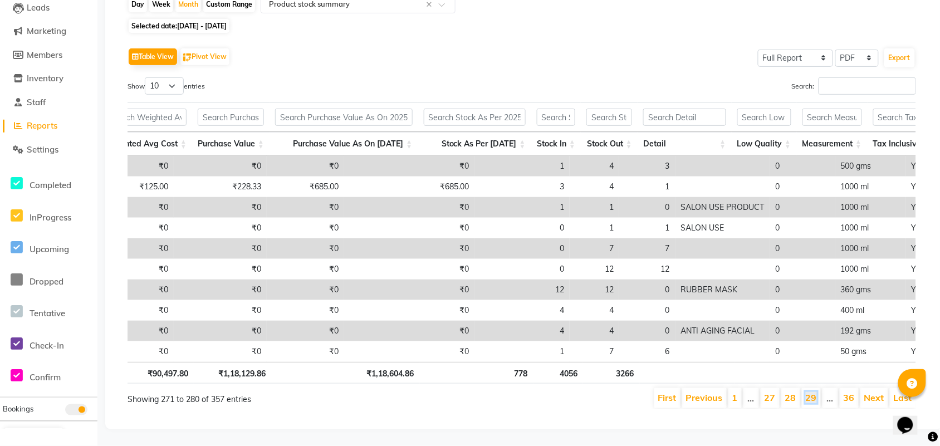
click at [810, 392] on link "29" at bounding box center [811, 397] width 11 height 11
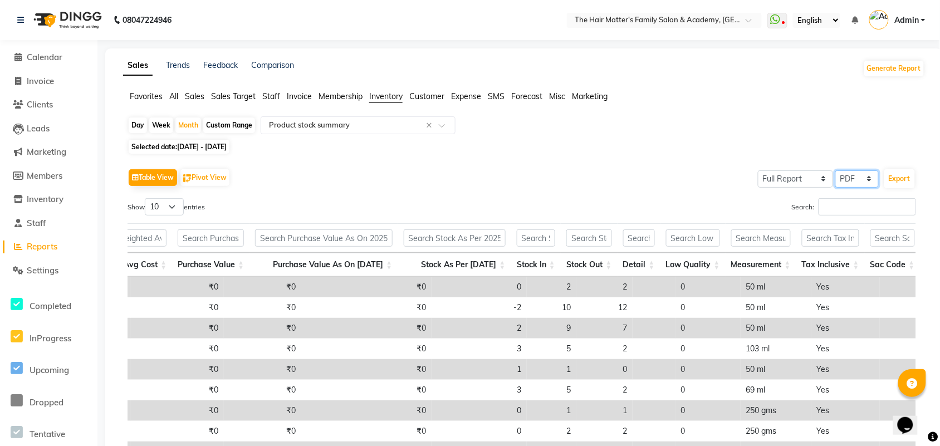
click at [850, 182] on select "Select CSV PDF" at bounding box center [856, 178] width 43 height 17
click at [836, 170] on select "Select CSV PDF" at bounding box center [856, 178] width 43 height 17
click at [908, 184] on button "Export" at bounding box center [899, 178] width 31 height 19
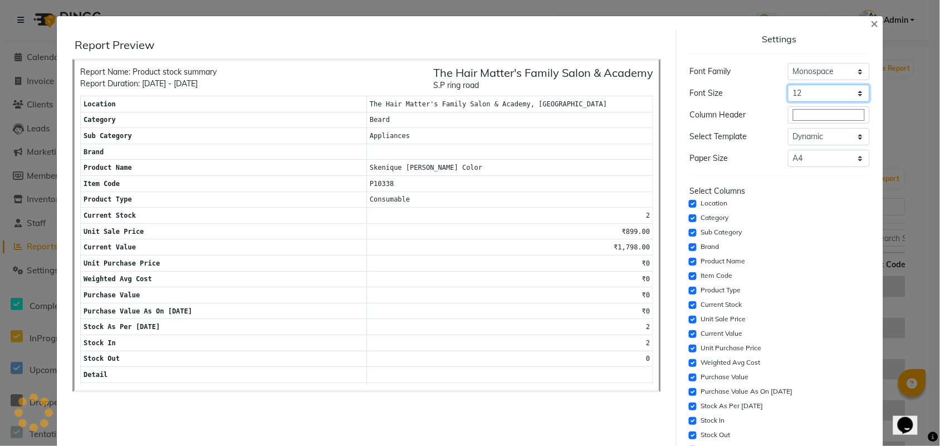
click at [848, 94] on select "Select 8 9 10 11 12 13 14 15 16 17 18 19 20" at bounding box center [829, 93] width 82 height 17
drag, startPoint x: 850, startPoint y: 66, endPoint x: 650, endPoint y: 368, distance: 362.0
click at [850, 66] on select "Select Sans Serif Monospace Serif" at bounding box center [829, 71] width 82 height 17
click at [864, 71] on select "Select Sans Serif Monospace Serif" at bounding box center [829, 71] width 82 height 17
click at [873, 23] on span "×" at bounding box center [875, 22] width 8 height 17
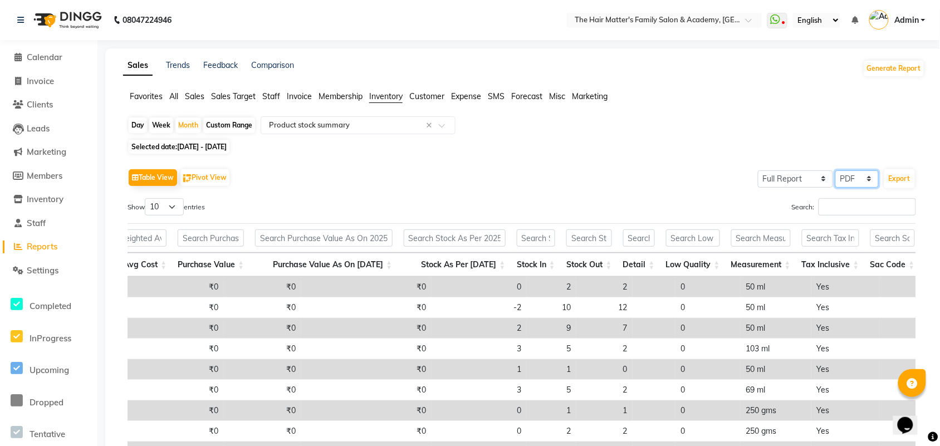
click at [855, 175] on select "Select CSV PDF" at bounding box center [856, 178] width 43 height 17
select select "csv"
click at [836, 170] on select "Select CSV PDF" at bounding box center [856, 178] width 43 height 17
click at [894, 178] on button "Export" at bounding box center [899, 178] width 31 height 19
click at [18, 63] on li "Calendar" at bounding box center [48, 58] width 97 height 24
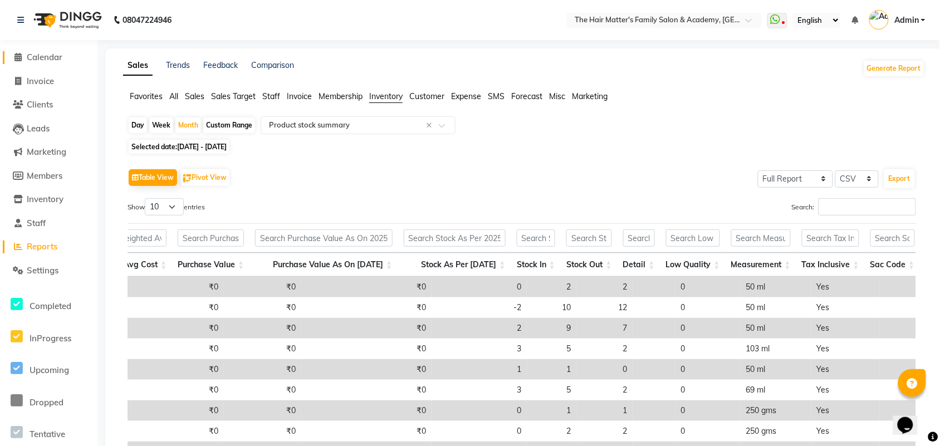
click at [41, 56] on span "Calendar" at bounding box center [45, 57] width 36 height 11
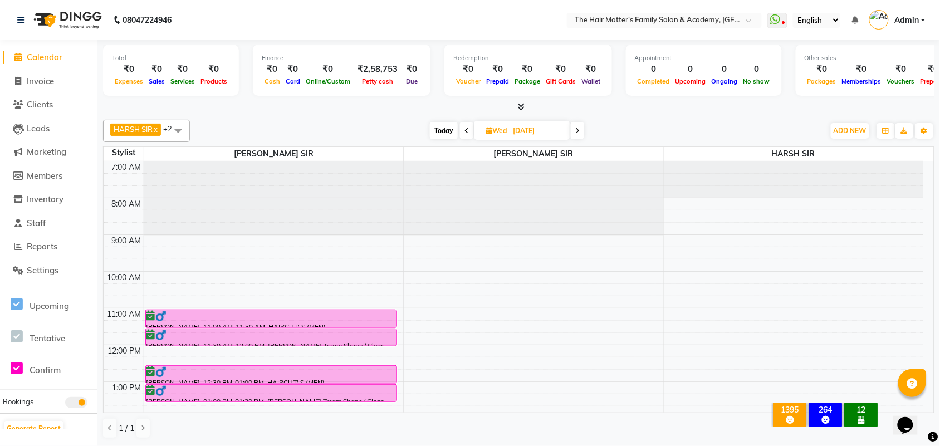
click at [493, 127] on span "Wed" at bounding box center [496, 130] width 26 height 8
select select "9"
select select "2025"
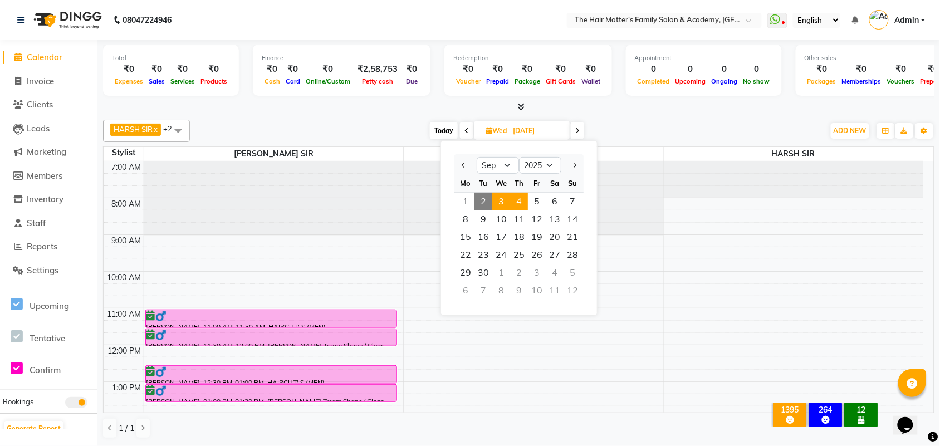
click at [518, 206] on span "4" at bounding box center [519, 202] width 18 height 18
type input "04-09-2025"
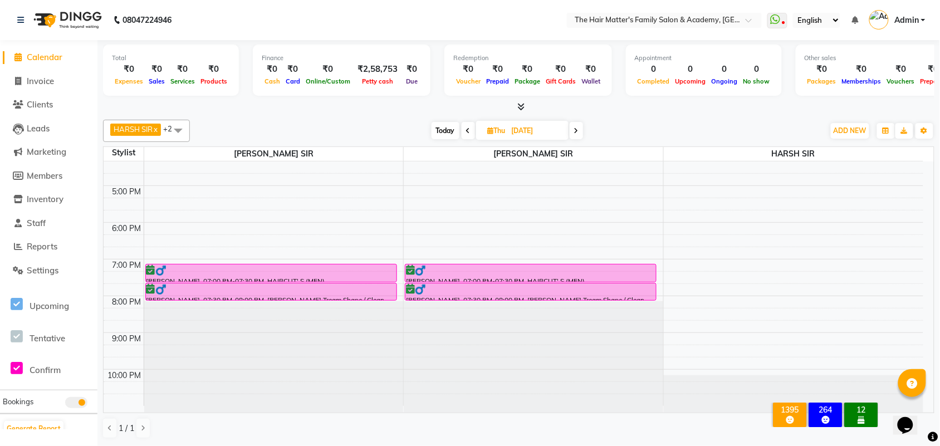
scroll to position [1, 0]
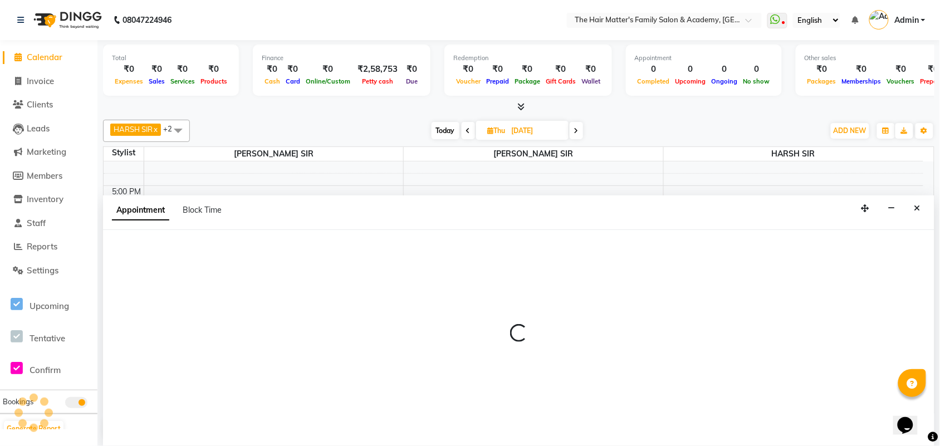
select select "43094"
select select "tentative"
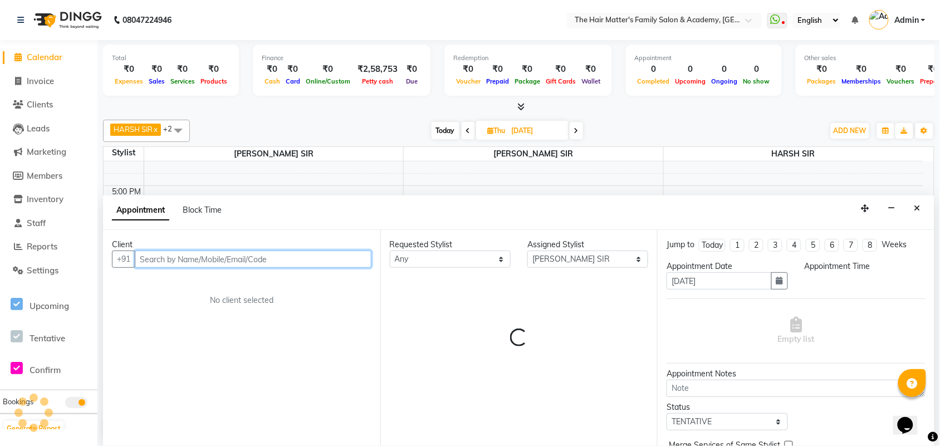
select select "1200"
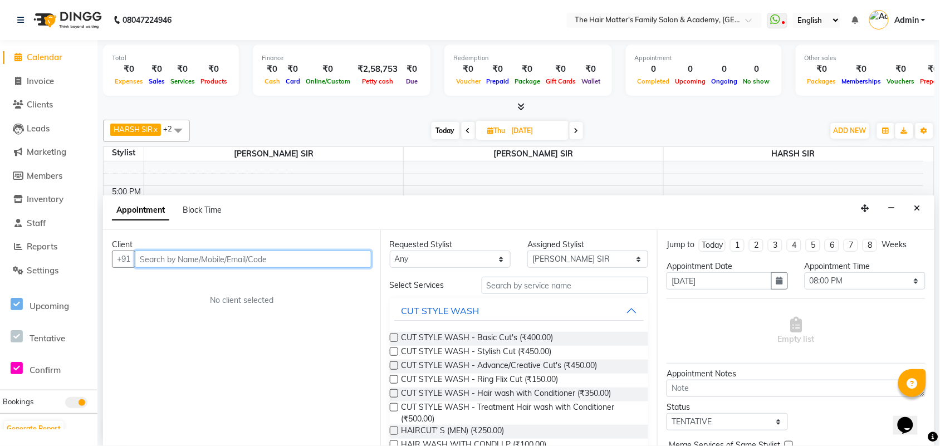
click at [280, 256] on input "text" at bounding box center [253, 259] width 237 height 17
paste input "97259 90176"
click at [168, 259] on input "97259 90176" at bounding box center [230, 259] width 190 height 17
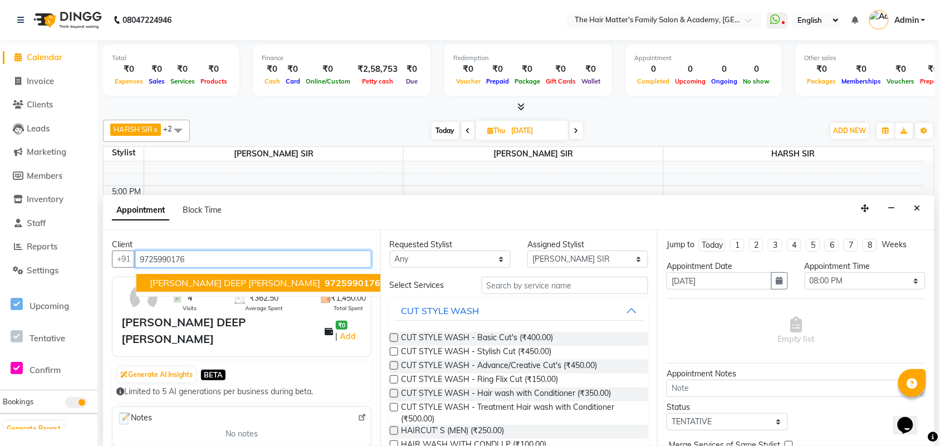
click at [217, 278] on span "JAY DEEP SIR BHARWAD" at bounding box center [235, 282] width 170 height 11
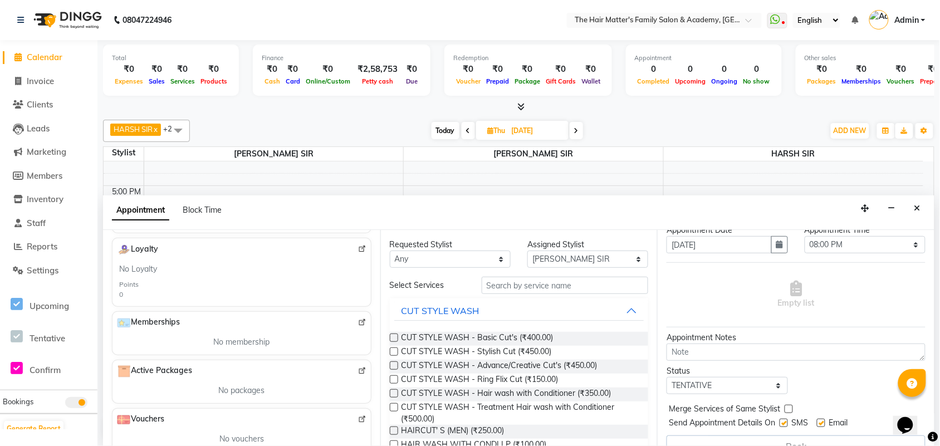
scroll to position [56, 0]
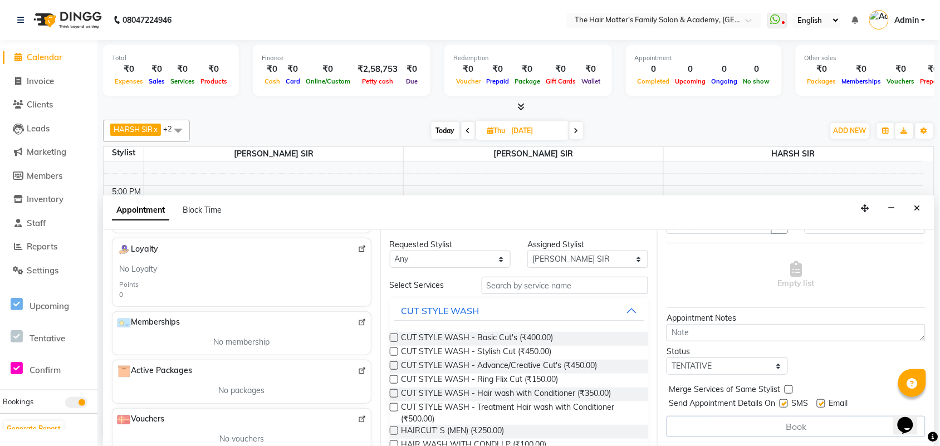
type input "9725990176"
click at [722, 366] on select "Select TENTATIVE CONFIRM UPCOMING" at bounding box center [727, 366] width 121 height 17
select select "confirm booking"
click at [667, 358] on select "Select TENTATIVE CONFIRM UPCOMING" at bounding box center [727, 366] width 121 height 17
click at [513, 288] on input "text" at bounding box center [565, 285] width 167 height 17
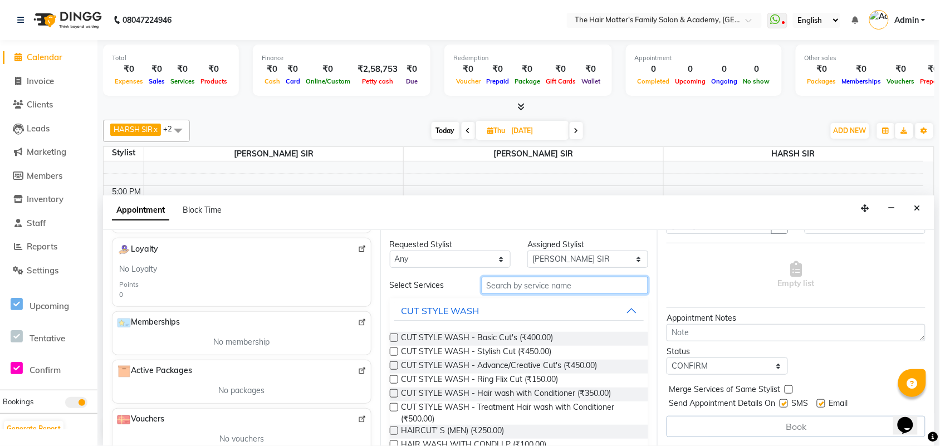
scroll to position [0, 0]
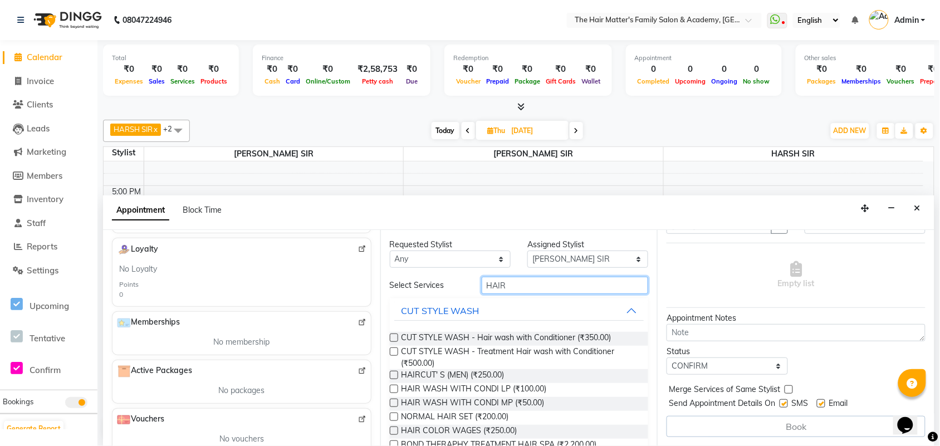
type input "HAIR"
click at [393, 376] on label at bounding box center [394, 375] width 8 height 8
click at [393, 376] on input "checkbox" at bounding box center [393, 376] width 7 height 7
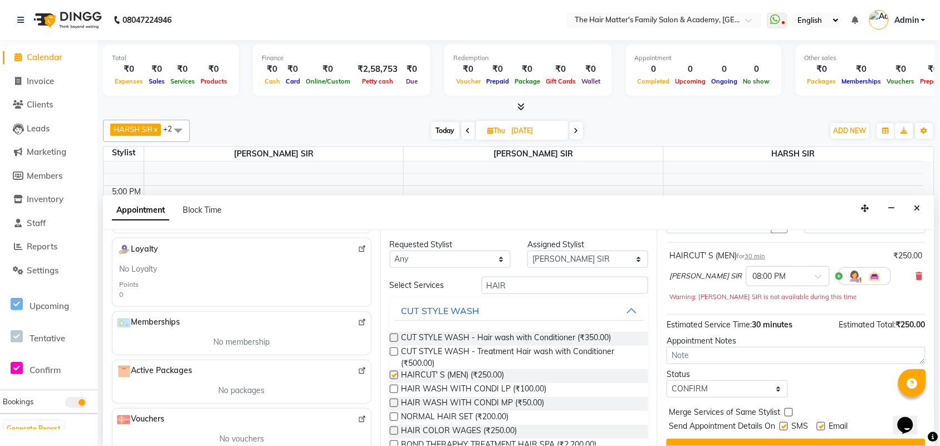
checkbox input "false"
drag, startPoint x: 508, startPoint y: 286, endPoint x: 399, endPoint y: 267, distance: 110.1
click at [413, 273] on div "Requested Stylist Any DIVY SIR HARSH SIR HIMESH SIR. MAYANK SIR PRATIK SIR Assi…" at bounding box center [518, 338] width 277 height 216
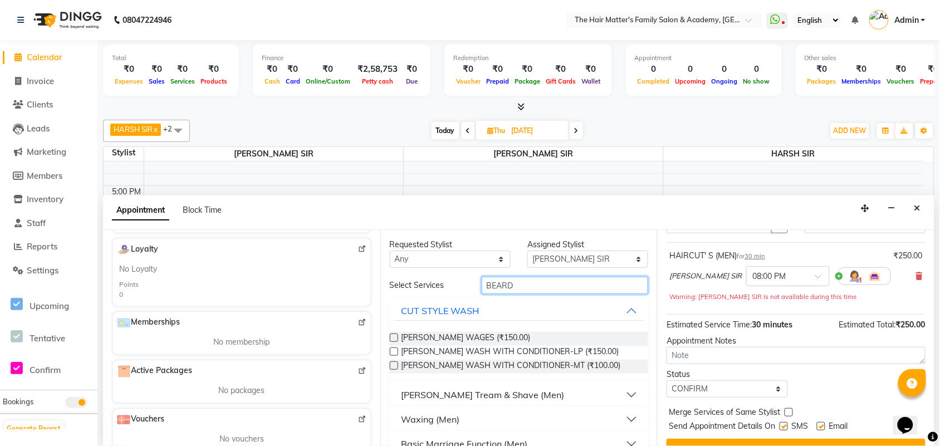
type input "BEARD"
click at [474, 396] on div "Beard Tream & Shave (Men)" at bounding box center [482, 394] width 163 height 13
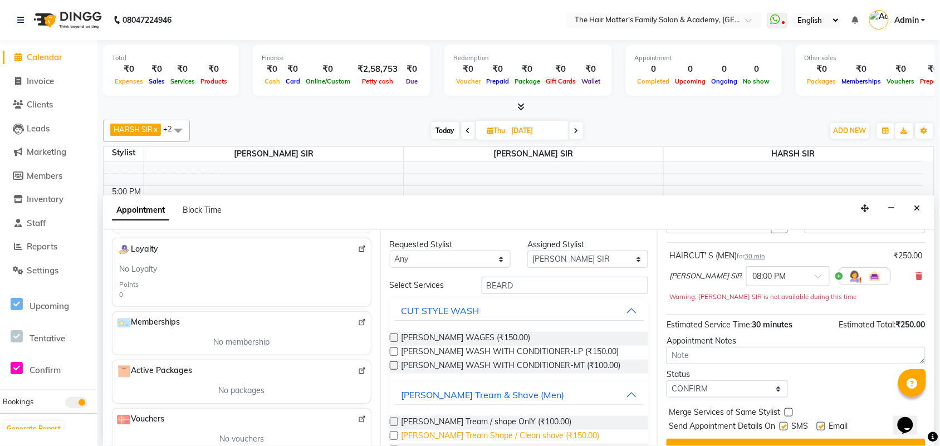
click at [466, 434] on span "Beard Tream Shape / Clean shave (₹150.00)" at bounding box center [500, 437] width 198 height 14
checkbox input "false"
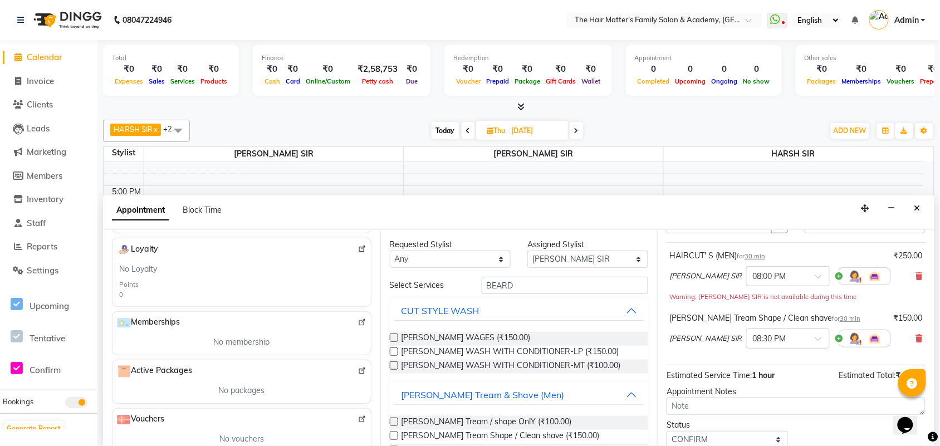
scroll to position [129, 0]
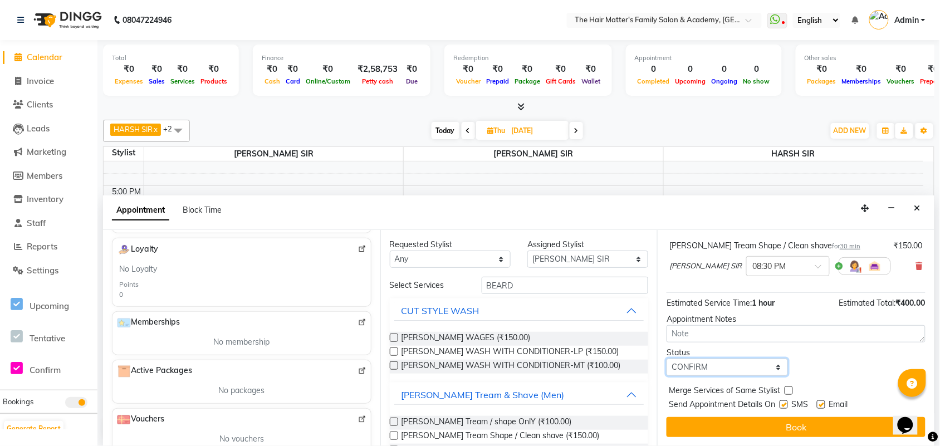
click at [720, 360] on select "Select TENTATIVE CONFIRM UPCOMING" at bounding box center [727, 367] width 121 height 17
click at [667, 359] on select "Select TENTATIVE CONFIRM UPCOMING" at bounding box center [727, 367] width 121 height 17
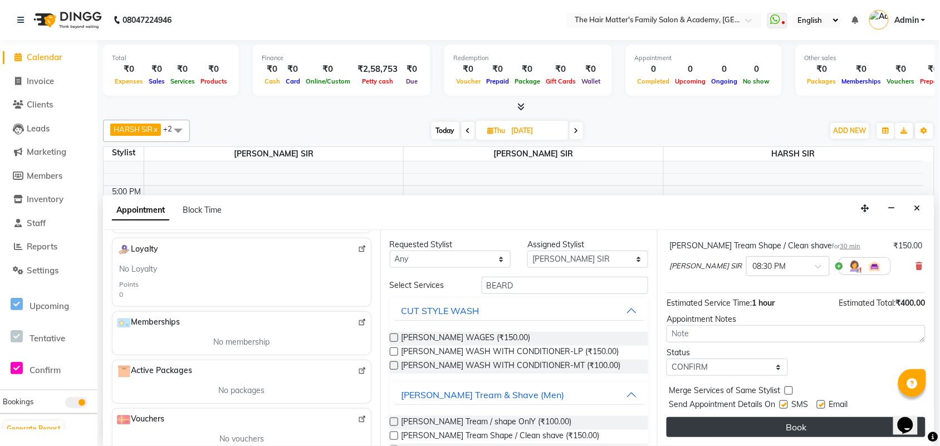
click at [740, 429] on button "Book" at bounding box center [796, 427] width 259 height 20
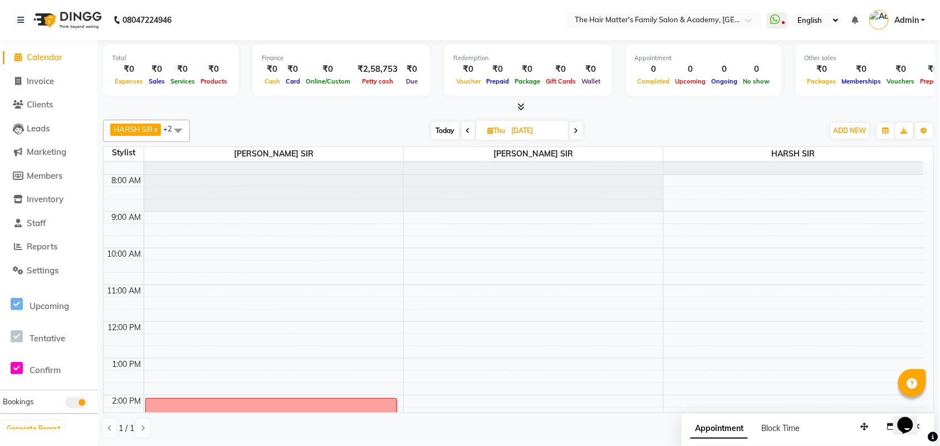
scroll to position [0, 0]
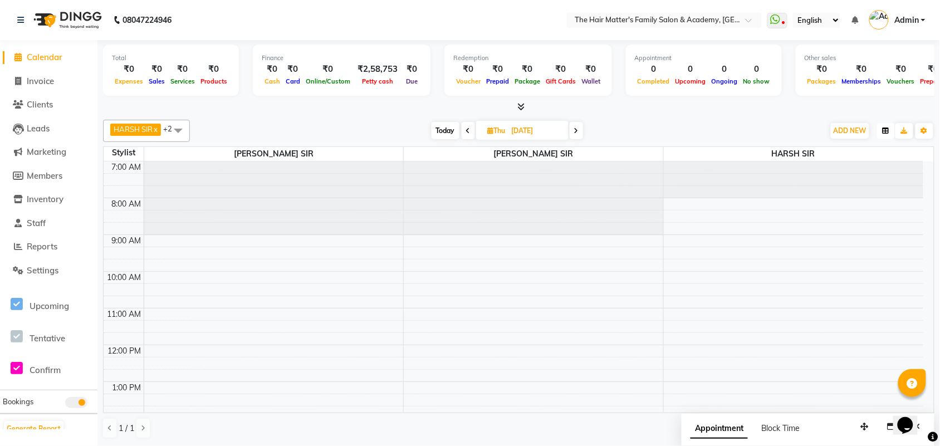
click at [882, 134] on button "button" at bounding box center [886, 131] width 18 height 16
click at [863, 128] on span "ADD NEW" at bounding box center [850, 130] width 33 height 8
click at [830, 182] on link "Add Expense" at bounding box center [825, 181] width 88 height 14
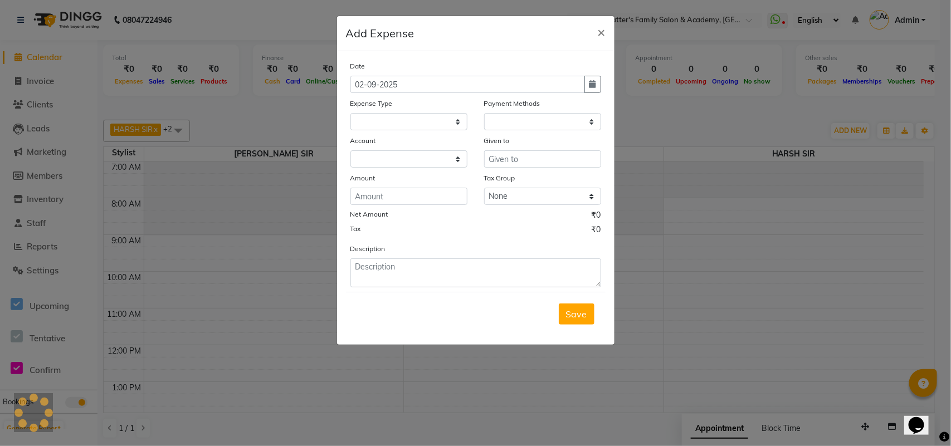
select select
select select "1"
select select "4955"
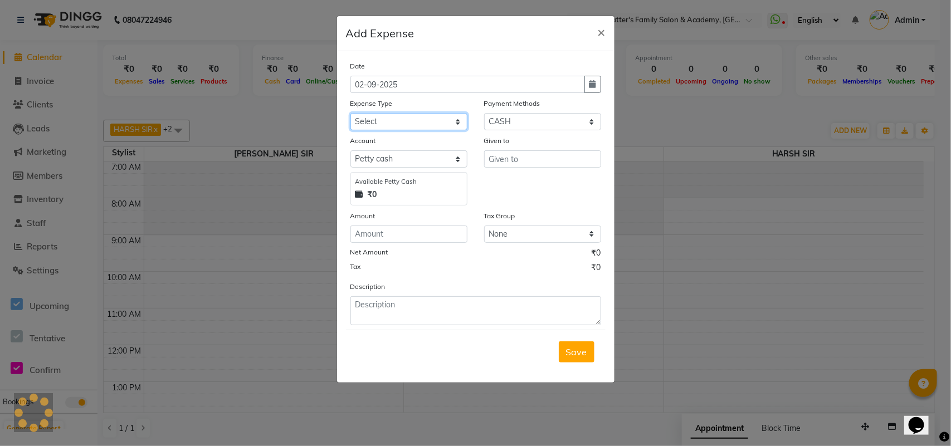
click at [387, 120] on select "Select Advance Salary Bank charges Car maintenance Cash transfer to bank Cash t…" at bounding box center [408, 121] width 117 height 17
select select "4"
click at [350, 113] on select "Select Advance Salary Bank charges Car maintenance Cash transfer to bank Cash t…" at bounding box center [408, 121] width 117 height 17
click at [390, 193] on strong "₹2,58,753.00" at bounding box center [391, 195] width 47 height 12
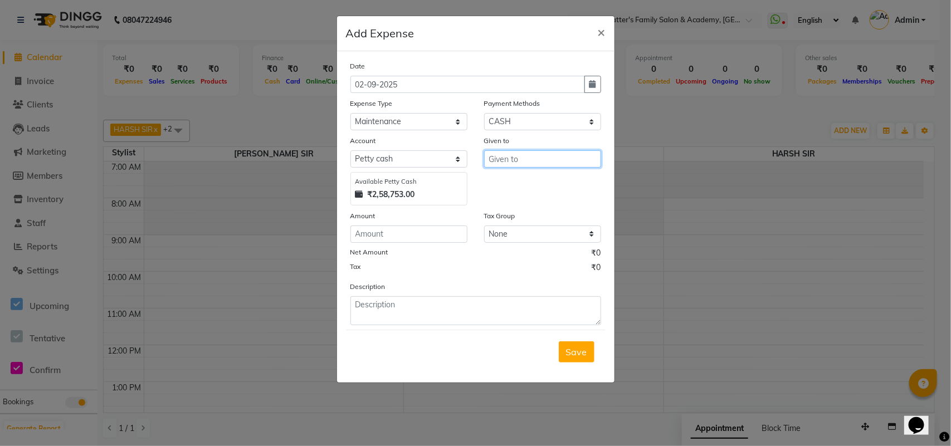
click at [522, 161] on input "text" at bounding box center [542, 158] width 117 height 17
click at [530, 174] on button "PR ATIK SIR" at bounding box center [528, 182] width 88 height 18
type input "PRATIK SIR"
click at [461, 234] on input "number" at bounding box center [408, 234] width 117 height 17
type input "800"
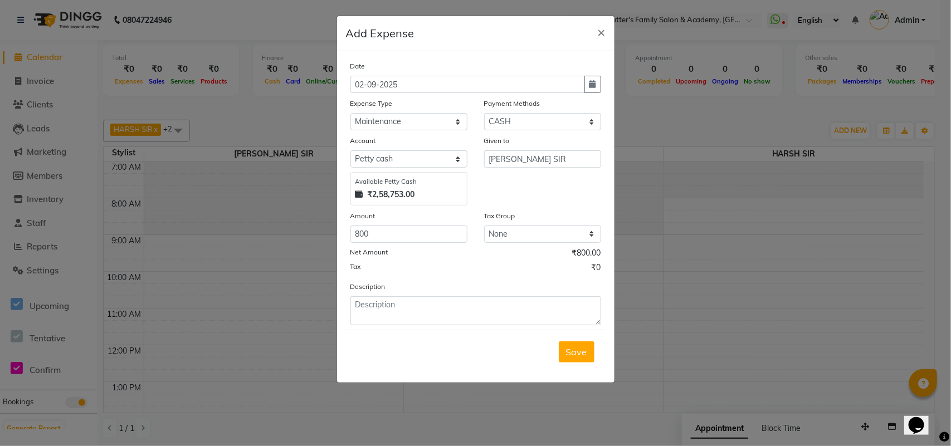
click at [481, 335] on div "Save" at bounding box center [475, 352] width 259 height 44
click at [481, 307] on textarea at bounding box center [475, 310] width 251 height 29
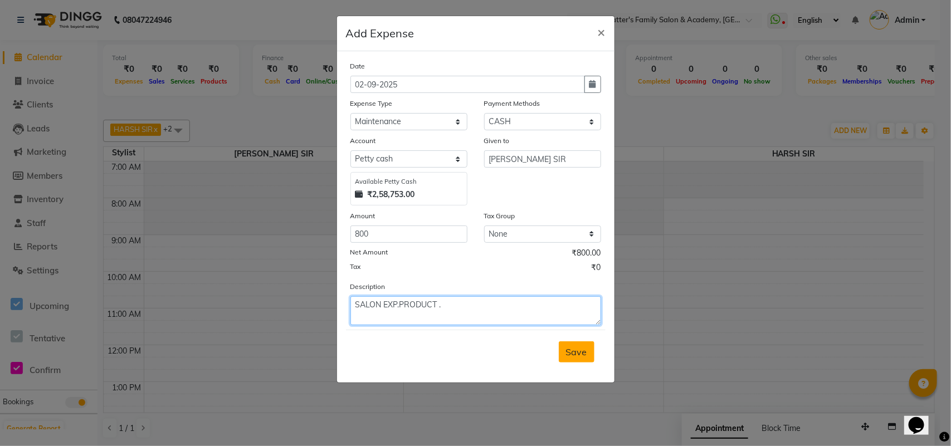
type textarea "SALON EXP.PRODUCT ."
click at [562, 360] on button "Save" at bounding box center [577, 351] width 36 height 21
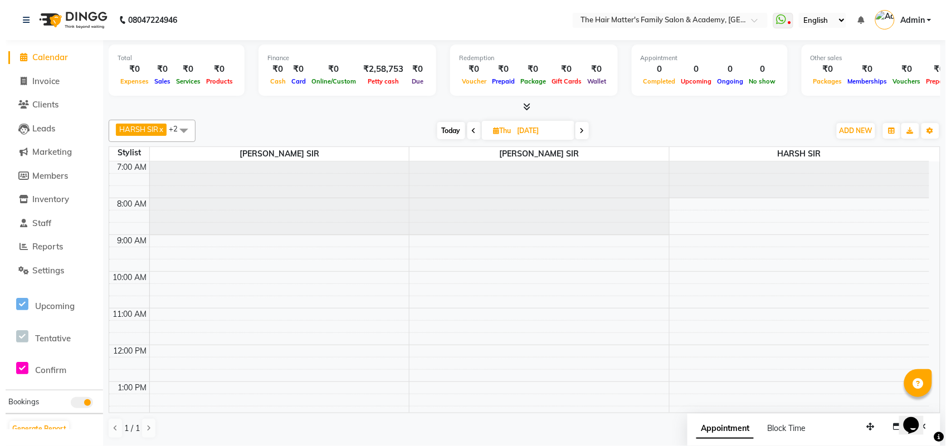
scroll to position [0, 0]
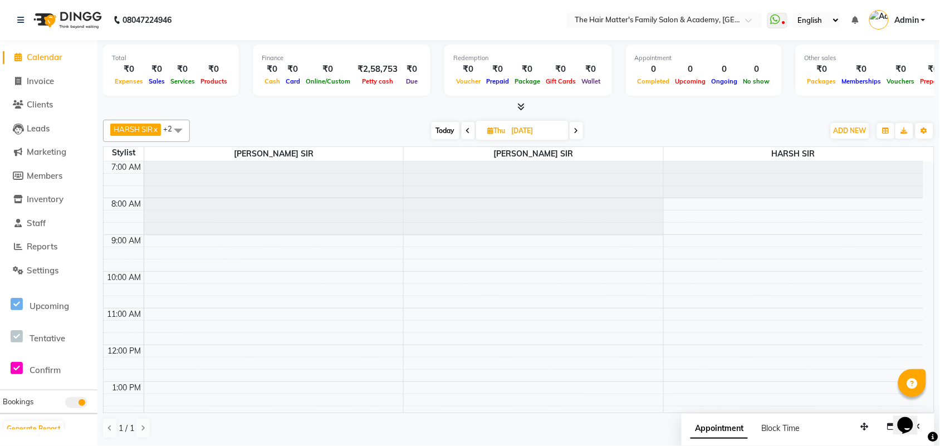
click at [74, 62] on link "Calendar" at bounding box center [49, 57] width 92 height 13
click at [894, 12] on link "Admin" at bounding box center [897, 20] width 56 height 18
click at [886, 74] on link "Sign out" at bounding box center [868, 79] width 102 height 17
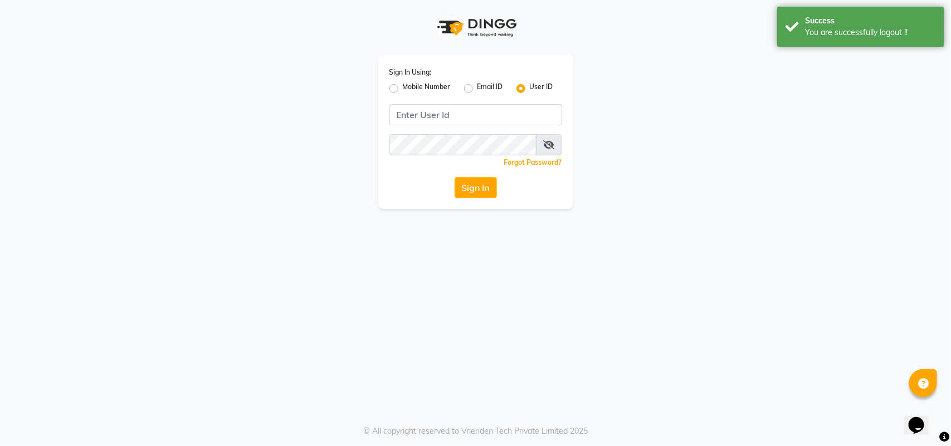
click at [132, 0] on app-login "Sign In Using: Mobile Number Email ID User ID Remember me Forgot Password? Sign…" at bounding box center [475, 104] width 951 height 209
